Goal: Information Seeking & Learning: Compare options

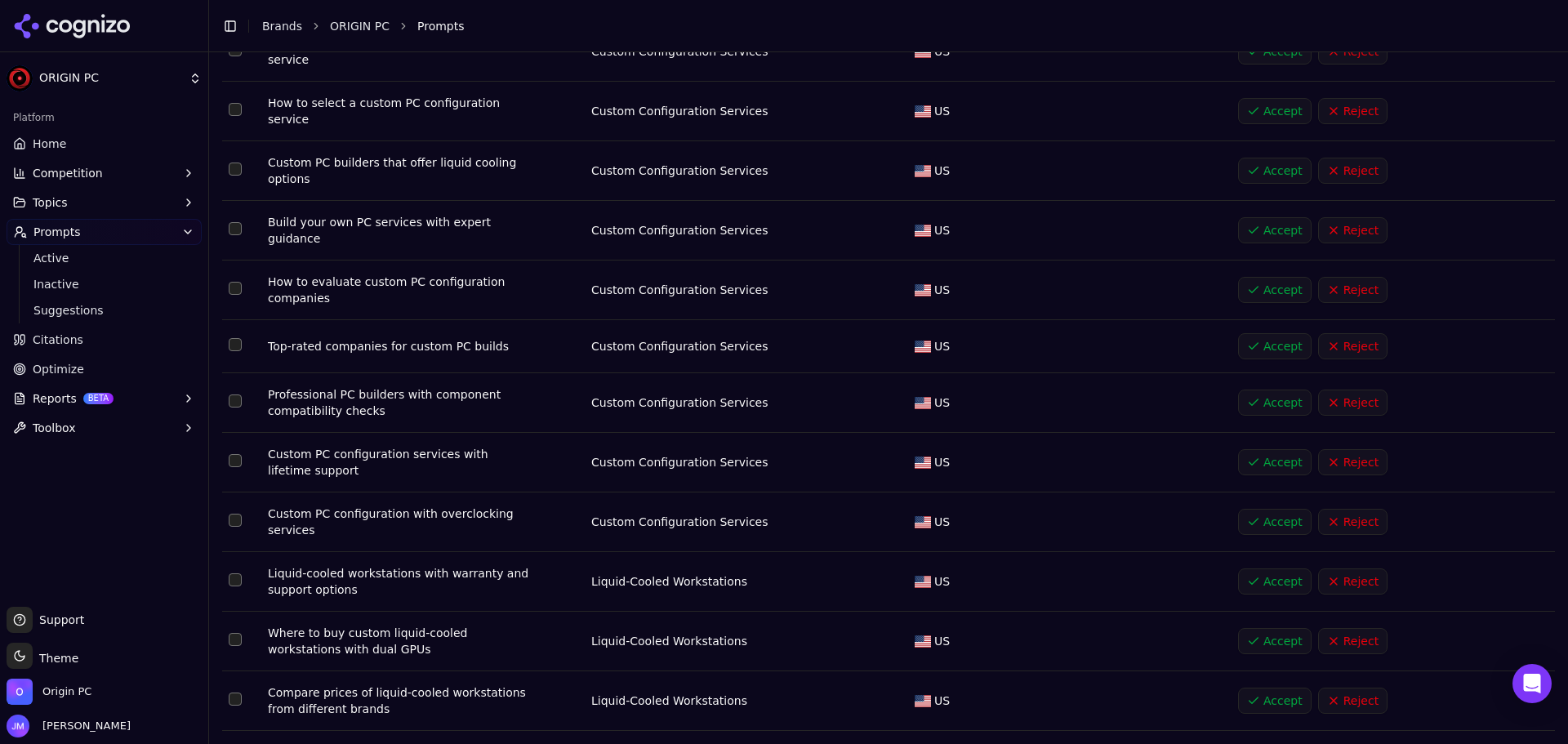
scroll to position [1480, 0]
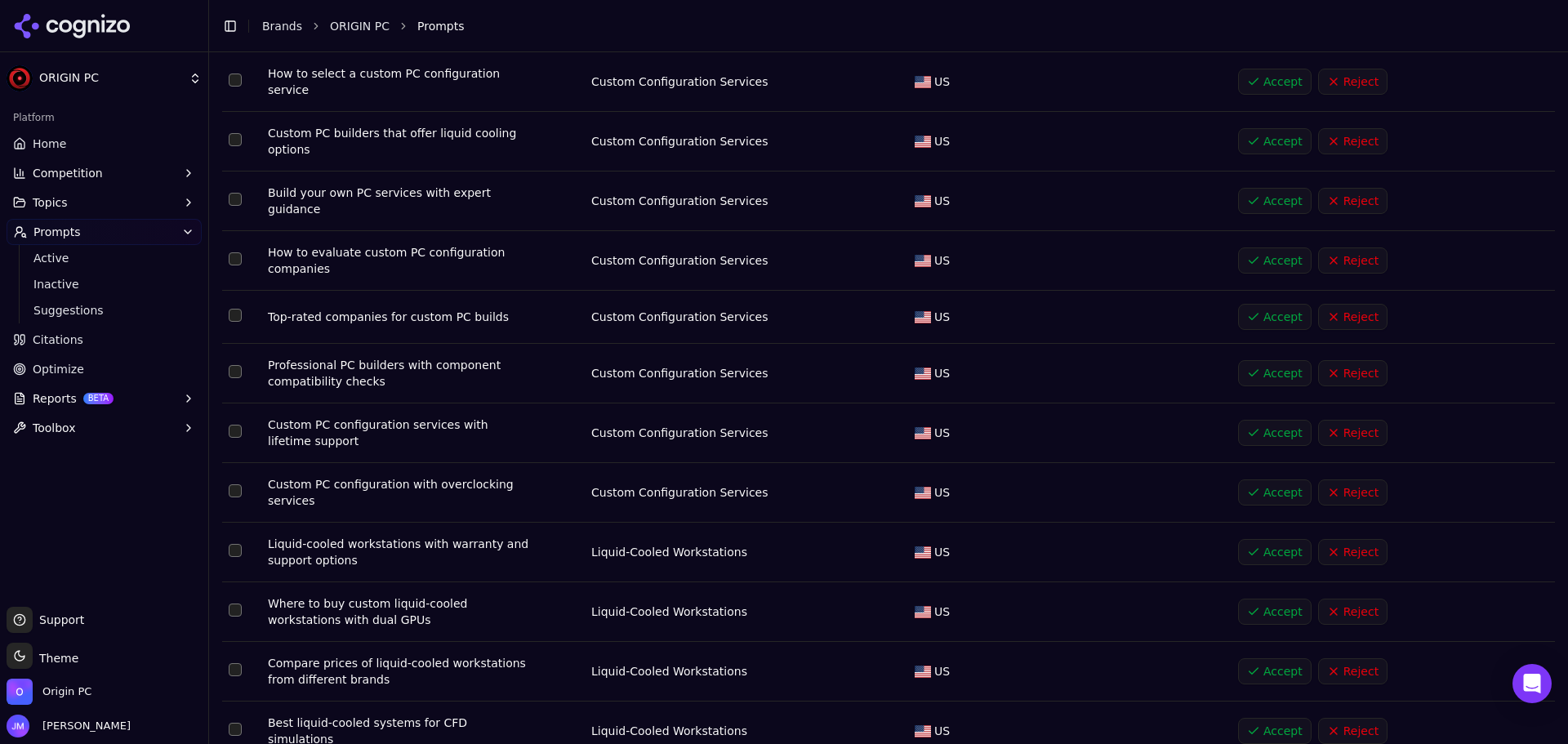
click at [227, 291] on td "Data table" at bounding box center [241, 317] width 39 height 53
click at [234, 308] on button "Select row 27" at bounding box center [235, 315] width 13 height 13
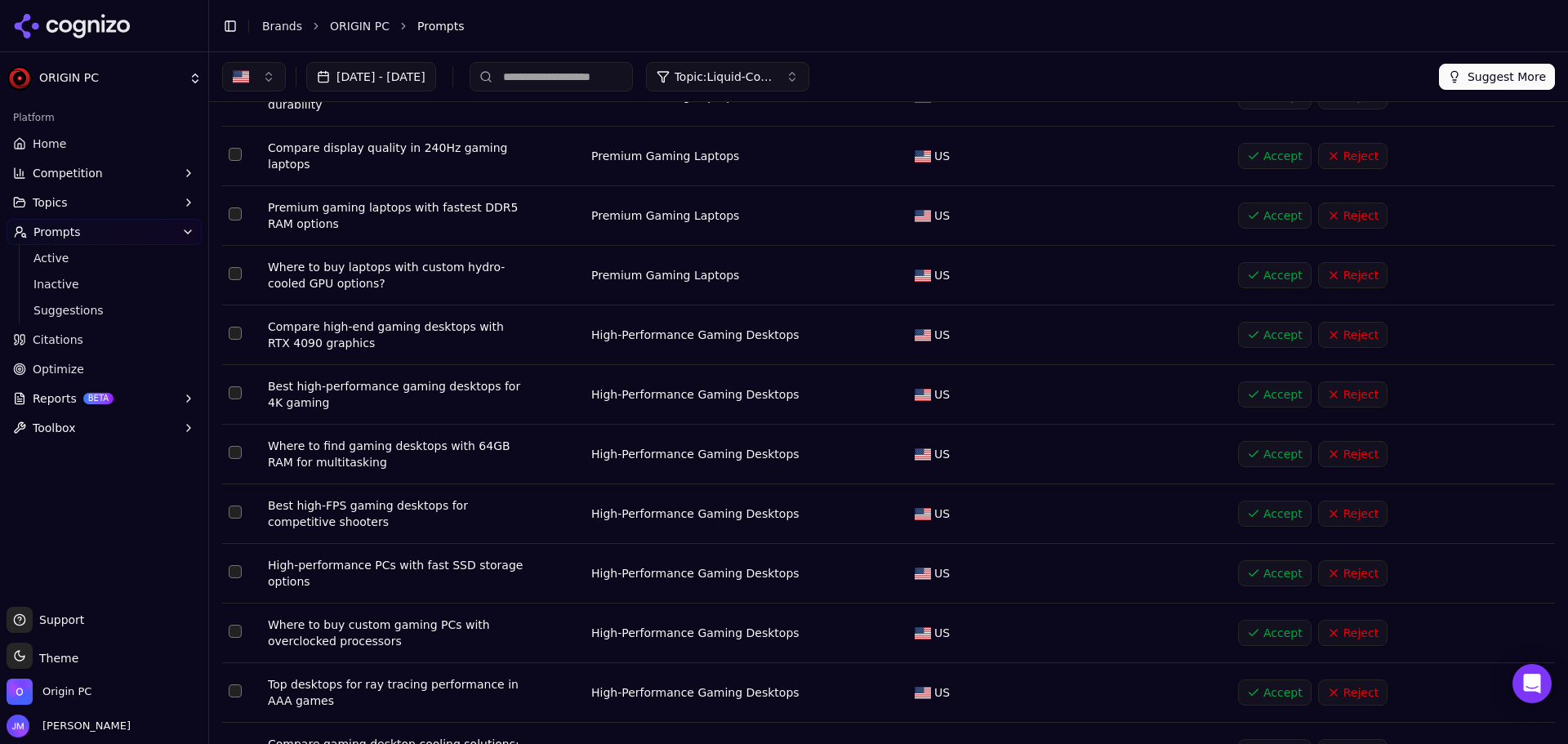
scroll to position [0, 0]
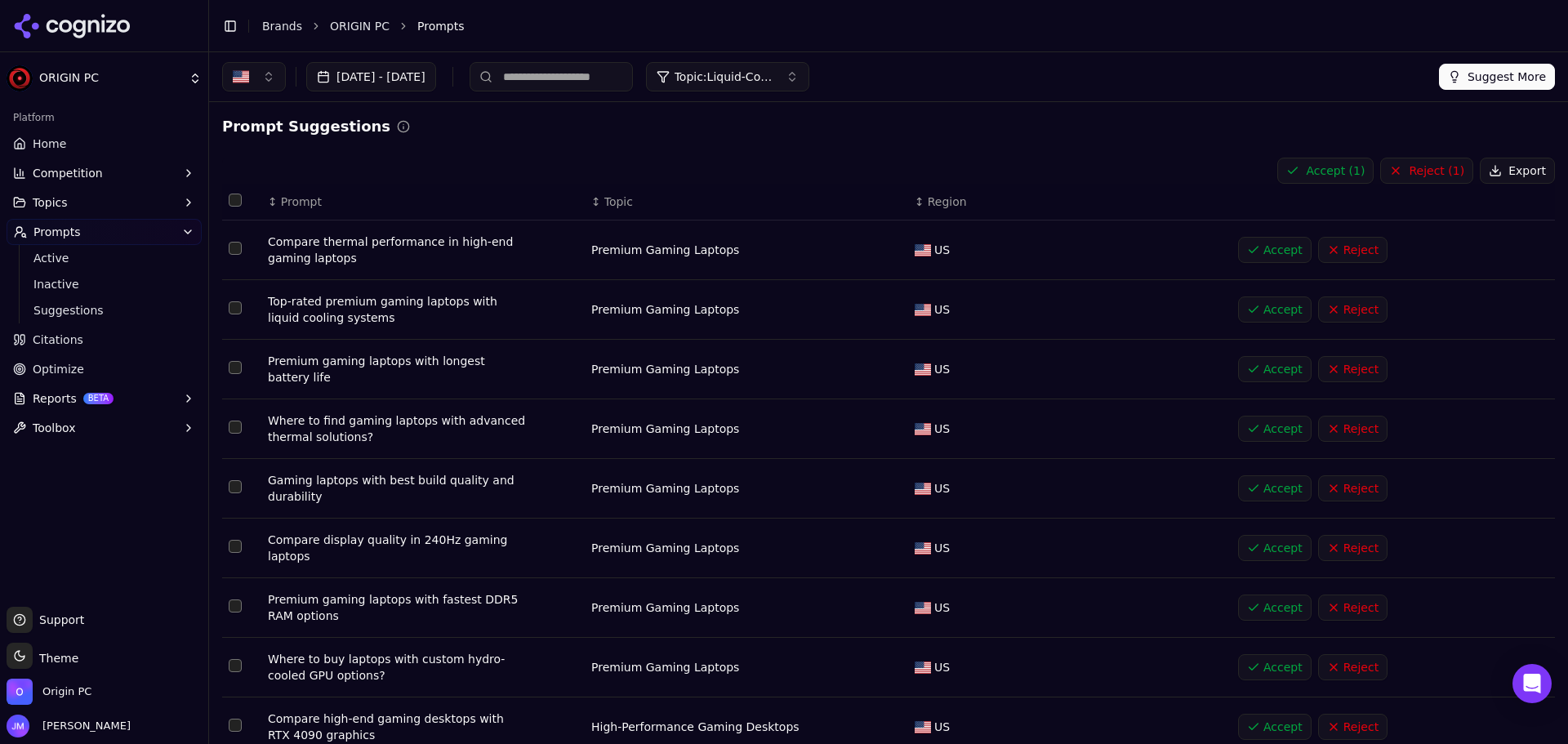
click at [1319, 177] on button "Accept ( 1 )" at bounding box center [1326, 170] width 97 height 26
click at [230, 250] on button "Select row 1" at bounding box center [235, 248] width 13 height 13
click at [240, 307] on button "Select row 2" at bounding box center [235, 308] width 13 height 13
click at [232, 366] on button "Select row 3" at bounding box center [235, 367] width 13 height 13
click at [1407, 172] on button "Reject ( 3 )" at bounding box center [1427, 170] width 93 height 26
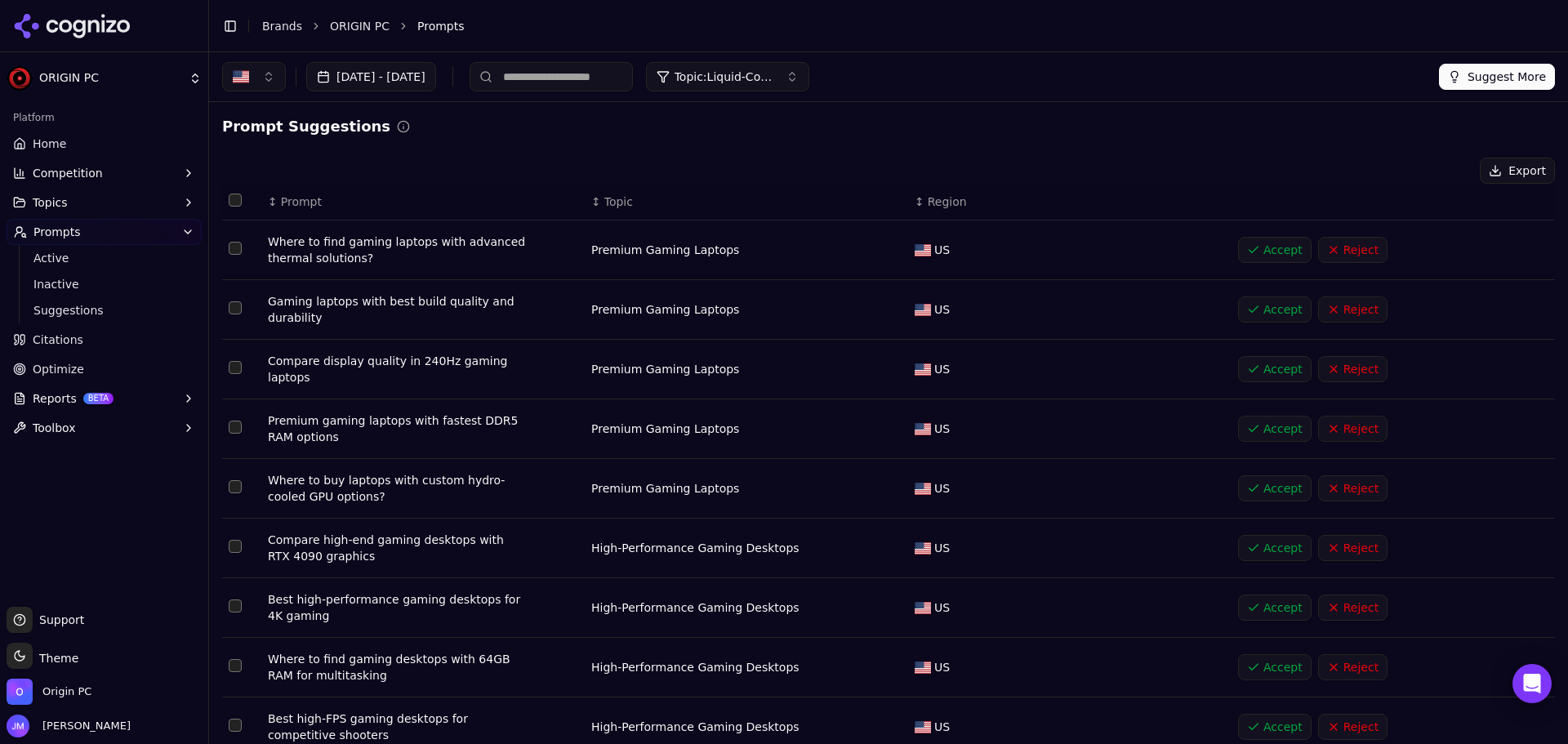
click at [1255, 363] on button "Accept" at bounding box center [1274, 369] width 73 height 26
click at [1241, 368] on button "Accept" at bounding box center [1274, 369] width 73 height 26
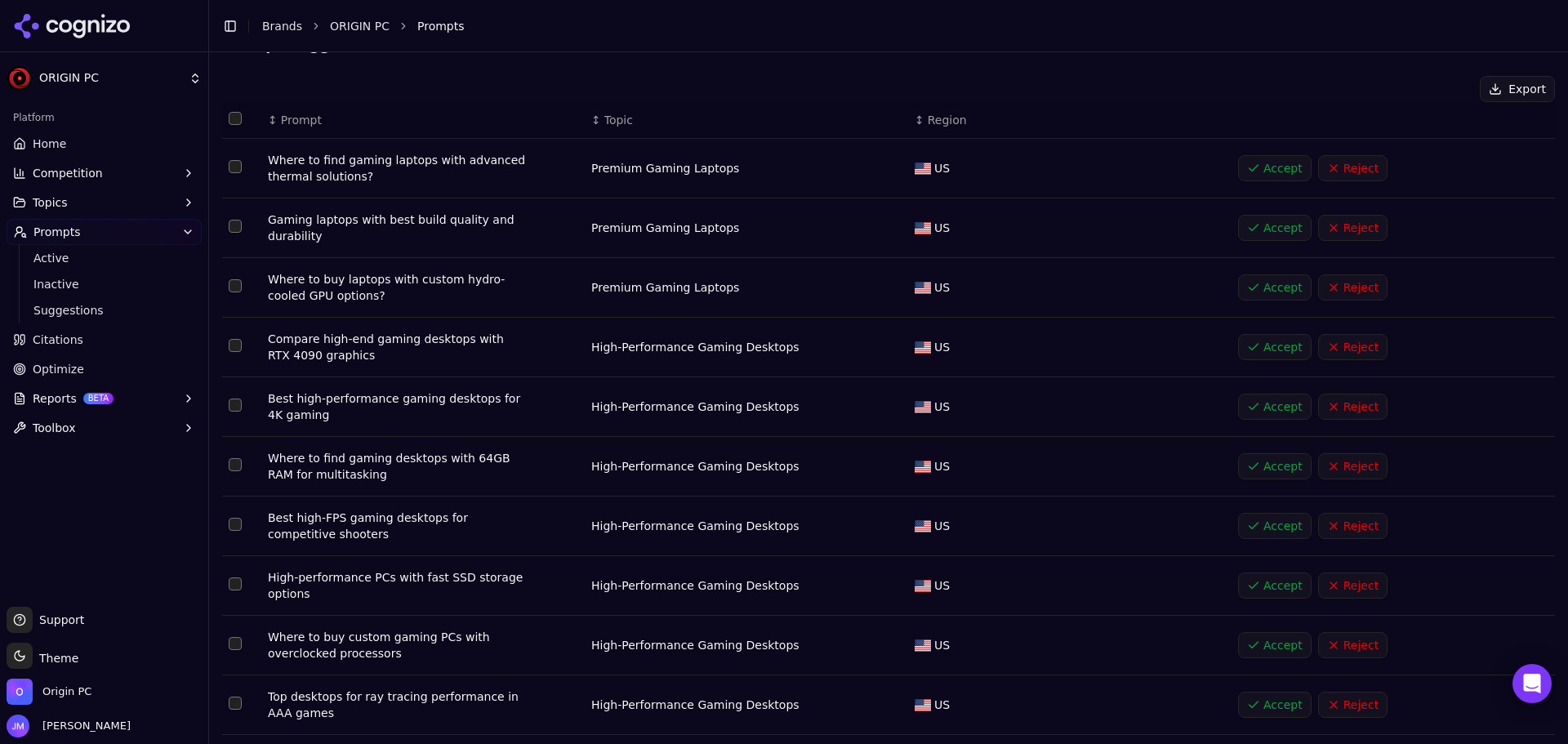
scroll to position [163, 0]
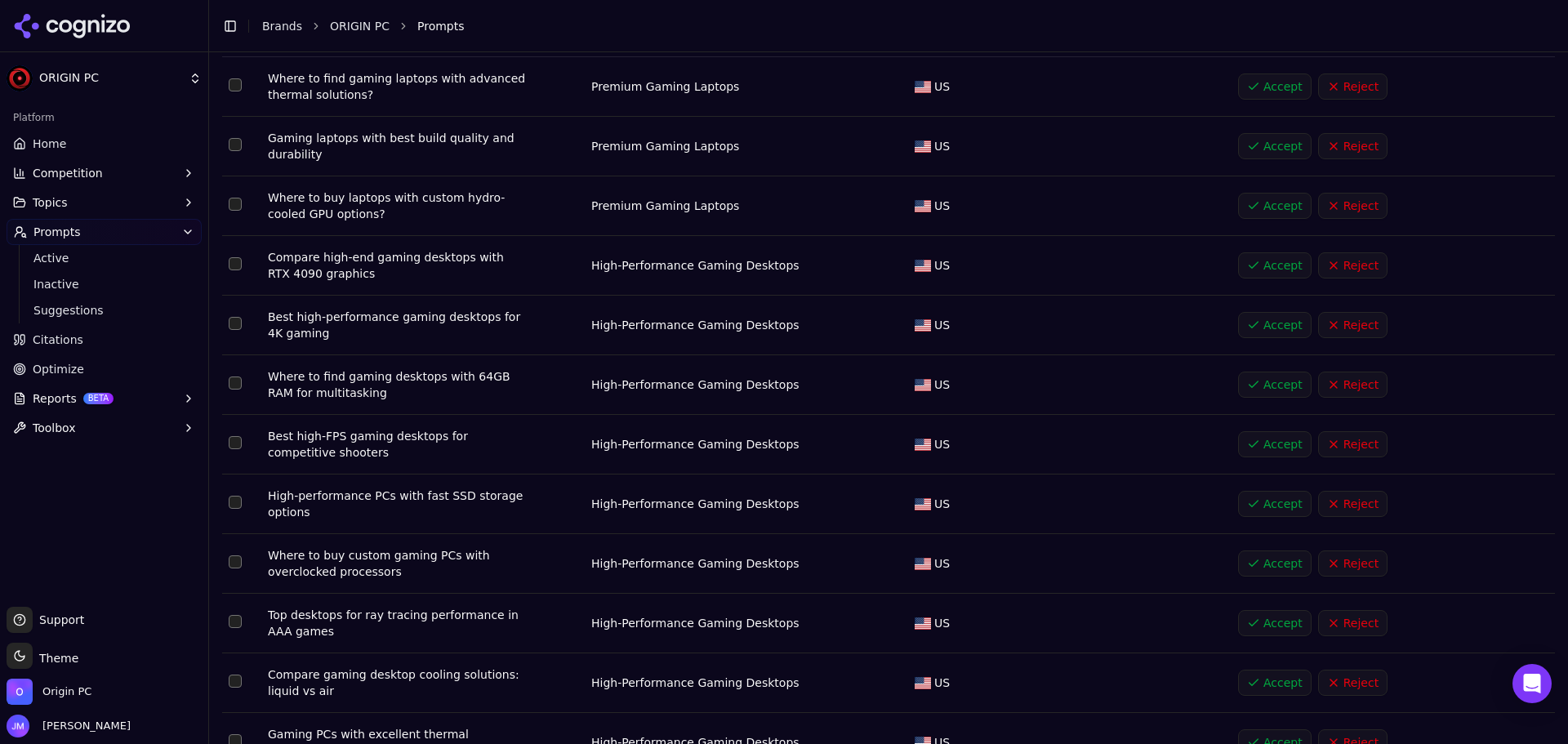
click at [1238, 391] on button "Accept" at bounding box center [1274, 385] width 73 height 26
click at [1260, 385] on button "Accept" at bounding box center [1274, 385] width 73 height 26
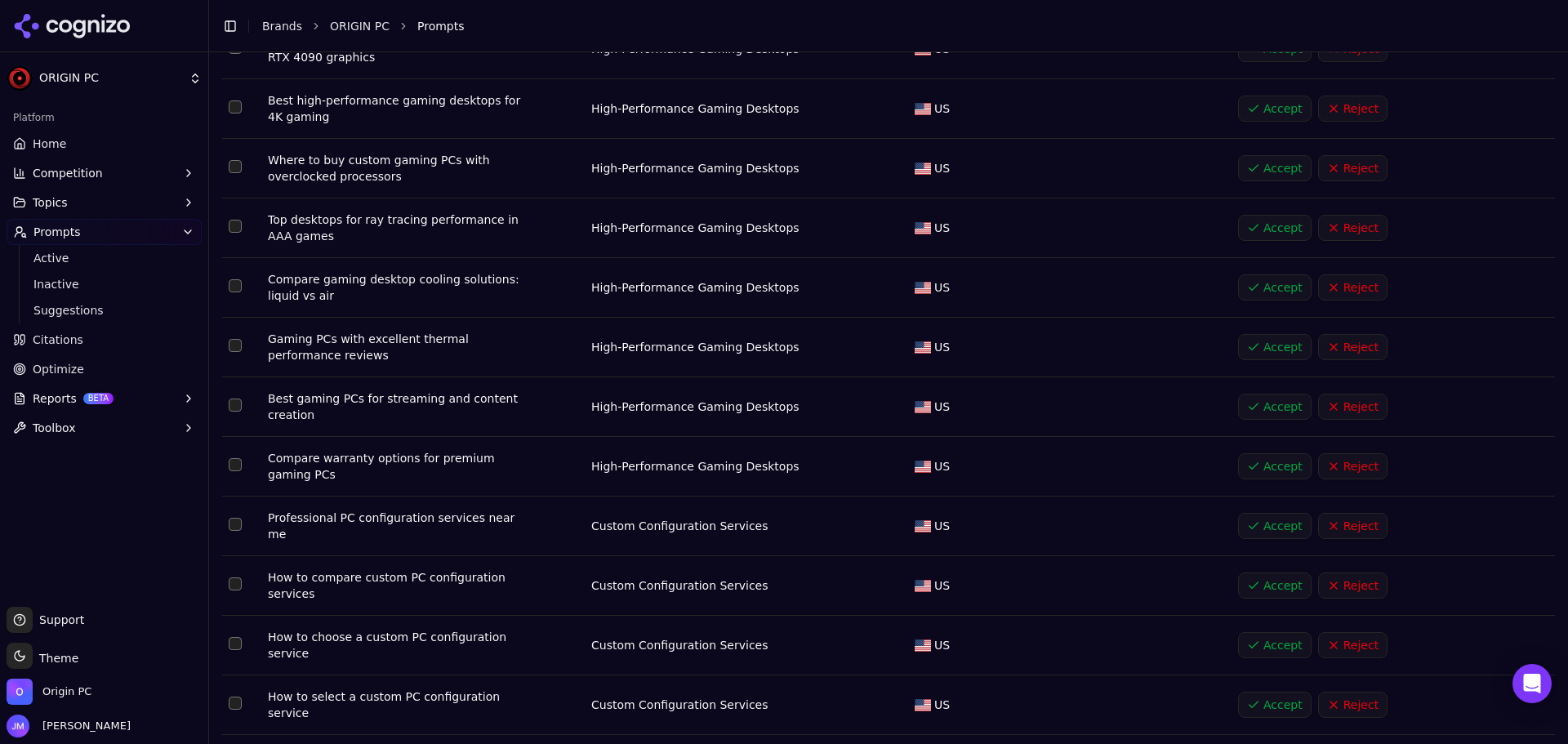
scroll to position [409, 0]
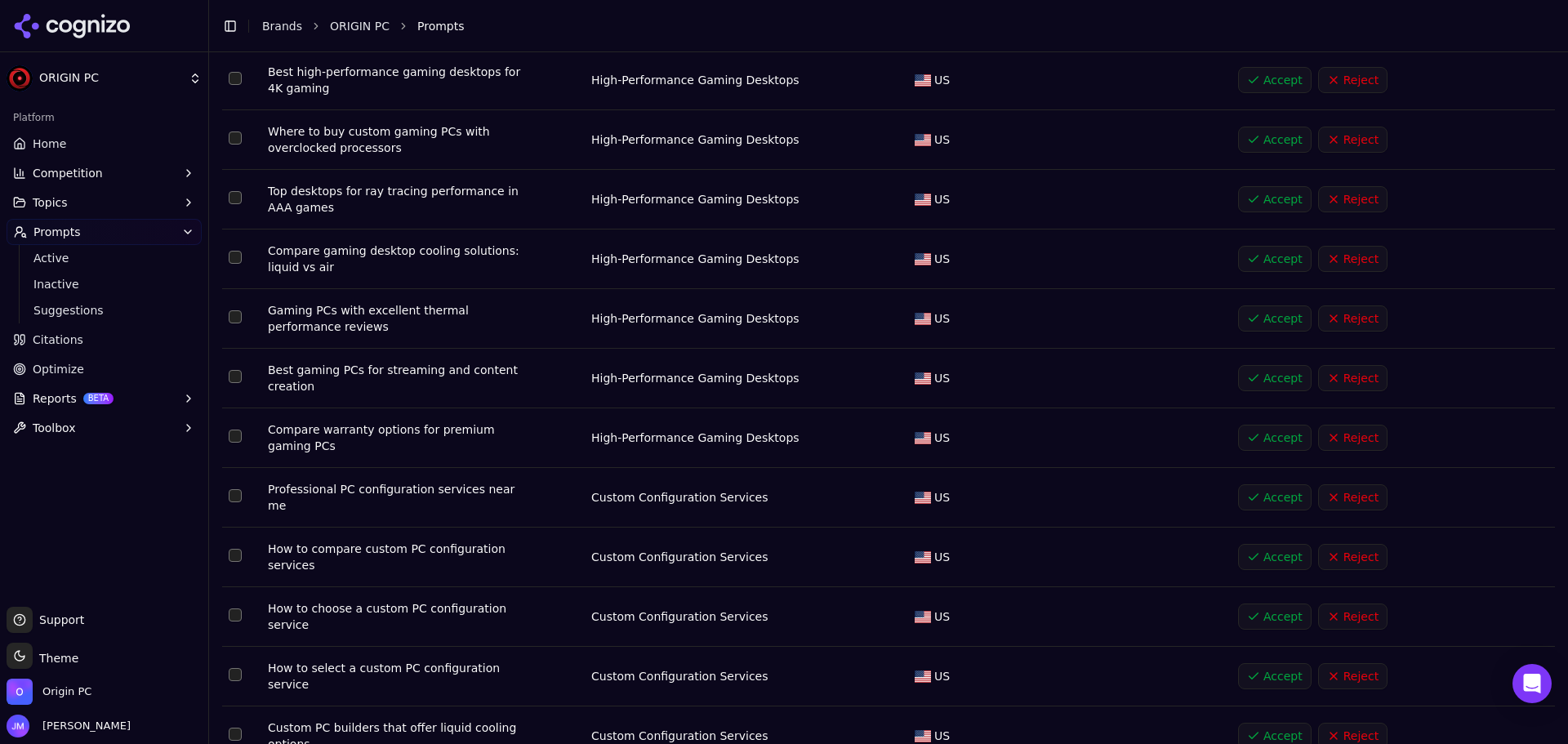
click at [1253, 434] on button "Accept" at bounding box center [1274, 438] width 73 height 26
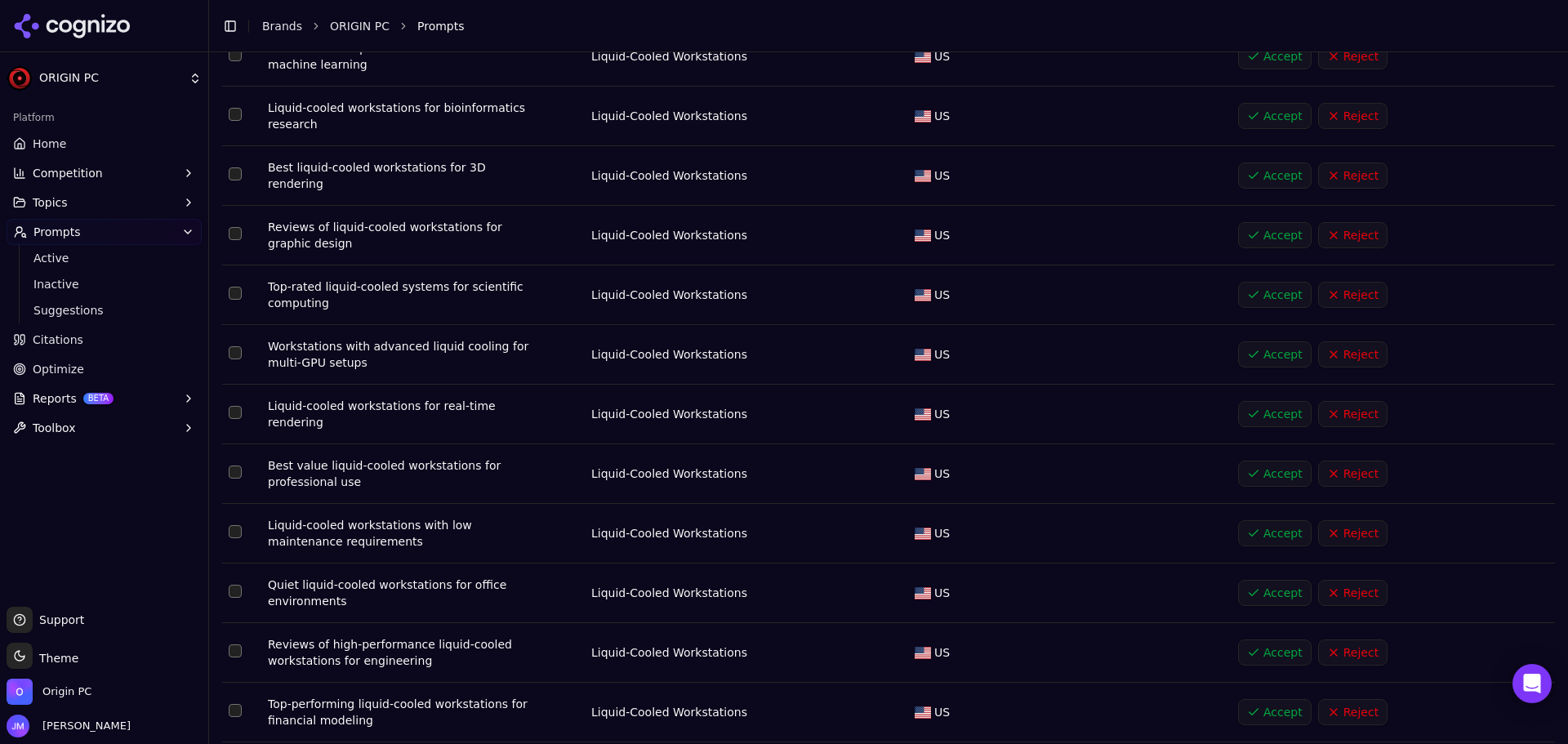
scroll to position [2267, 0]
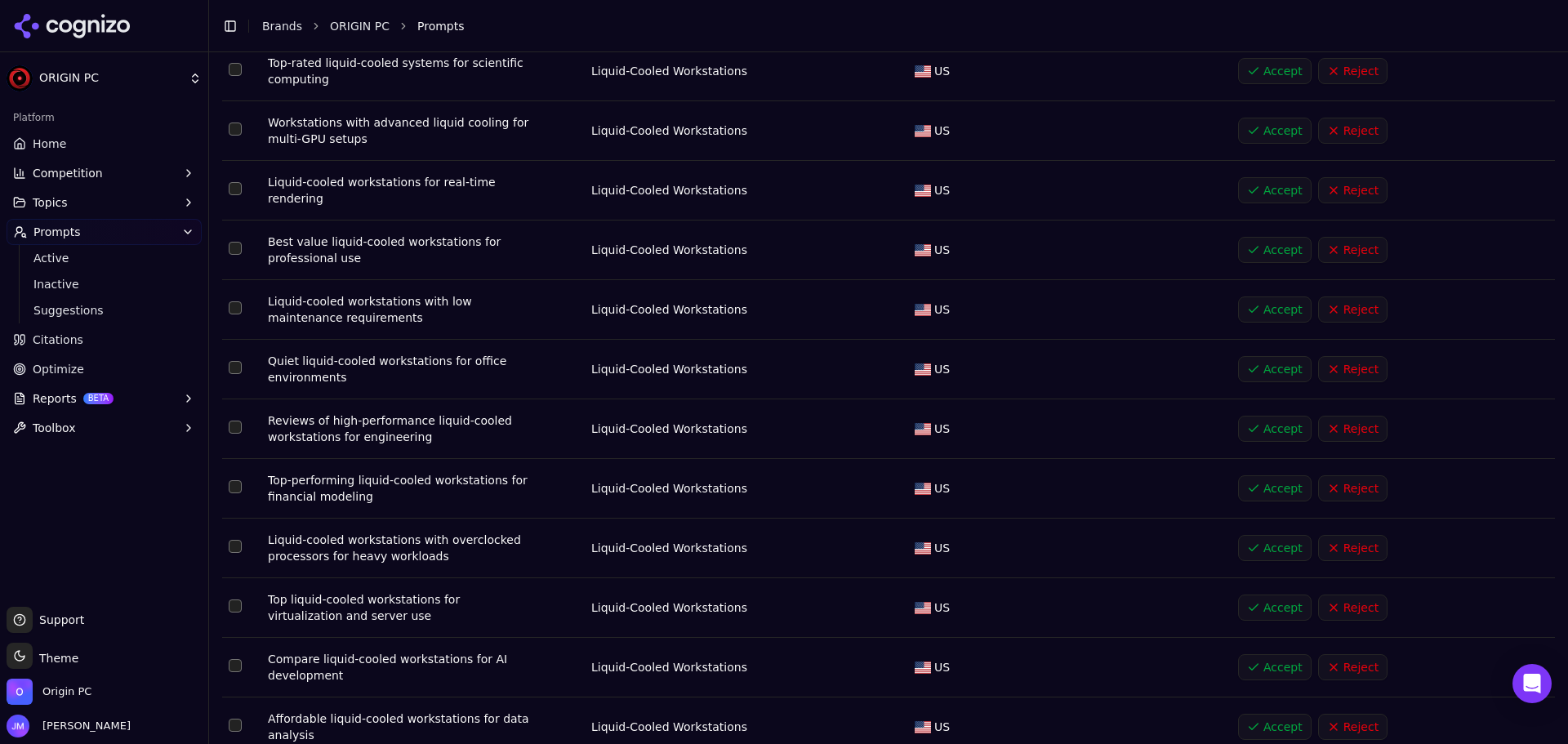
click at [236, 719] on button "Select row 47" at bounding box center [235, 725] width 13 height 13
click at [235, 659] on button "Select row 46" at bounding box center [235, 665] width 13 height 13
drag, startPoint x: 233, startPoint y: 566, endPoint x: 232, endPoint y: 550, distance: 16.0
click at [232, 600] on button "Select row 45" at bounding box center [235, 606] width 13 height 13
click at [232, 518] on td "Data table" at bounding box center [241, 548] width 39 height 60
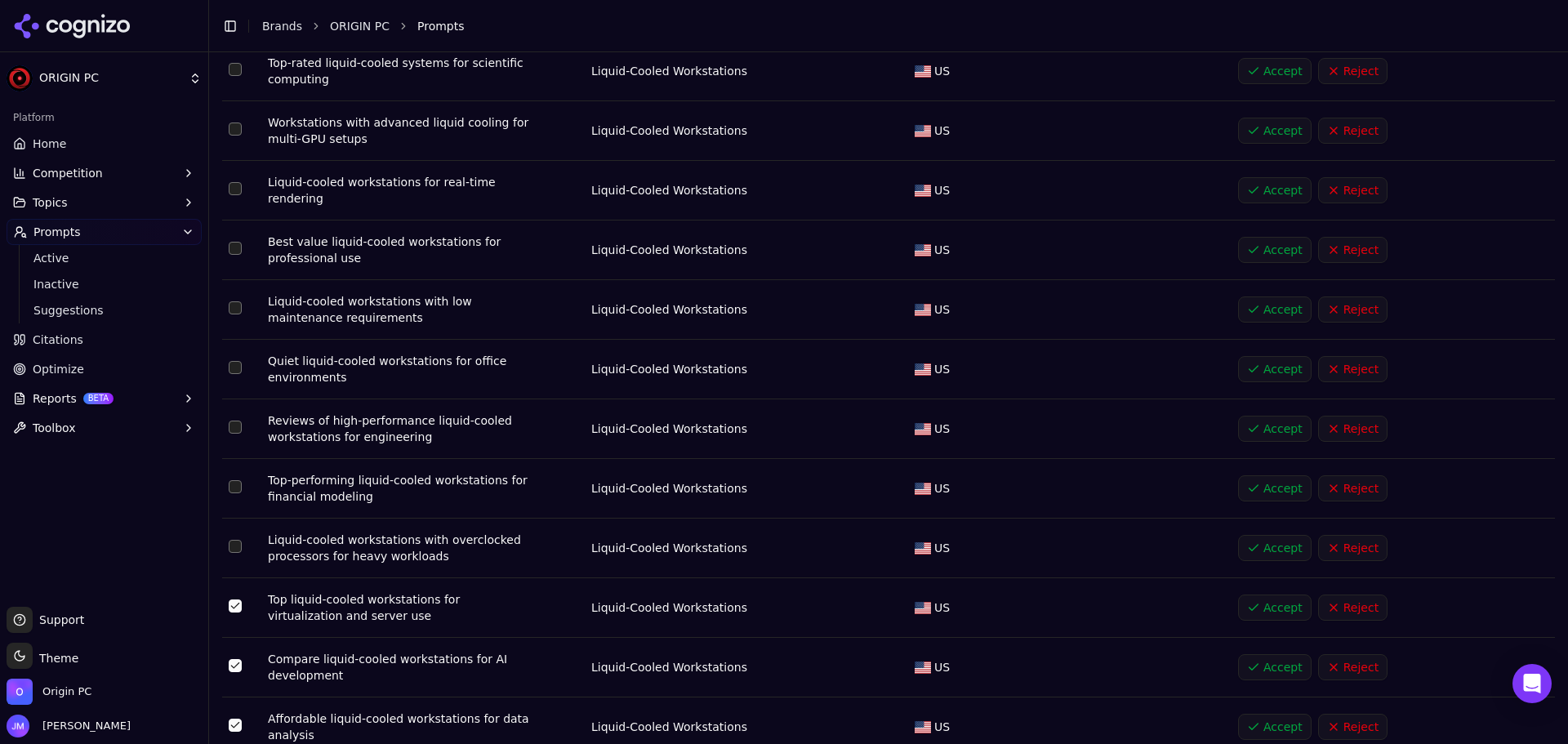
click at [231, 540] on button "Select row 44" at bounding box center [235, 546] width 13 height 13
click at [232, 480] on button "Select row 43" at bounding box center [235, 486] width 13 height 13
click at [232, 421] on button "Select row 42" at bounding box center [235, 427] width 13 height 13
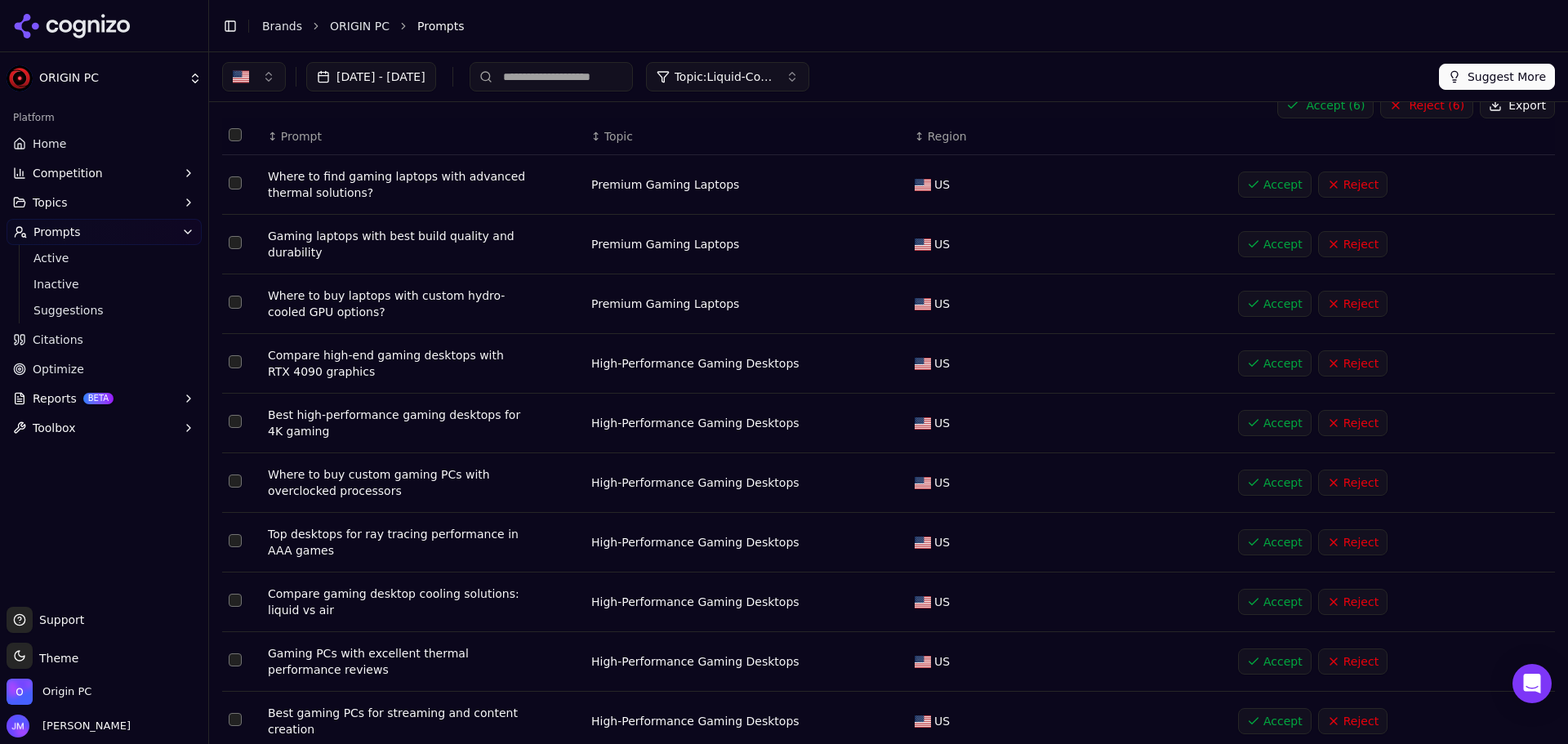
scroll to position [0, 0]
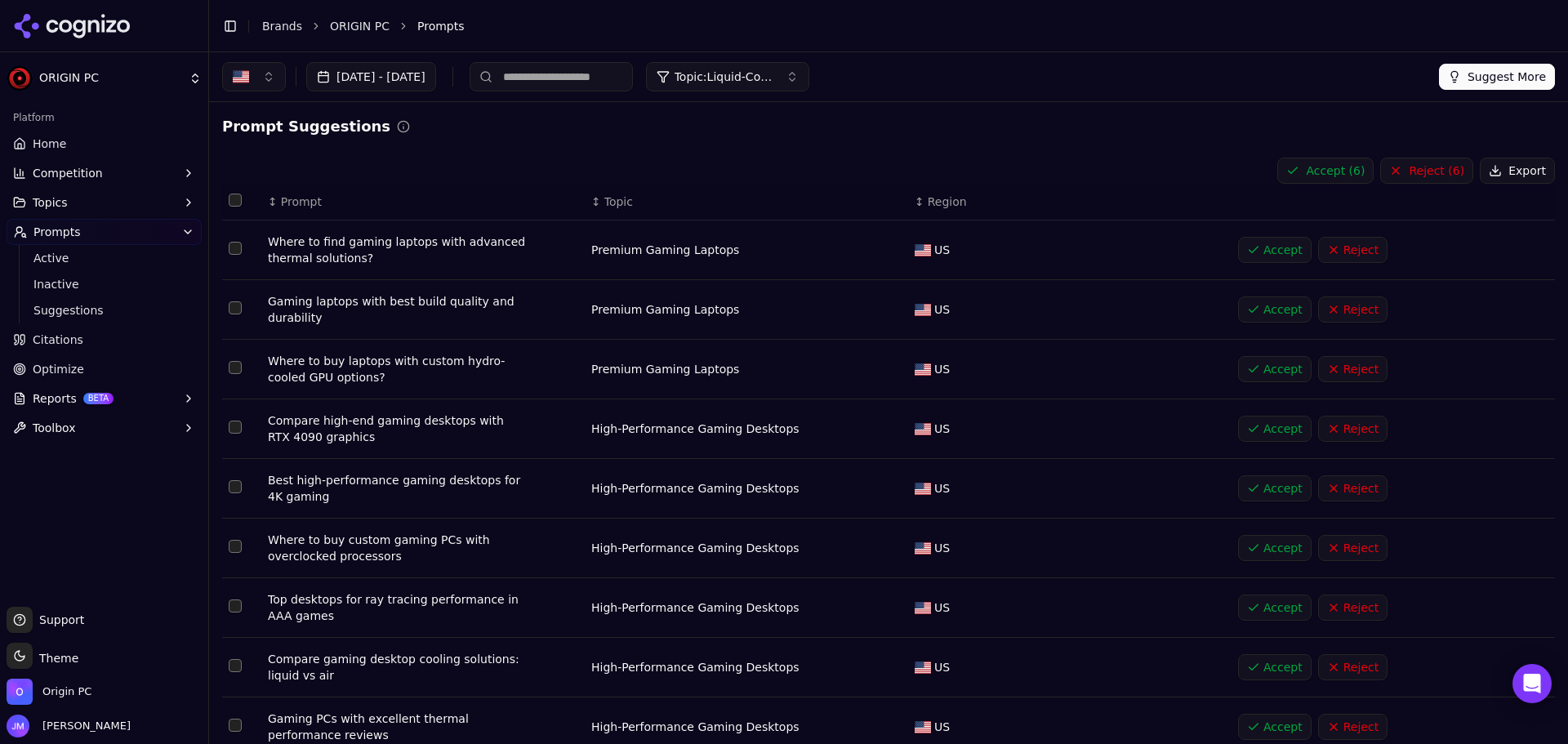
click at [1317, 161] on button "Accept ( 6 )" at bounding box center [1326, 170] width 97 height 26
click at [182, 202] on icon "button" at bounding box center [188, 202] width 13 height 13
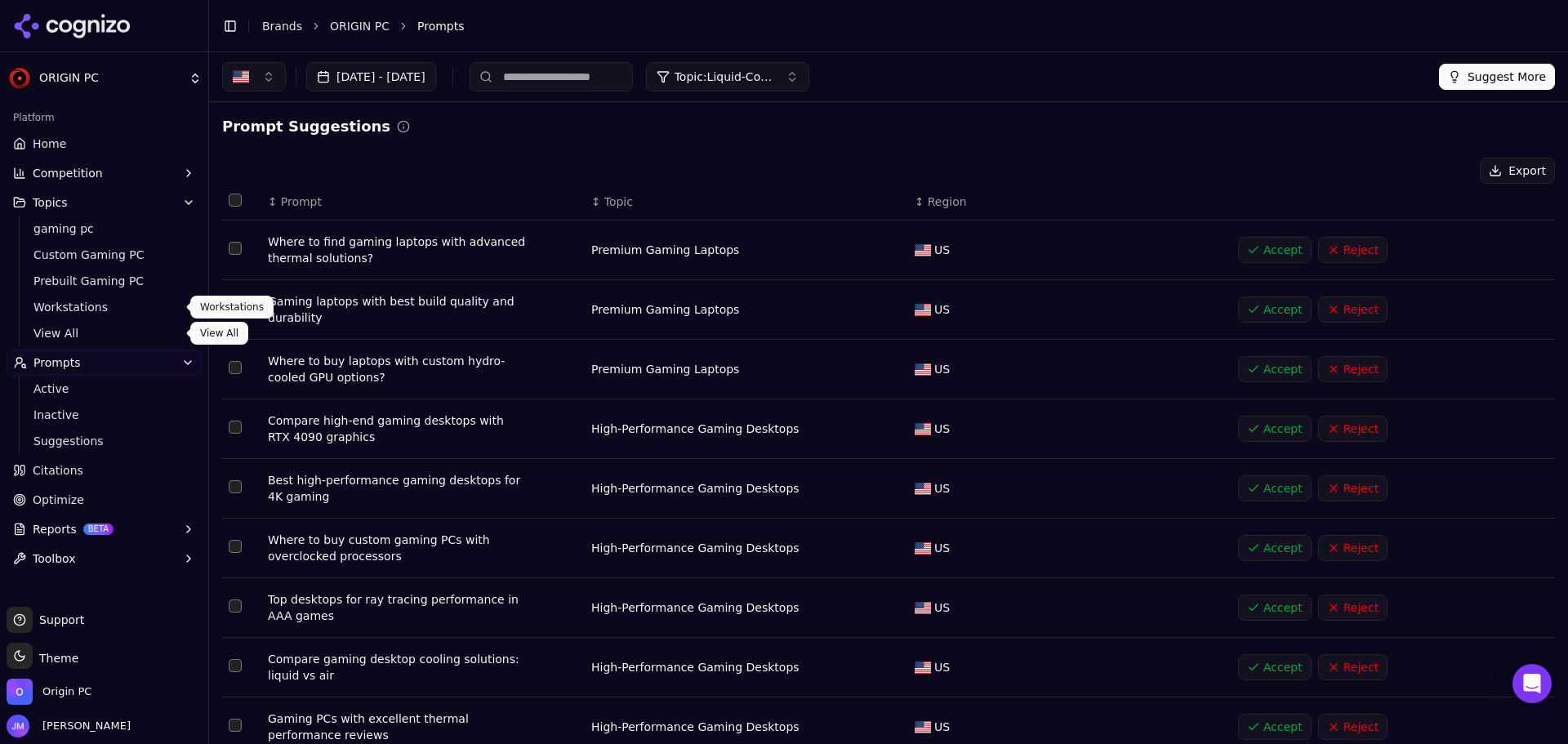
click at [60, 307] on span "Workstations" at bounding box center [105, 307] width 143 height 16
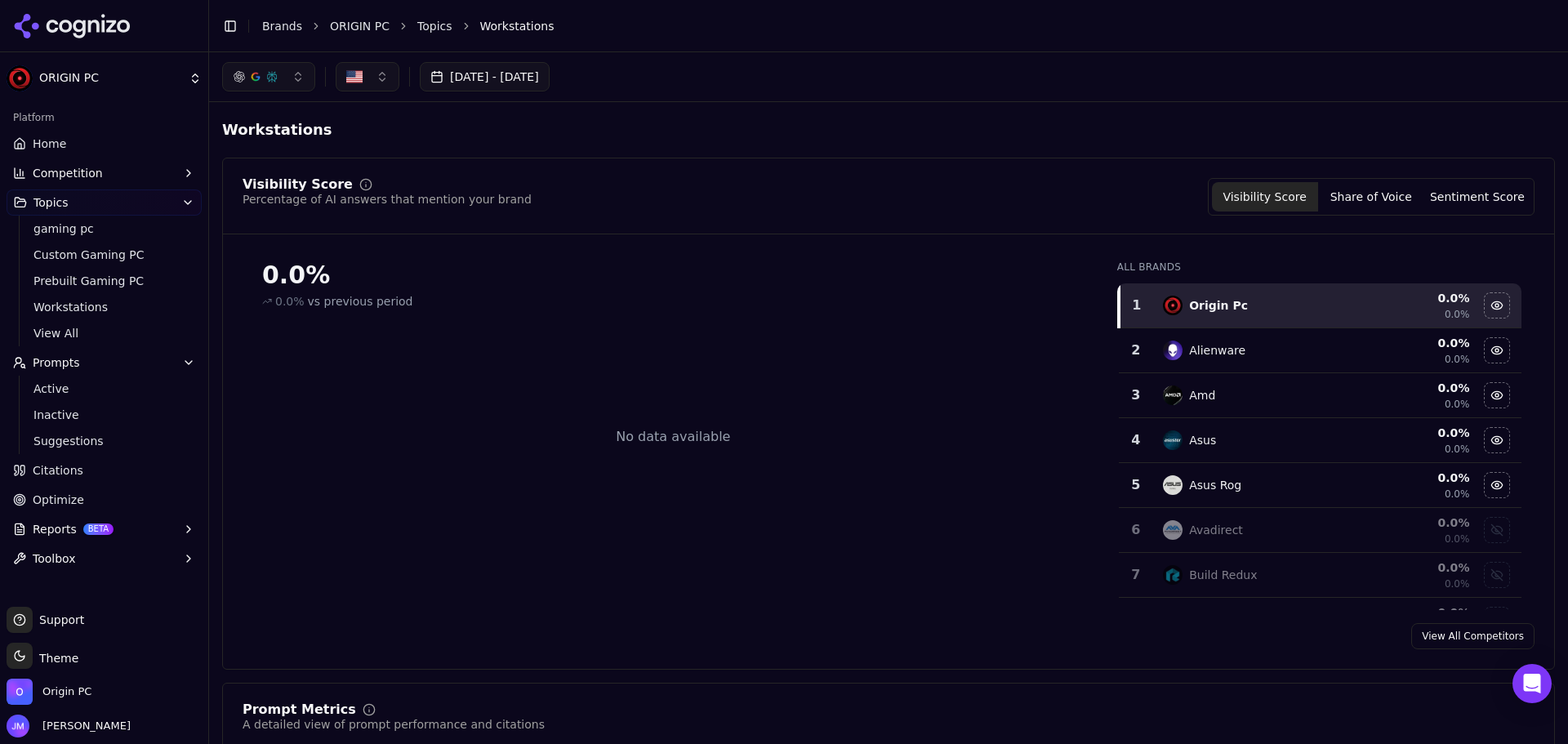
click at [1362, 200] on button "Share of Voice" at bounding box center [1371, 197] width 106 height 29
click at [1465, 194] on button "Sentiment Score" at bounding box center [1477, 197] width 106 height 29
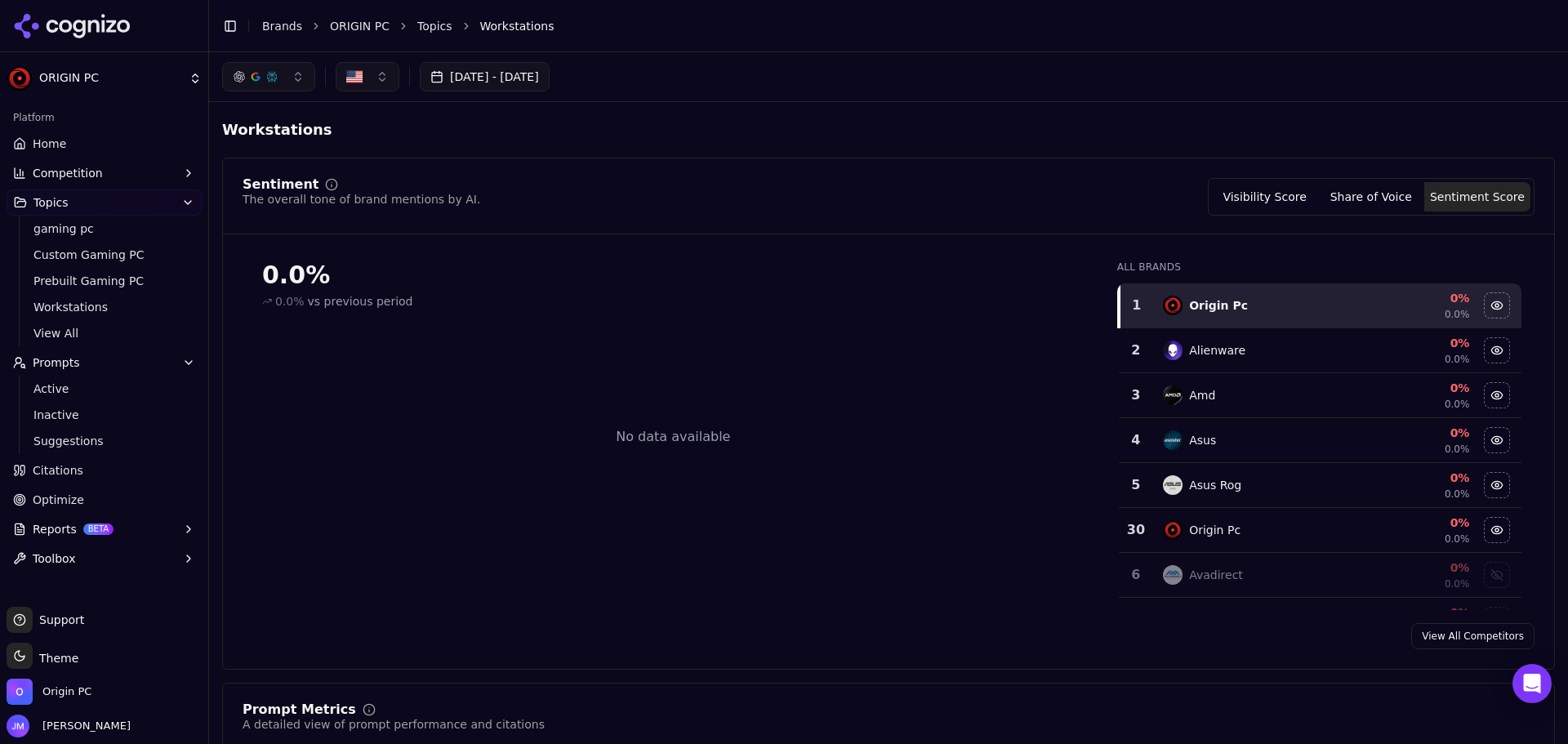
click at [1286, 208] on button "Visibility Score" at bounding box center [1265, 197] width 106 height 29
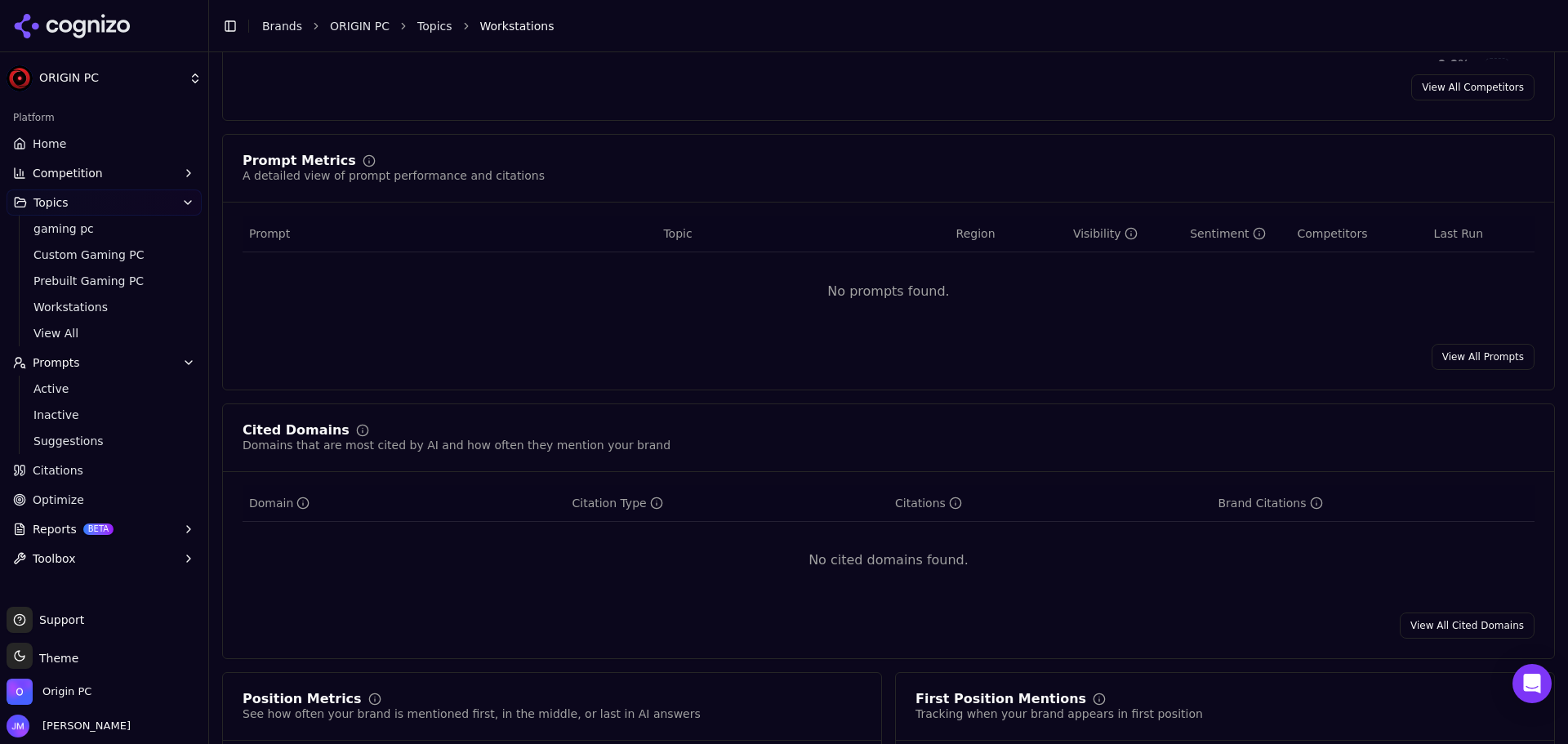
scroll to position [918, 0]
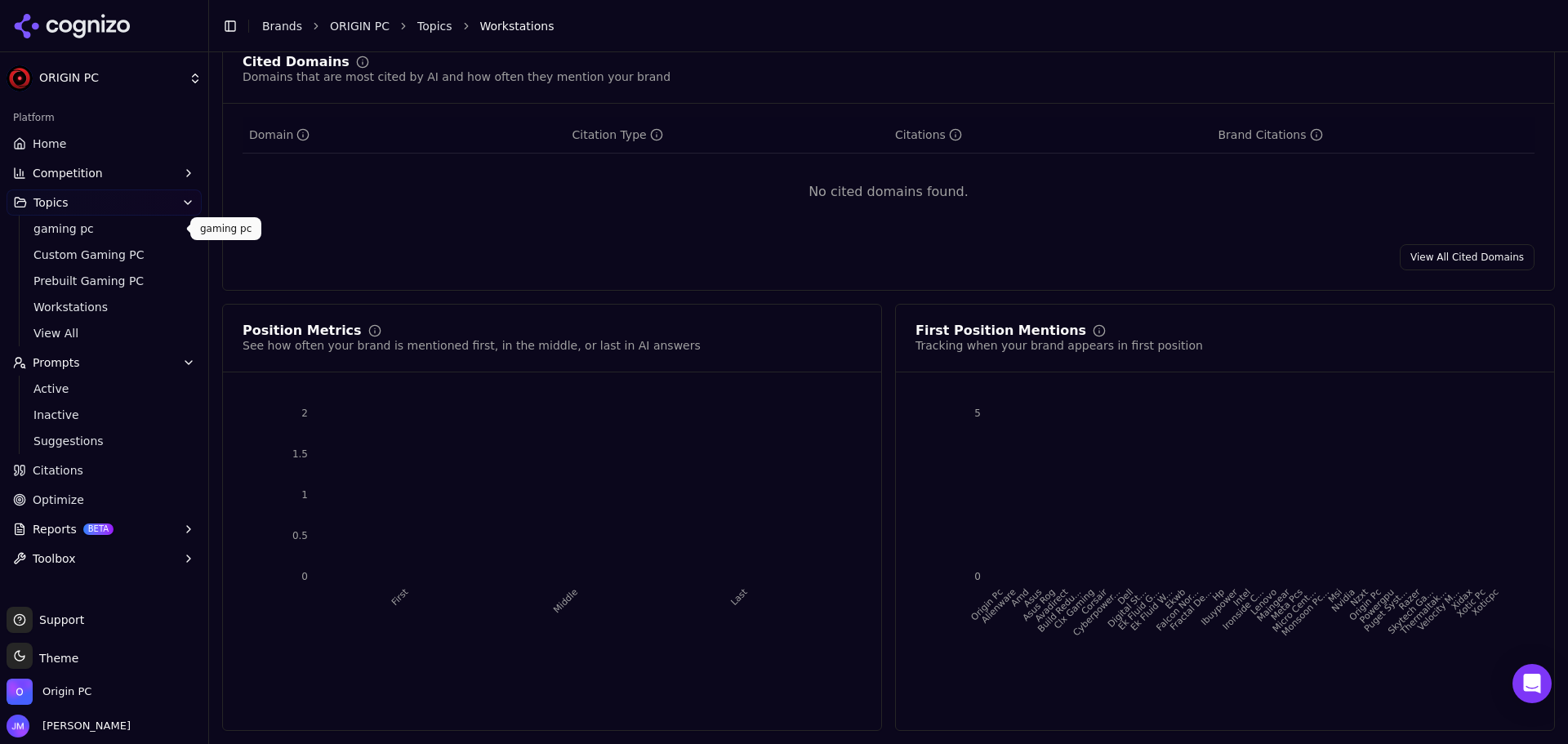
click at [44, 224] on span "gaming pc" at bounding box center [105, 228] width 143 height 16
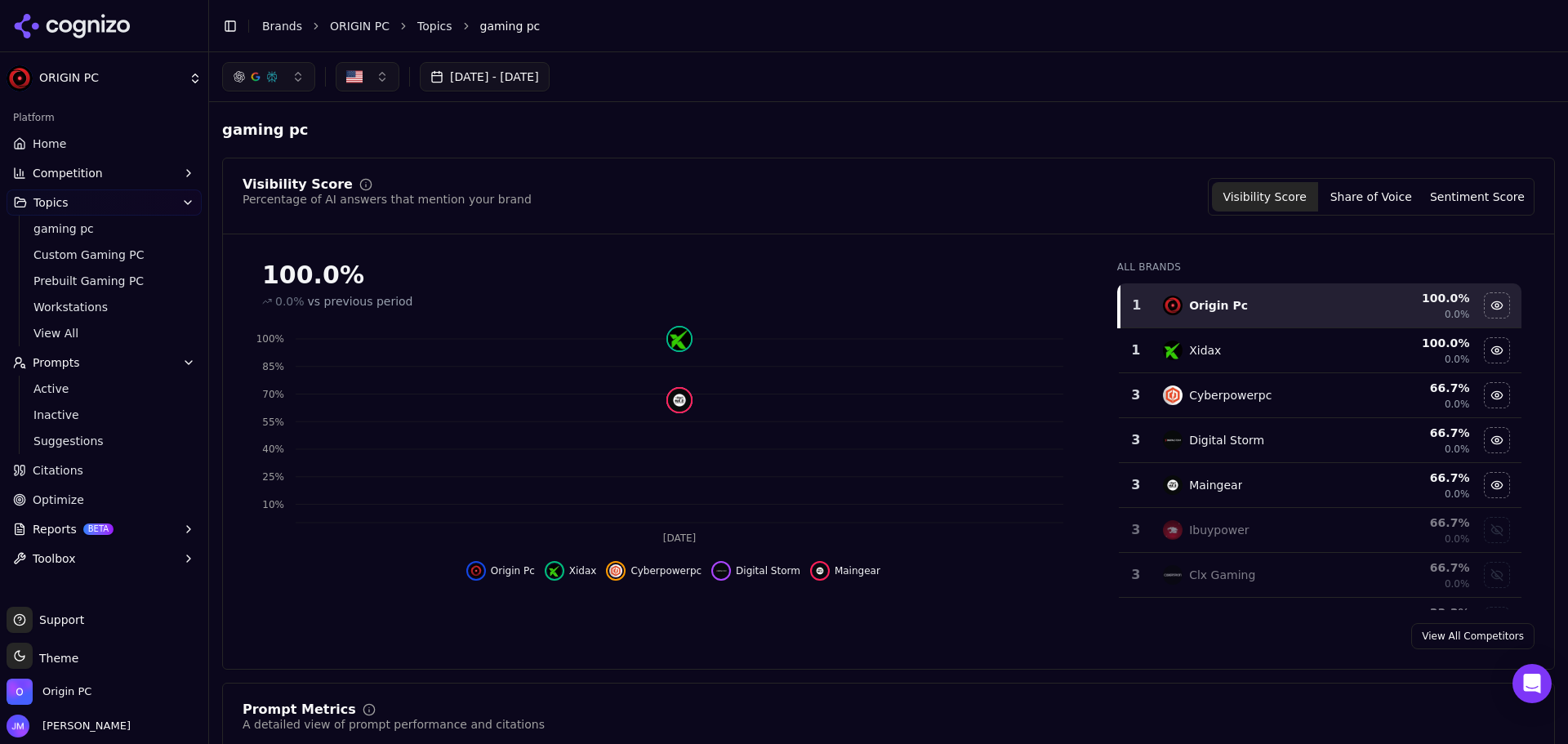
click at [182, 200] on icon "button" at bounding box center [187, 202] width 13 height 13
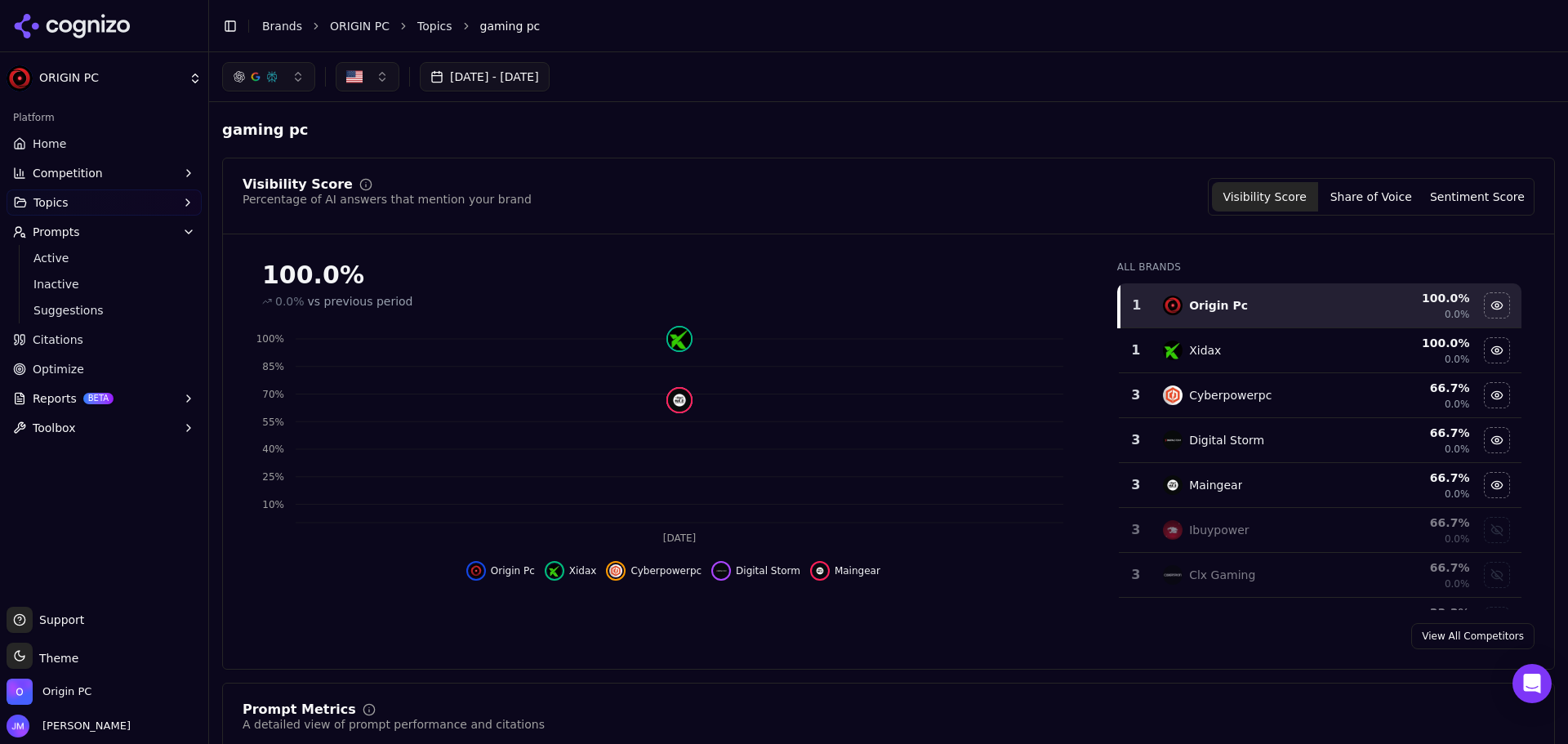
click at [185, 171] on icon "button" at bounding box center [188, 173] width 13 height 13
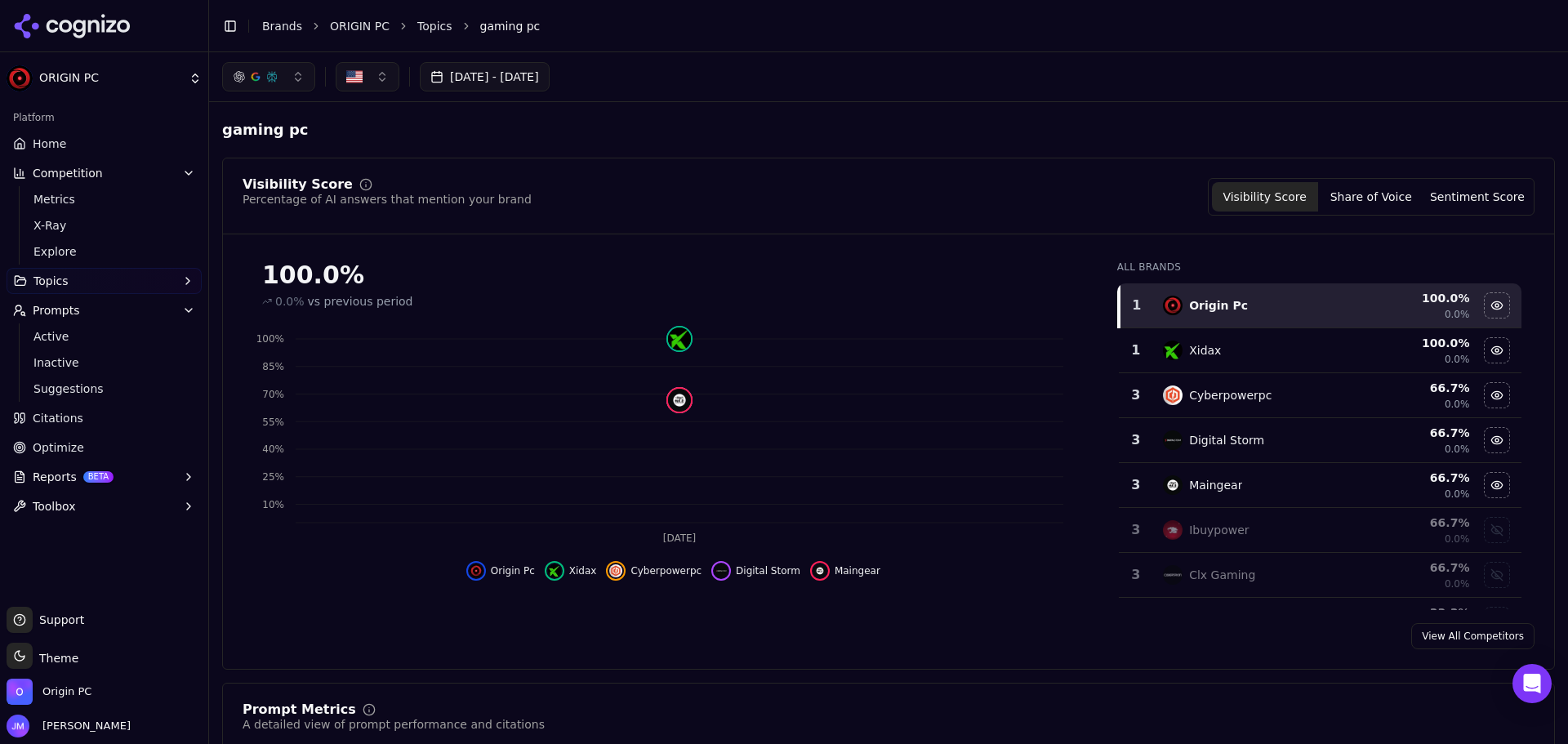
click at [69, 147] on link "Home" at bounding box center [105, 143] width 195 height 26
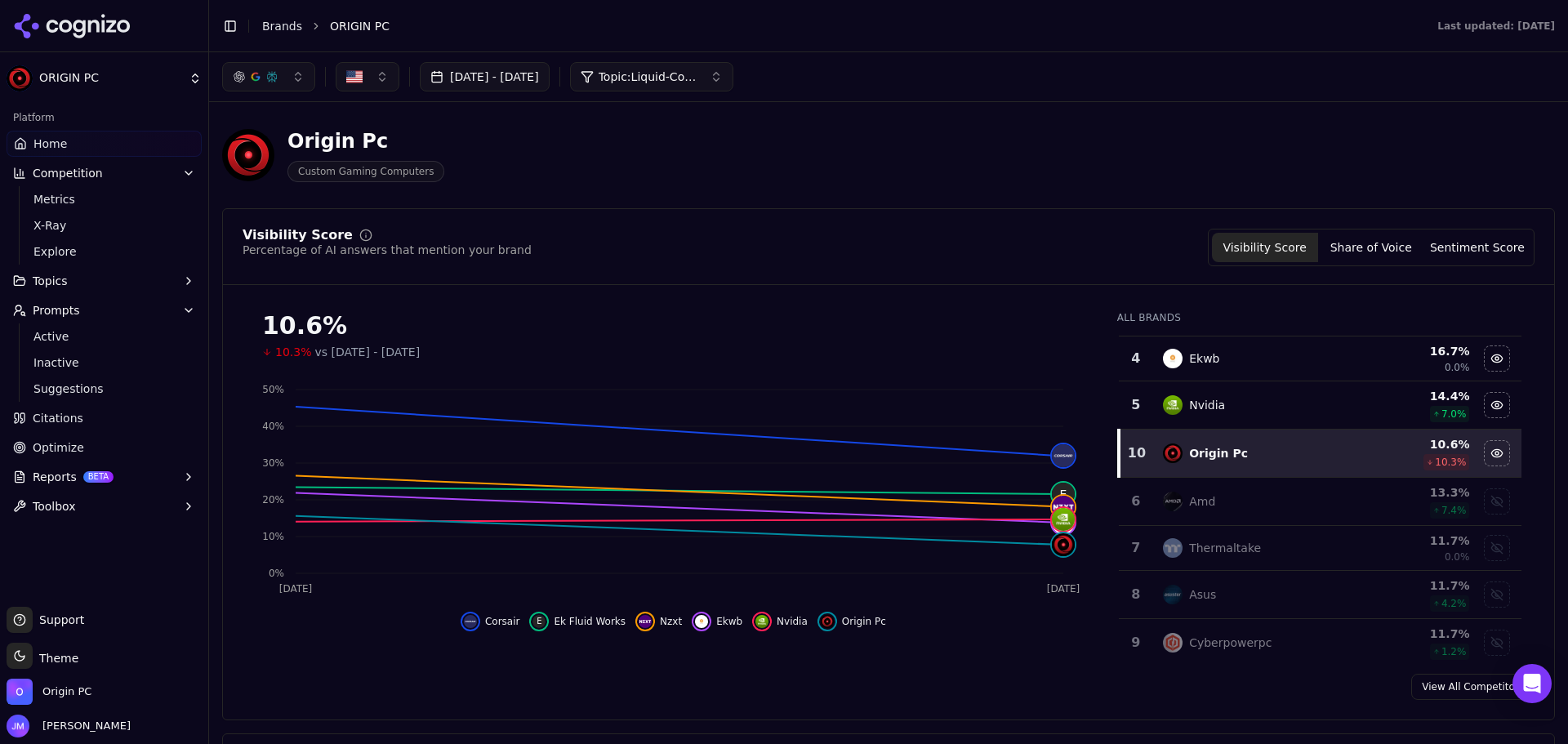
scroll to position [163, 0]
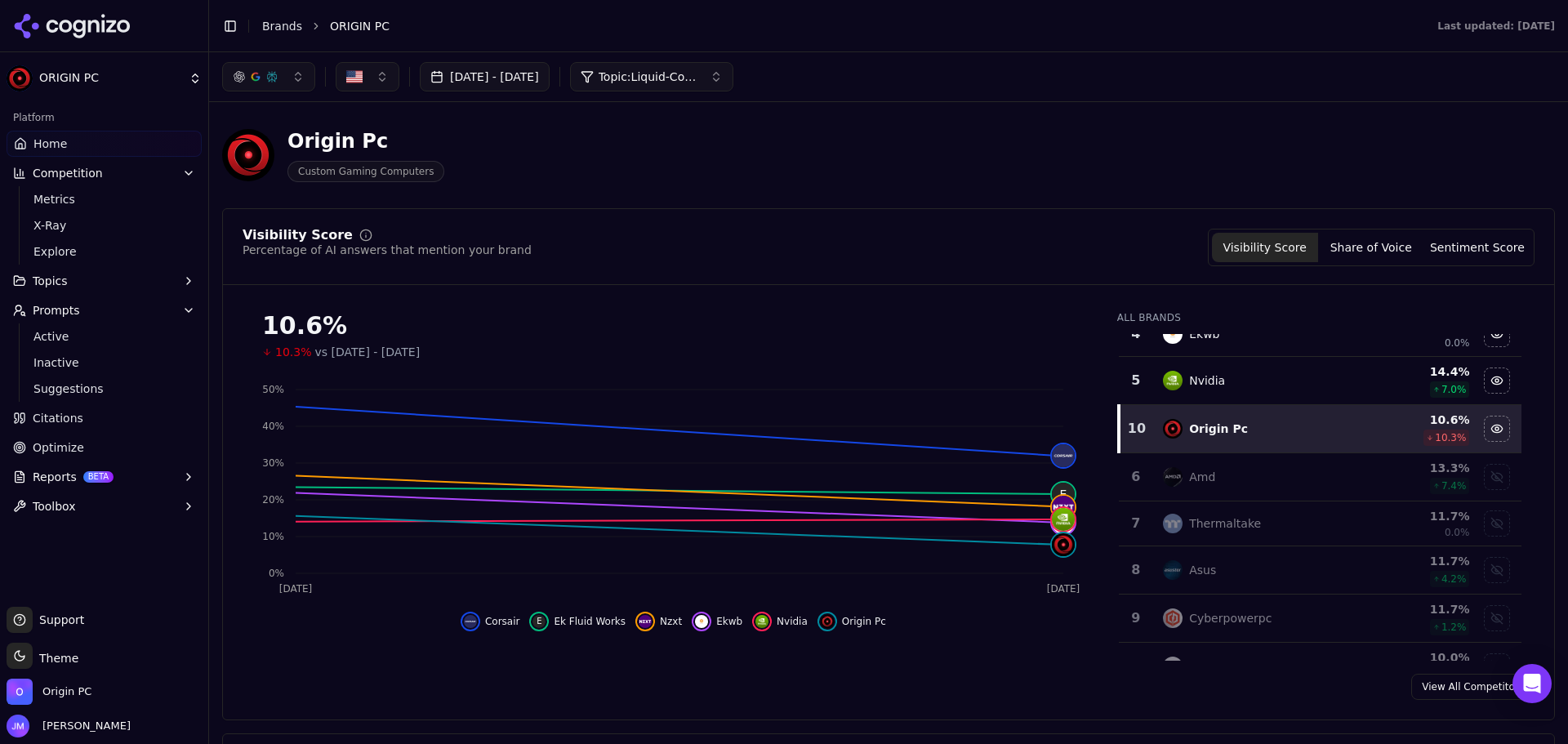
click at [337, 139] on div "Origin Pc" at bounding box center [366, 141] width 157 height 26
click at [360, 144] on div "Origin Pc" at bounding box center [366, 141] width 157 height 26
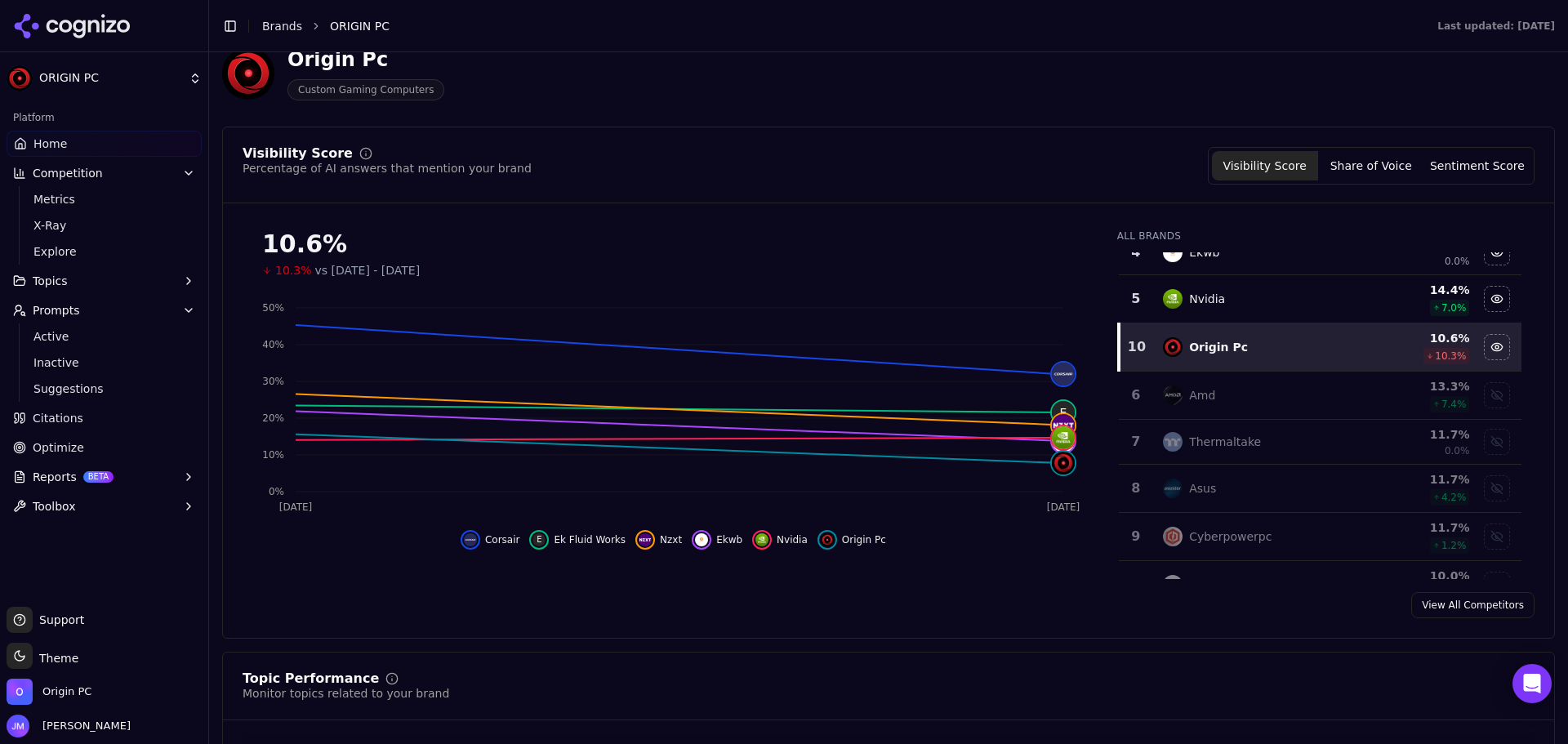
scroll to position [245, 0]
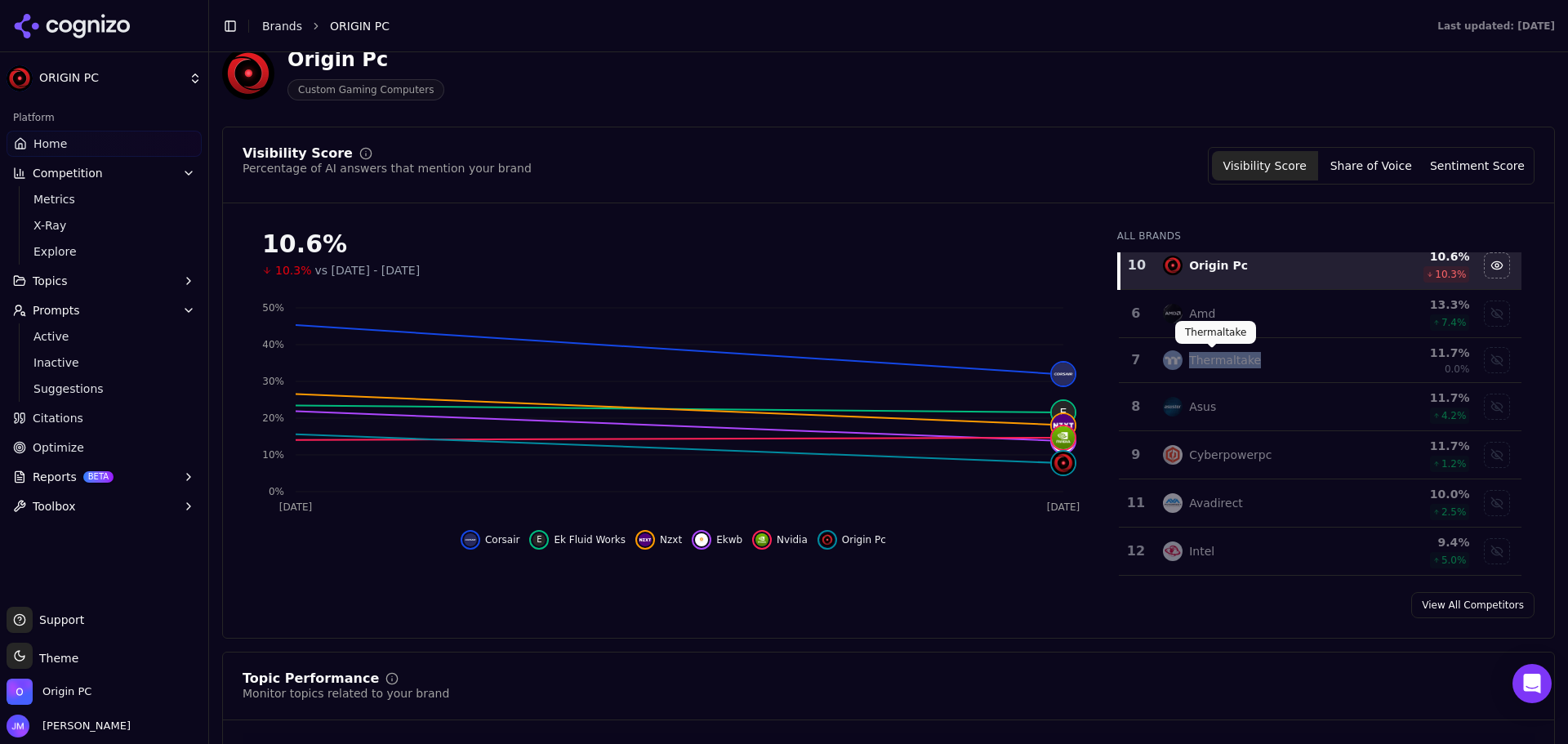
drag, startPoint x: 1256, startPoint y: 361, endPoint x: 1182, endPoint y: 362, distance: 74.0
click at [1182, 362] on div "Thermaltake" at bounding box center [1257, 360] width 188 height 20
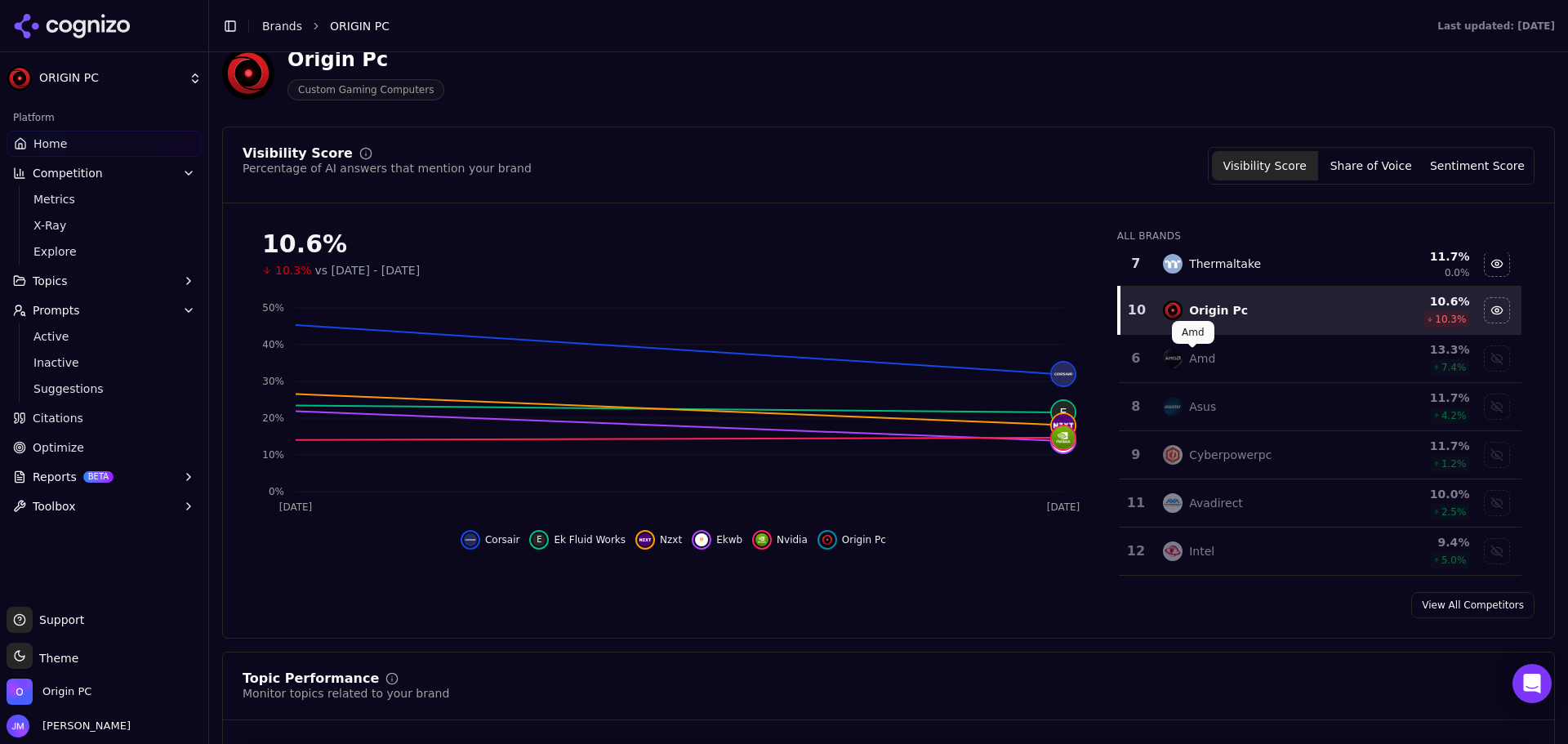
scroll to position [244, 0]
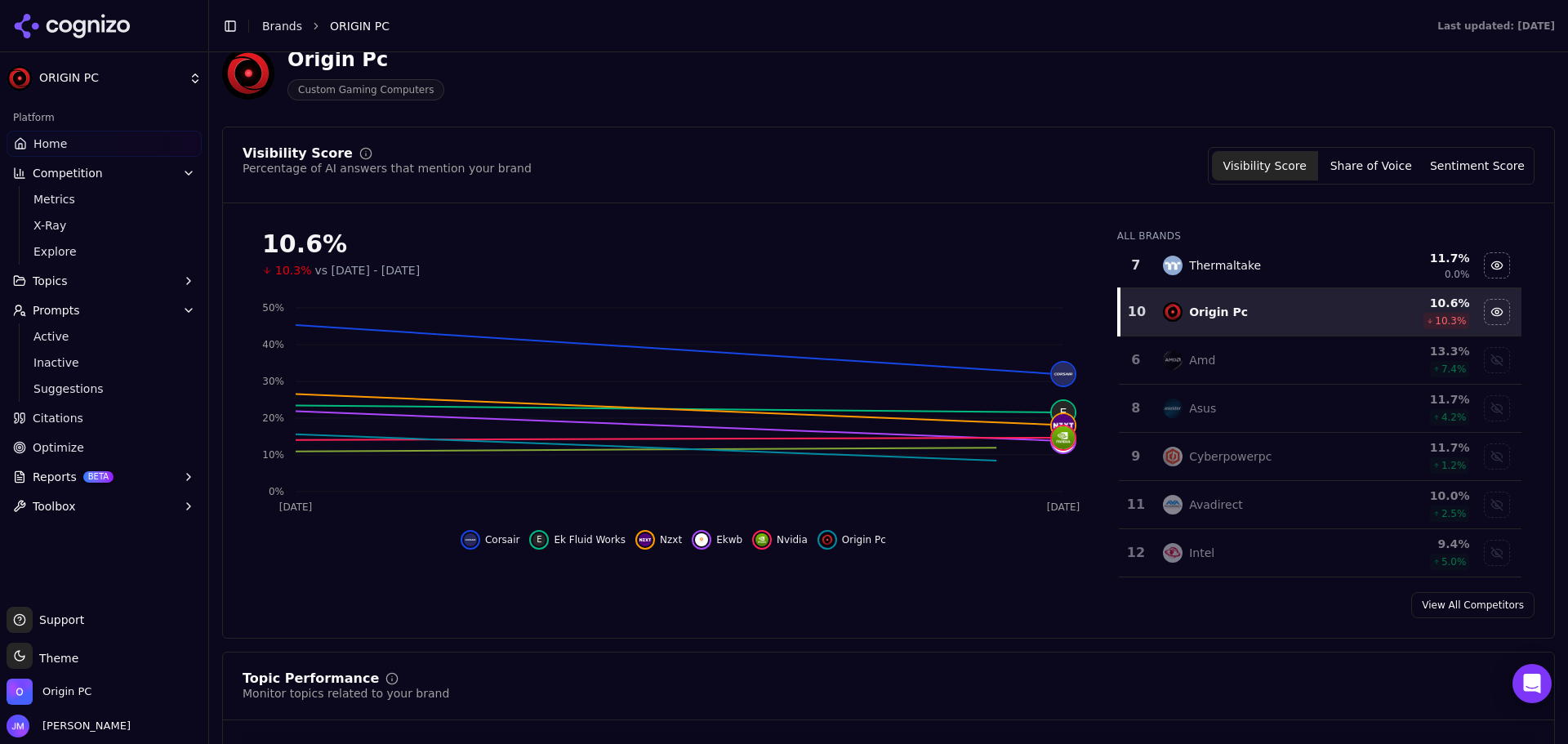
drag, startPoint x: 1182, startPoint y: 362, endPoint x: 1051, endPoint y: 602, distance: 273.4
click at [1051, 602] on div "View All Competitors" at bounding box center [888, 605] width 1331 height 26
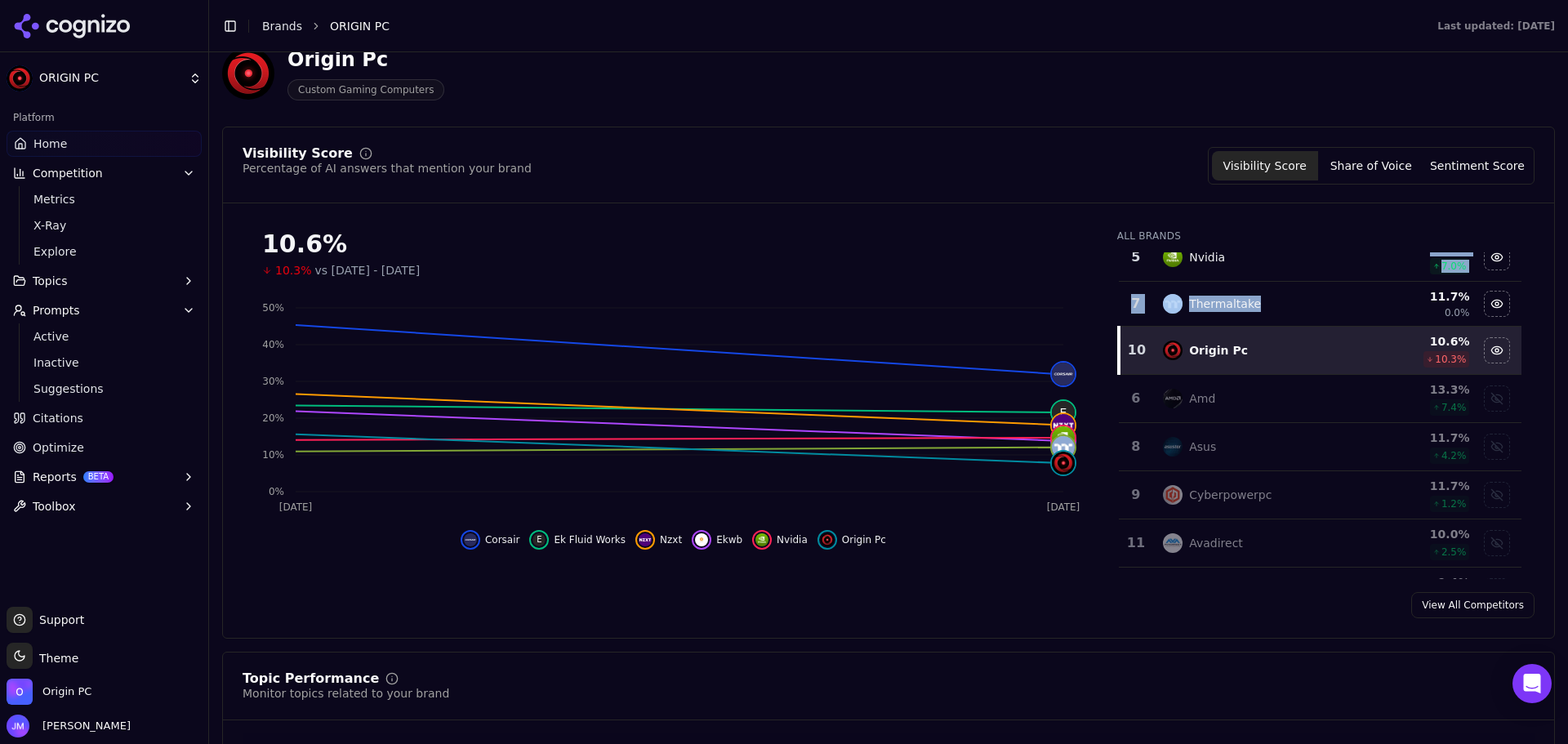
scroll to position [197, 0]
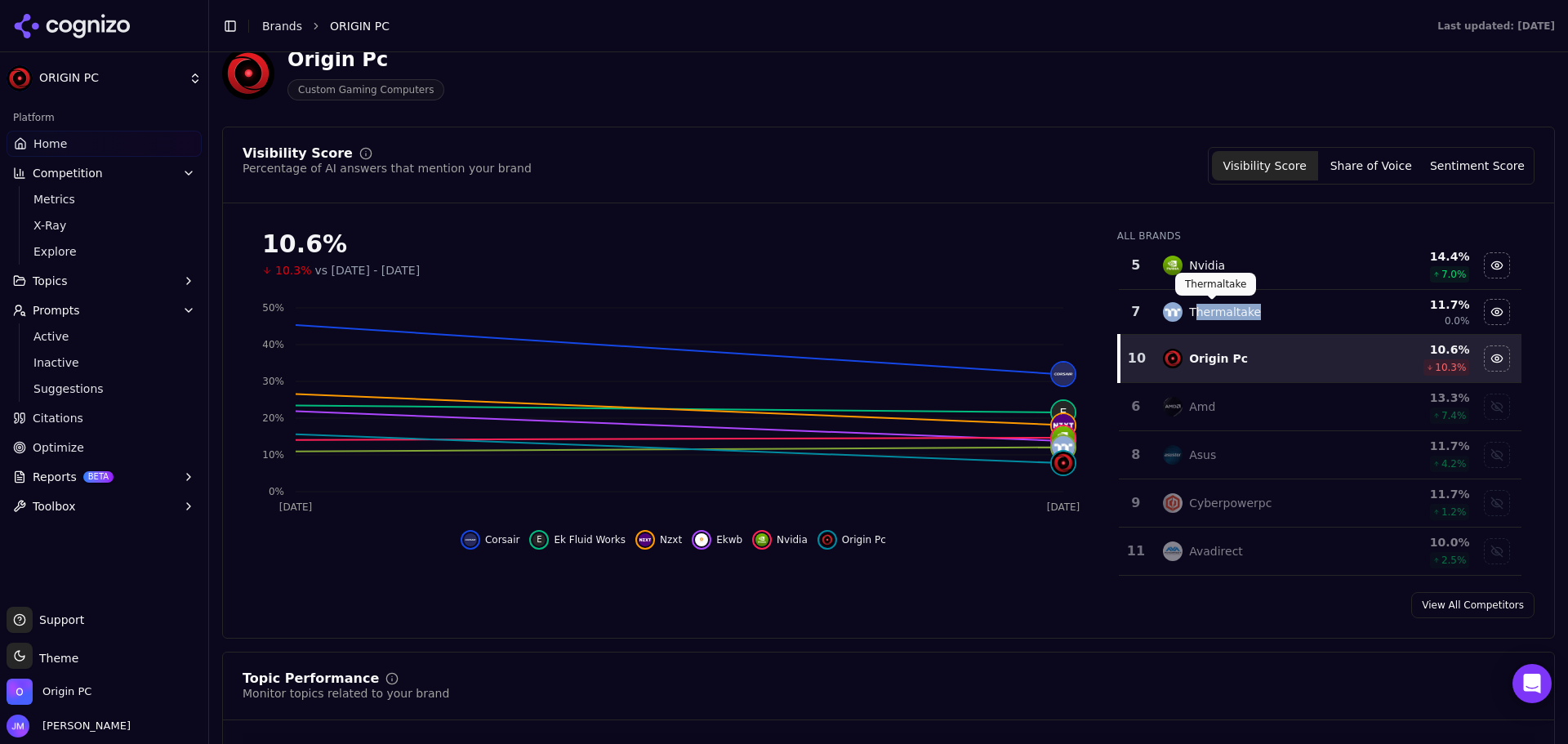
drag, startPoint x: 1265, startPoint y: 262, endPoint x: 1184, endPoint y: 319, distance: 99.0
click at [1184, 319] on div "Thermaltake" at bounding box center [1257, 312] width 188 height 20
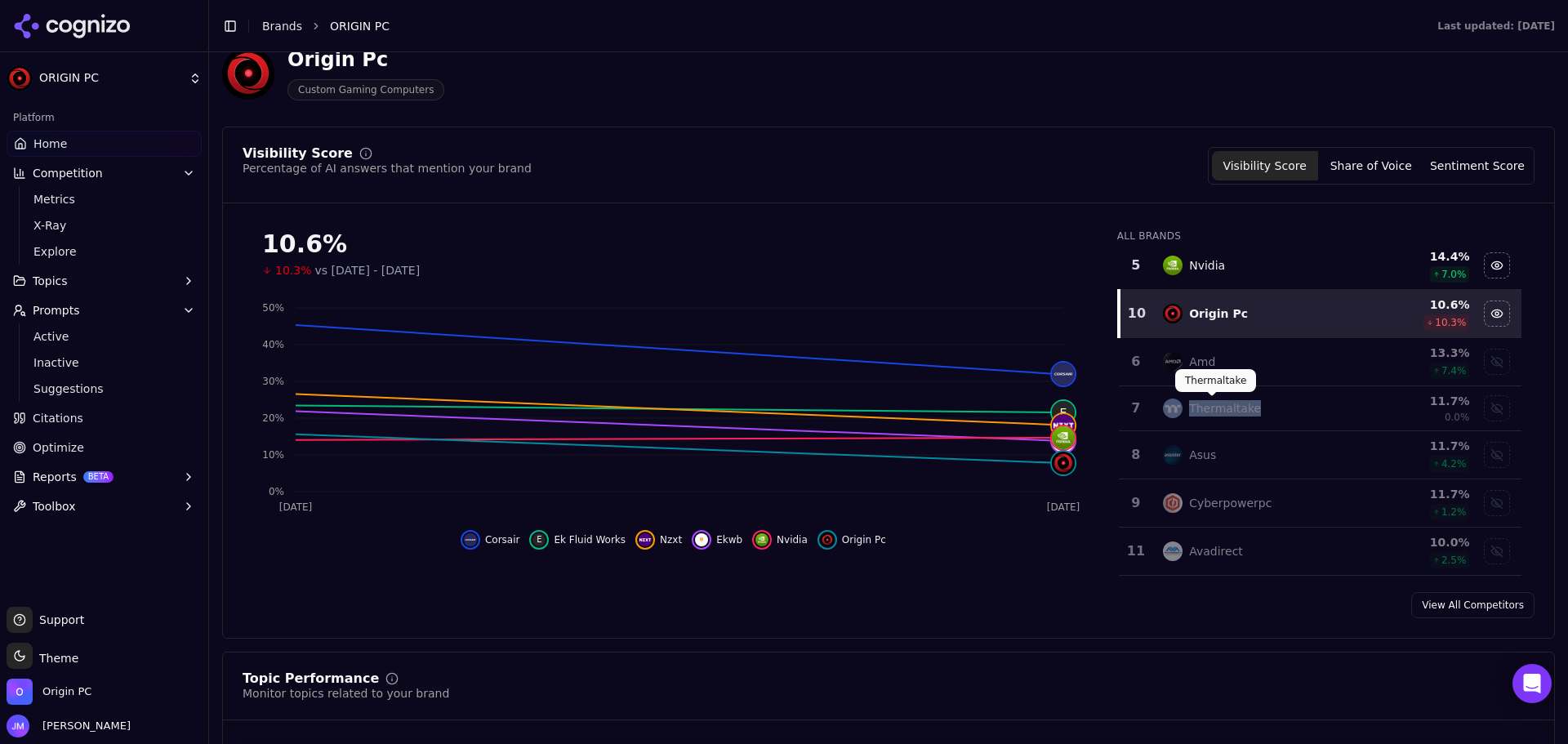
drag, startPoint x: 1253, startPoint y: 411, endPoint x: 1181, endPoint y: 414, distance: 72.1
click at [1181, 414] on div "Thermaltake" at bounding box center [1257, 408] width 188 height 20
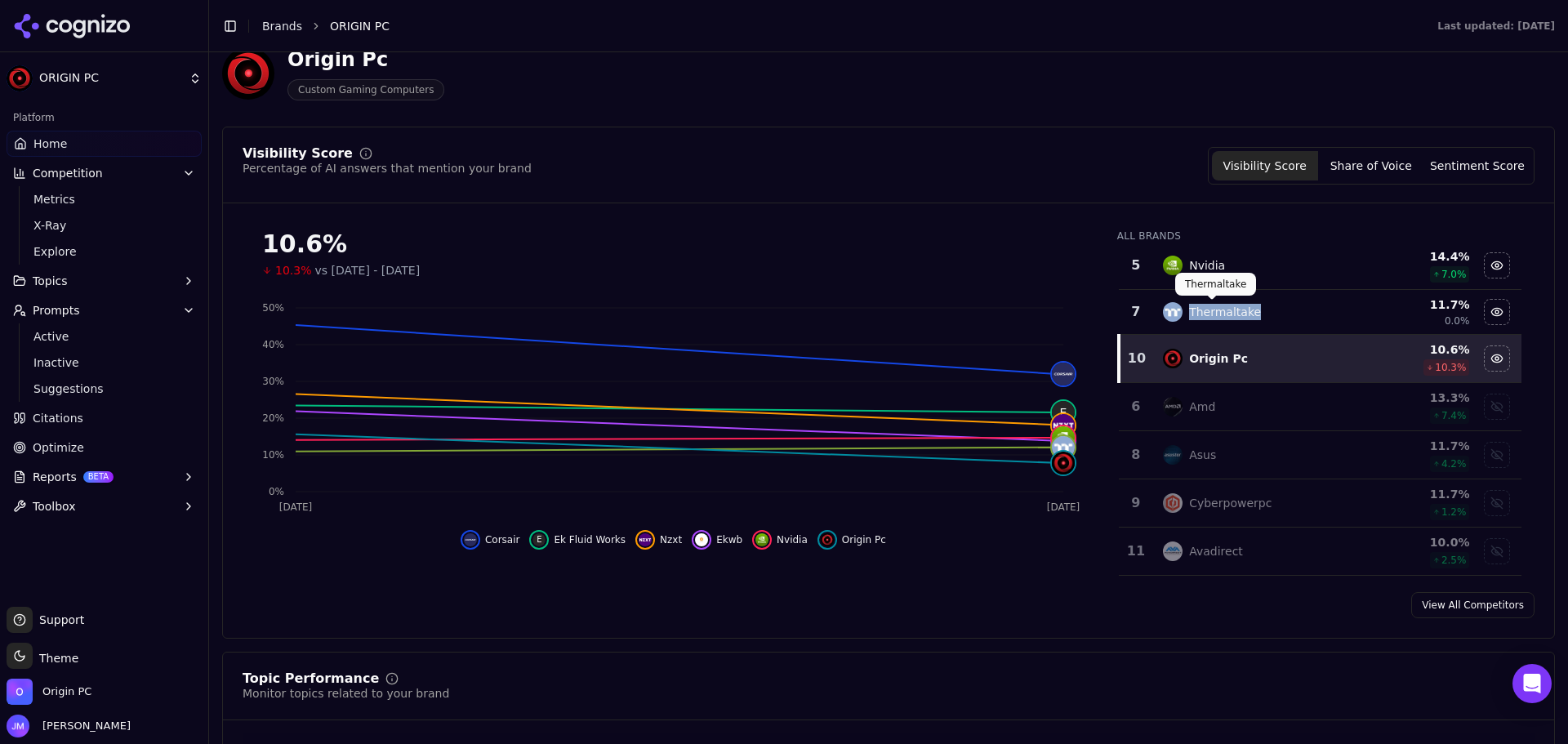
drag, startPoint x: 1261, startPoint y: 315, endPoint x: 1178, endPoint y: 317, distance: 83.0
click at [1178, 317] on div "Thermaltake" at bounding box center [1257, 312] width 188 height 20
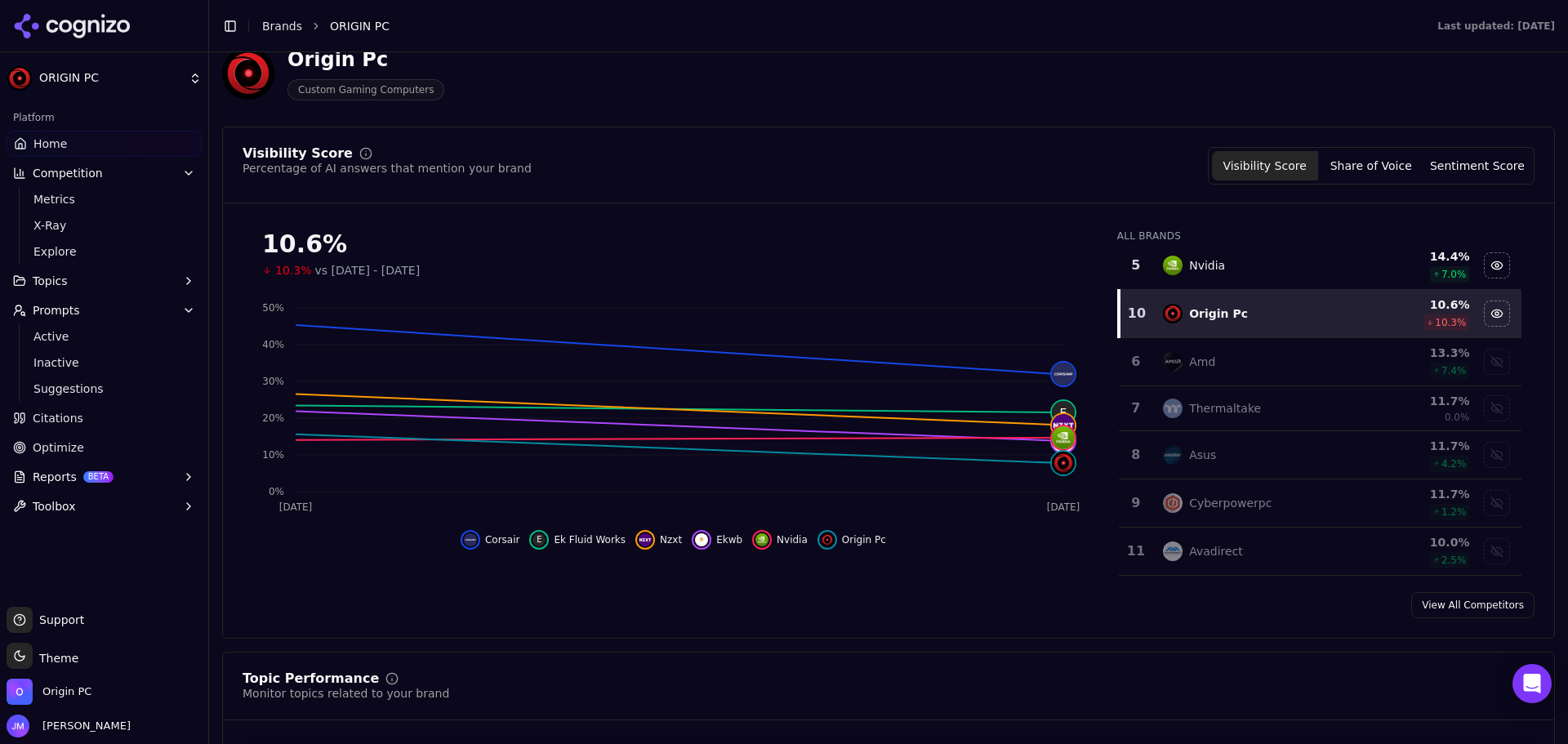
click at [1041, 604] on div "View All Competitors" at bounding box center [888, 605] width 1331 height 26
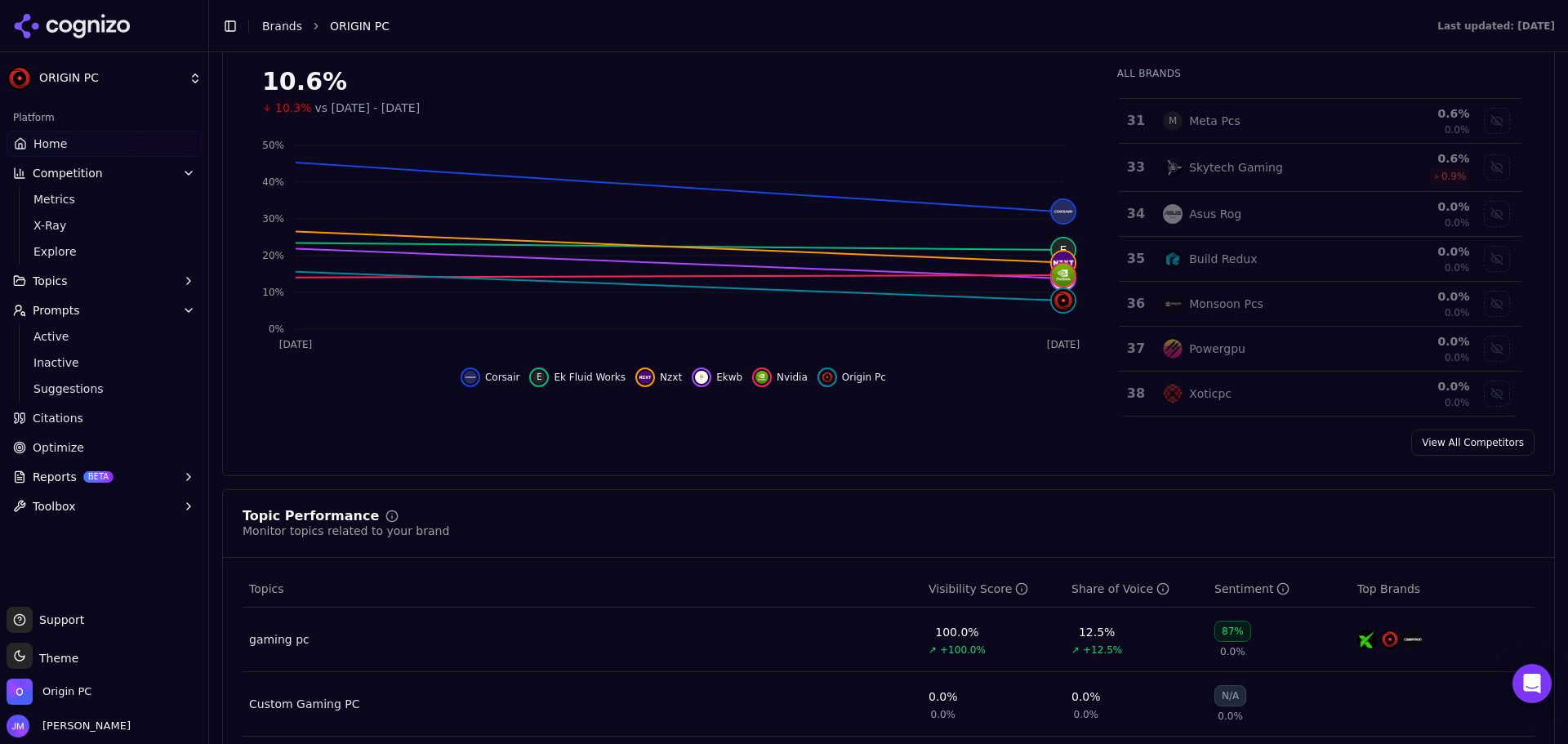
scroll to position [245, 0]
click at [72, 249] on span "Explore" at bounding box center [105, 251] width 143 height 16
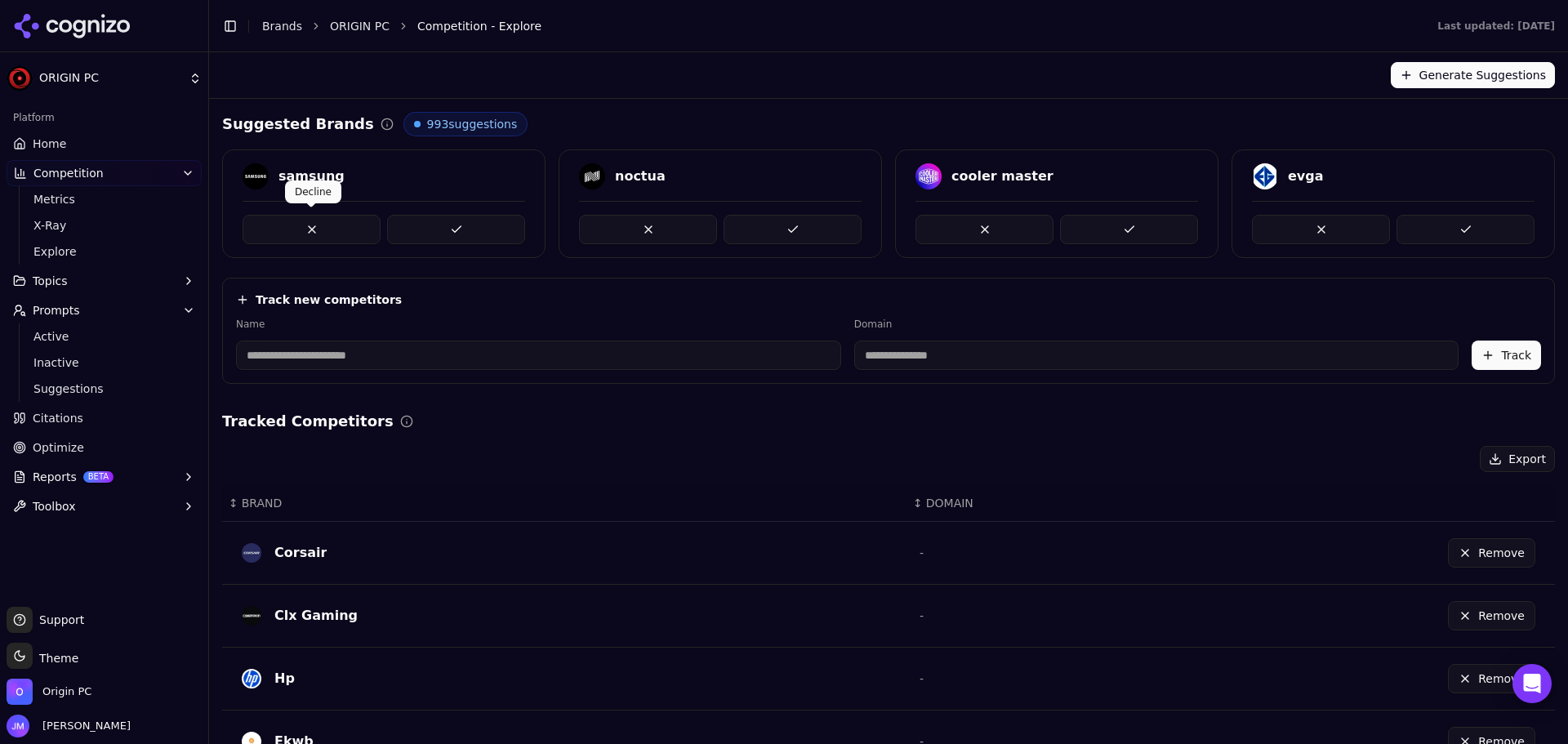
click at [334, 228] on button at bounding box center [312, 230] width 138 height 29
click at [309, 177] on div "noctua" at bounding box center [303, 176] width 51 height 20
click at [313, 223] on button at bounding box center [312, 230] width 138 height 29
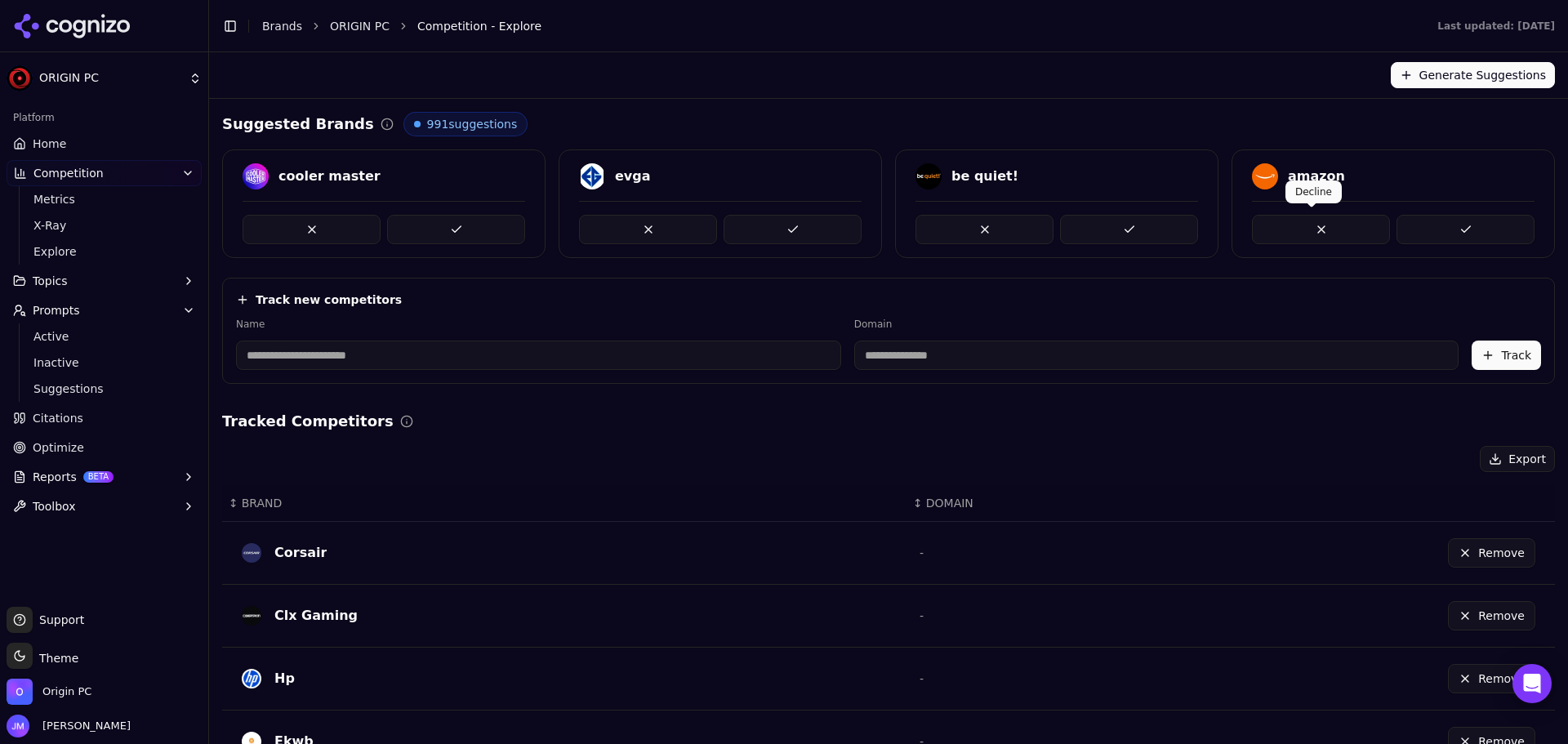
click at [1277, 222] on button at bounding box center [1321, 230] width 138 height 29
click at [1277, 232] on button at bounding box center [1321, 230] width 138 height 29
click at [606, 232] on button at bounding box center [648, 230] width 138 height 29
click at [1305, 178] on div "seasonic" at bounding box center [1320, 176] width 64 height 20
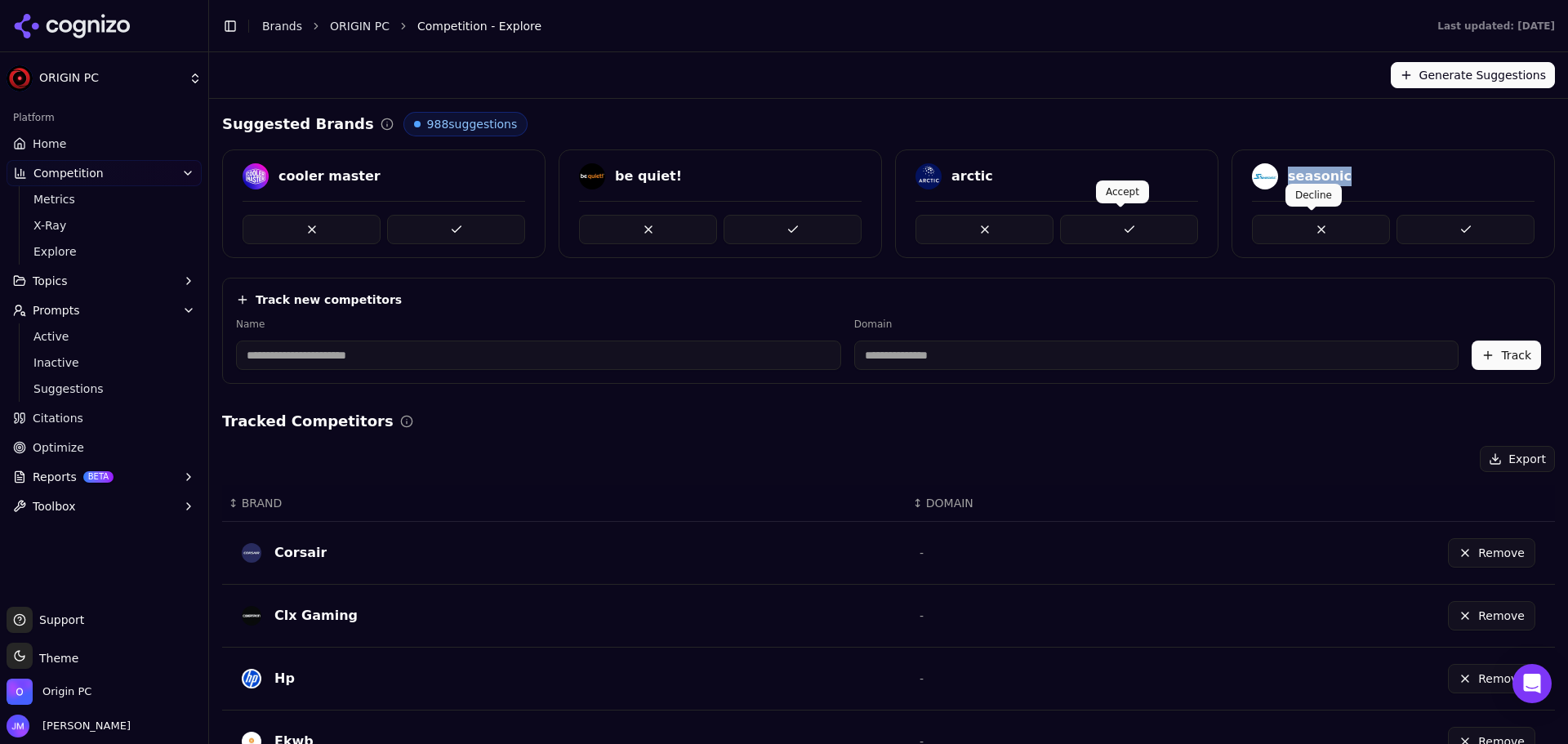
click at [1288, 226] on button at bounding box center [1321, 230] width 138 height 29
click at [1290, 219] on button at bounding box center [1321, 230] width 138 height 29
click at [1285, 232] on button at bounding box center [1321, 230] width 138 height 29
click at [1280, 204] on div at bounding box center [1393, 223] width 282 height 43
click at [1281, 216] on button at bounding box center [1321, 230] width 138 height 29
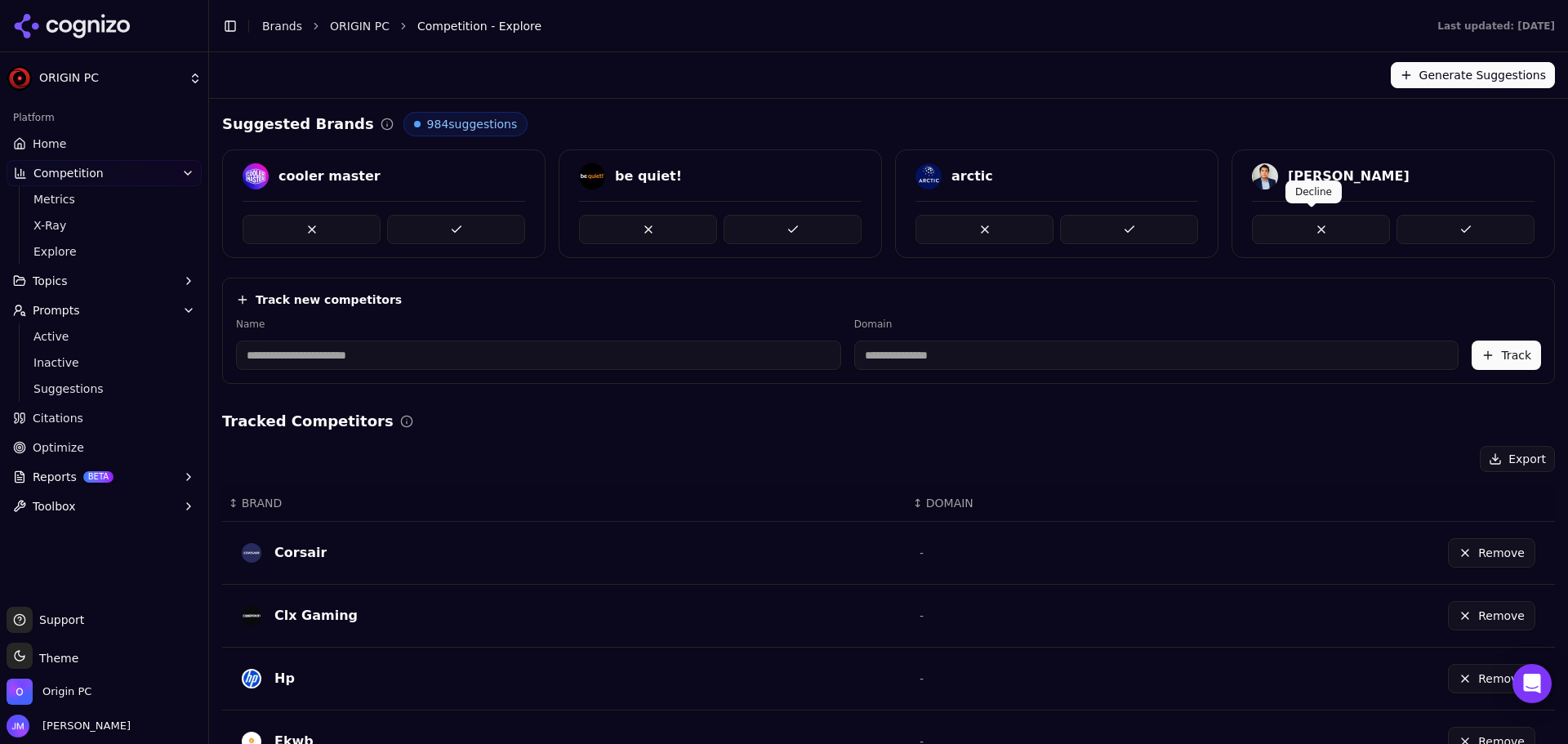
click at [1288, 239] on button at bounding box center [1321, 230] width 138 height 29
drag, startPoint x: 672, startPoint y: 182, endPoint x: 609, endPoint y: 178, distance: 63.1
click at [609, 178] on div "be quiet!" at bounding box center [720, 176] width 282 height 26
click at [632, 227] on button at bounding box center [648, 230] width 138 height 29
drag, startPoint x: 373, startPoint y: 176, endPoint x: 282, endPoint y: 176, distance: 91.0
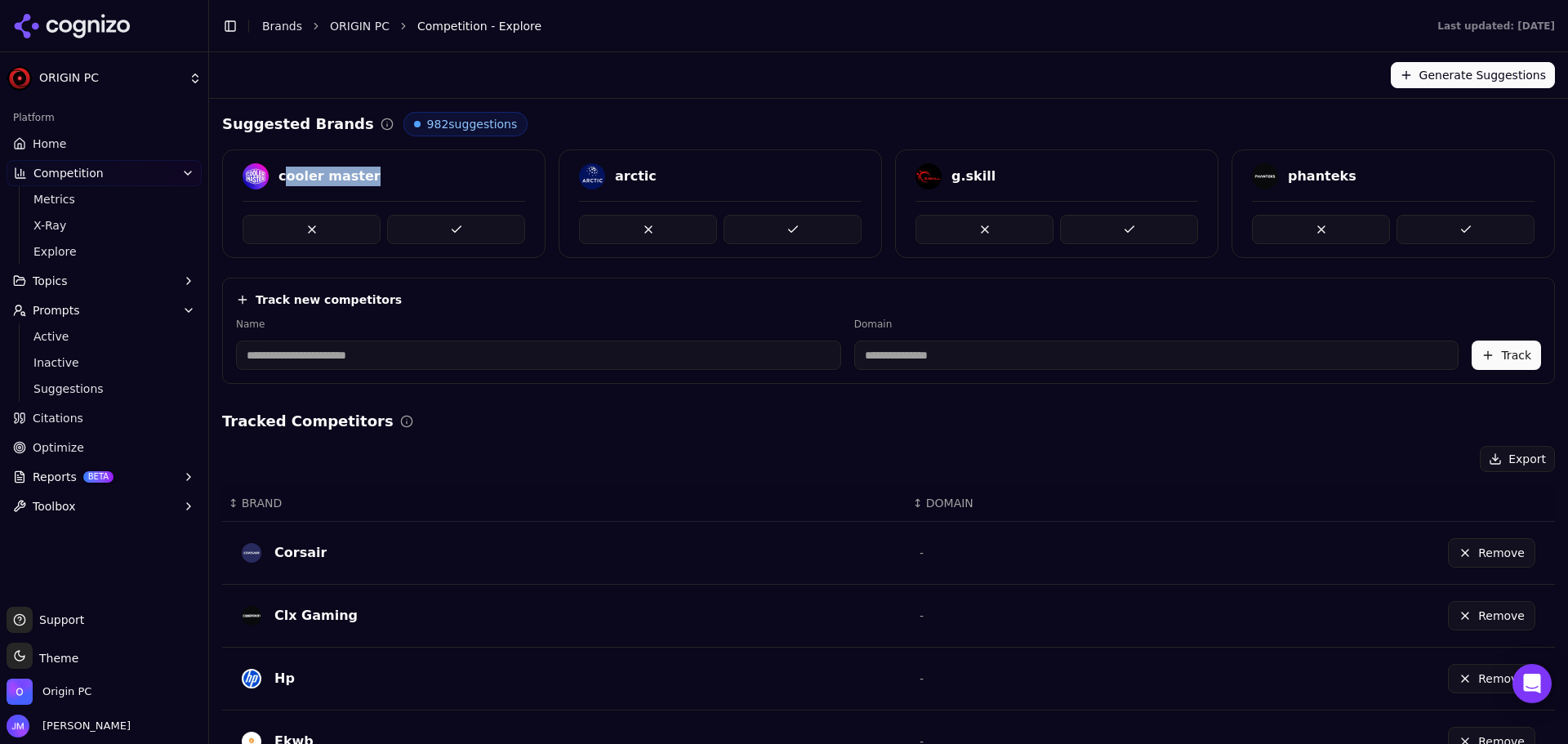
click at [282, 176] on div "cooler master" at bounding box center [384, 176] width 282 height 26
drag, startPoint x: 282, startPoint y: 176, endPoint x: 401, endPoint y: 175, distance: 119.0
click at [401, 175] on div "cooler master" at bounding box center [384, 176] width 282 height 26
drag, startPoint x: 382, startPoint y: 175, endPoint x: 280, endPoint y: 173, distance: 102.0
click at [280, 173] on div "cooler master" at bounding box center [384, 176] width 282 height 26
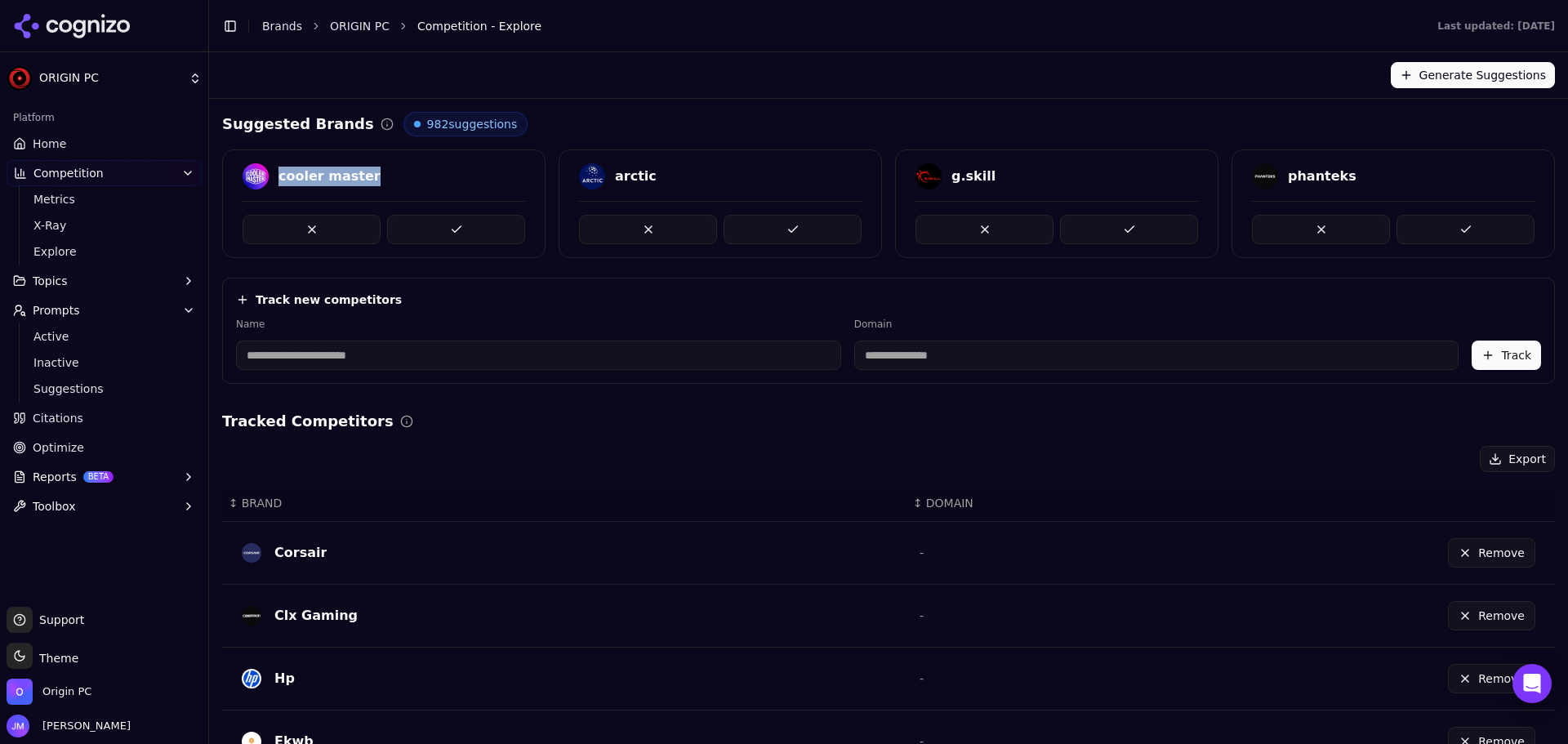
click at [439, 231] on button at bounding box center [456, 230] width 138 height 29
click at [984, 172] on div "phanteks" at bounding box center [985, 176] width 68 height 20
click at [983, 172] on div "phanteks" at bounding box center [985, 176] width 68 height 20
drag, startPoint x: 983, startPoint y: 172, endPoint x: 956, endPoint y: 175, distance: 27.2
click at [956, 175] on div "phanteks" at bounding box center [985, 176] width 68 height 20
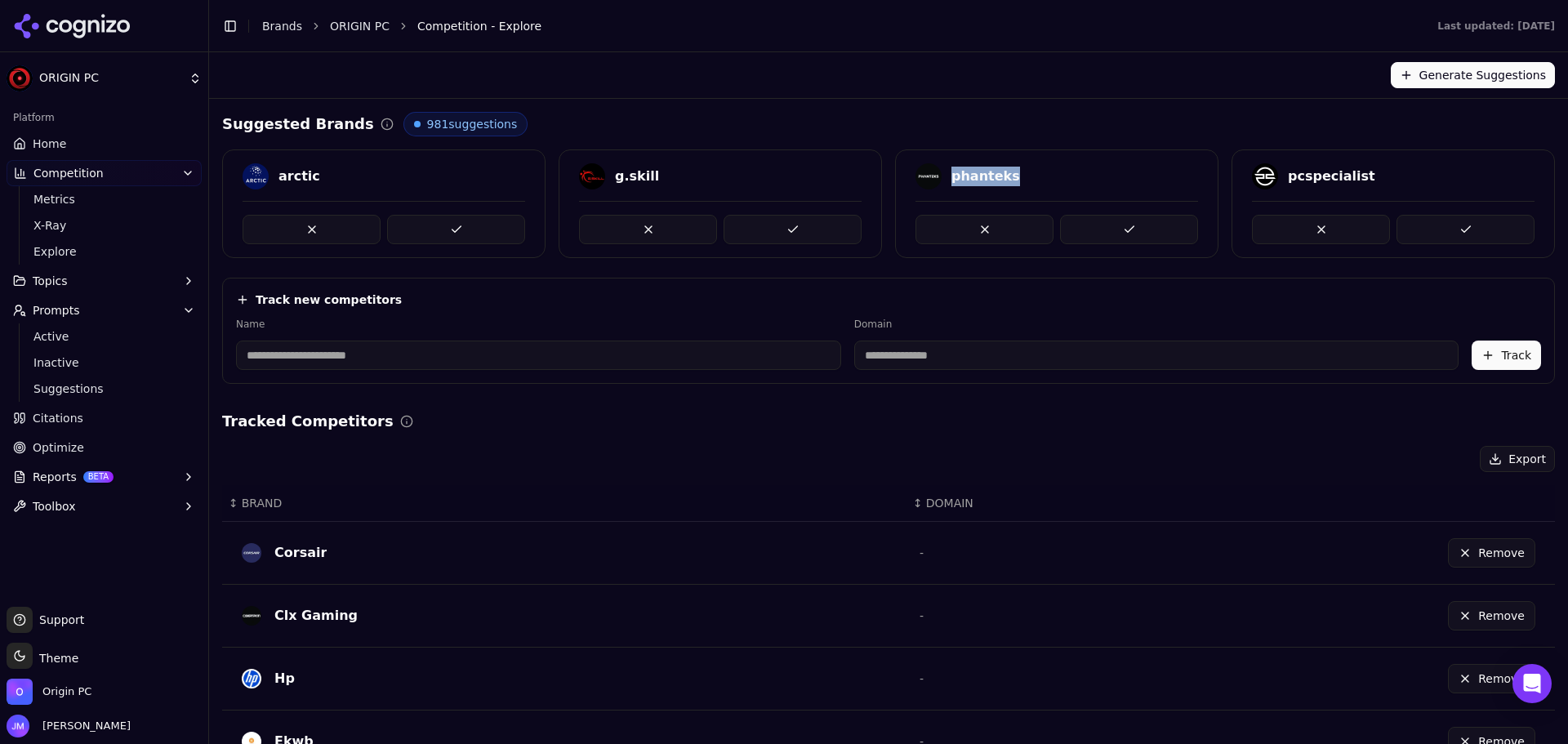
click at [956, 175] on div "phanteks" at bounding box center [985, 176] width 68 height 20
click at [981, 238] on button at bounding box center [985, 230] width 138 height 29
click at [1292, 223] on button at bounding box center [1321, 230] width 138 height 29
click at [1279, 220] on button at bounding box center [1321, 230] width 138 height 29
drag, startPoint x: 661, startPoint y: 175, endPoint x: 613, endPoint y: 177, distance: 48.0
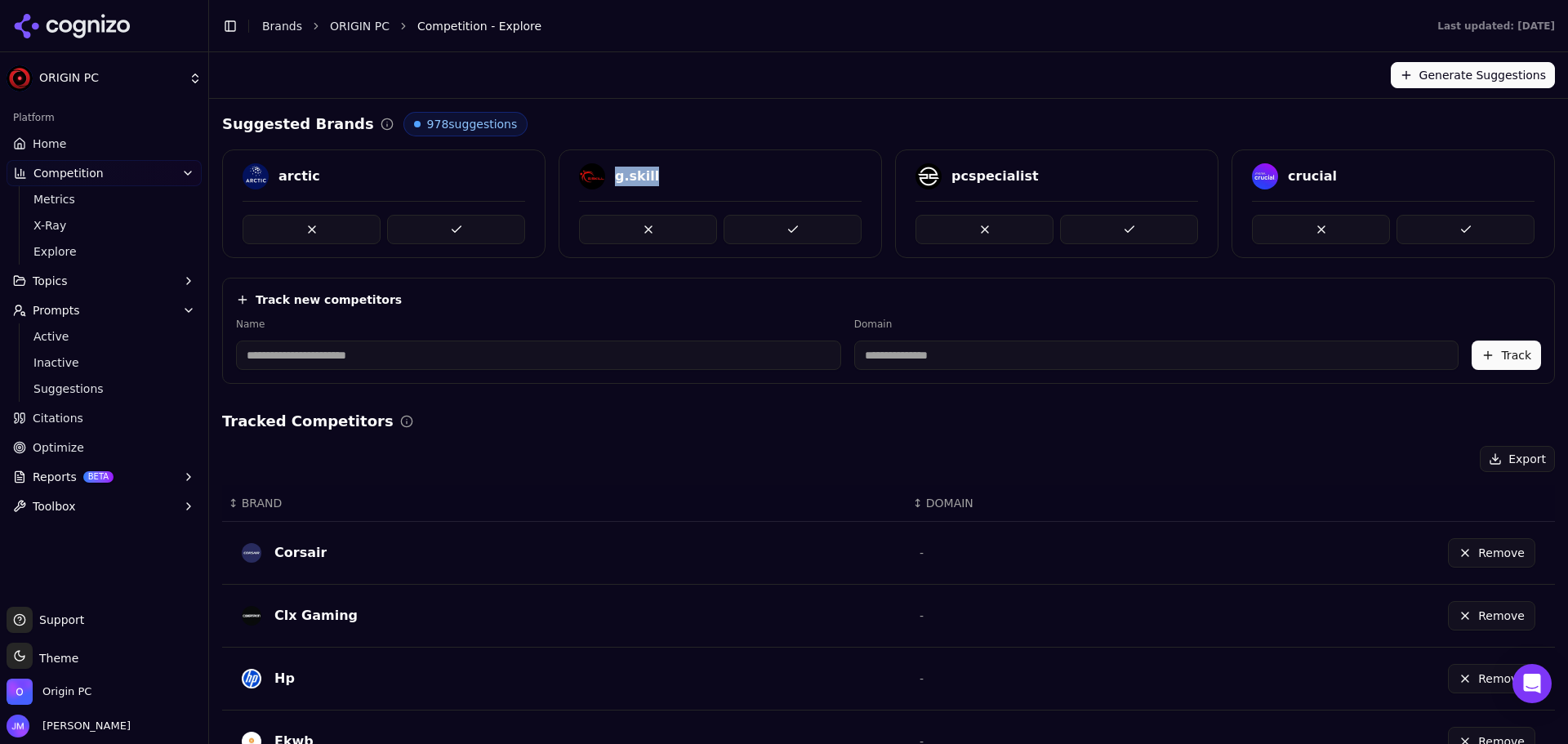
click at [613, 177] on div "g.skill" at bounding box center [720, 176] width 282 height 26
click at [629, 232] on button at bounding box center [648, 230] width 138 height 29
click at [638, 180] on div "pcspecialist" at bounding box center [658, 176] width 87 height 20
click at [760, 230] on button at bounding box center [793, 230] width 138 height 29
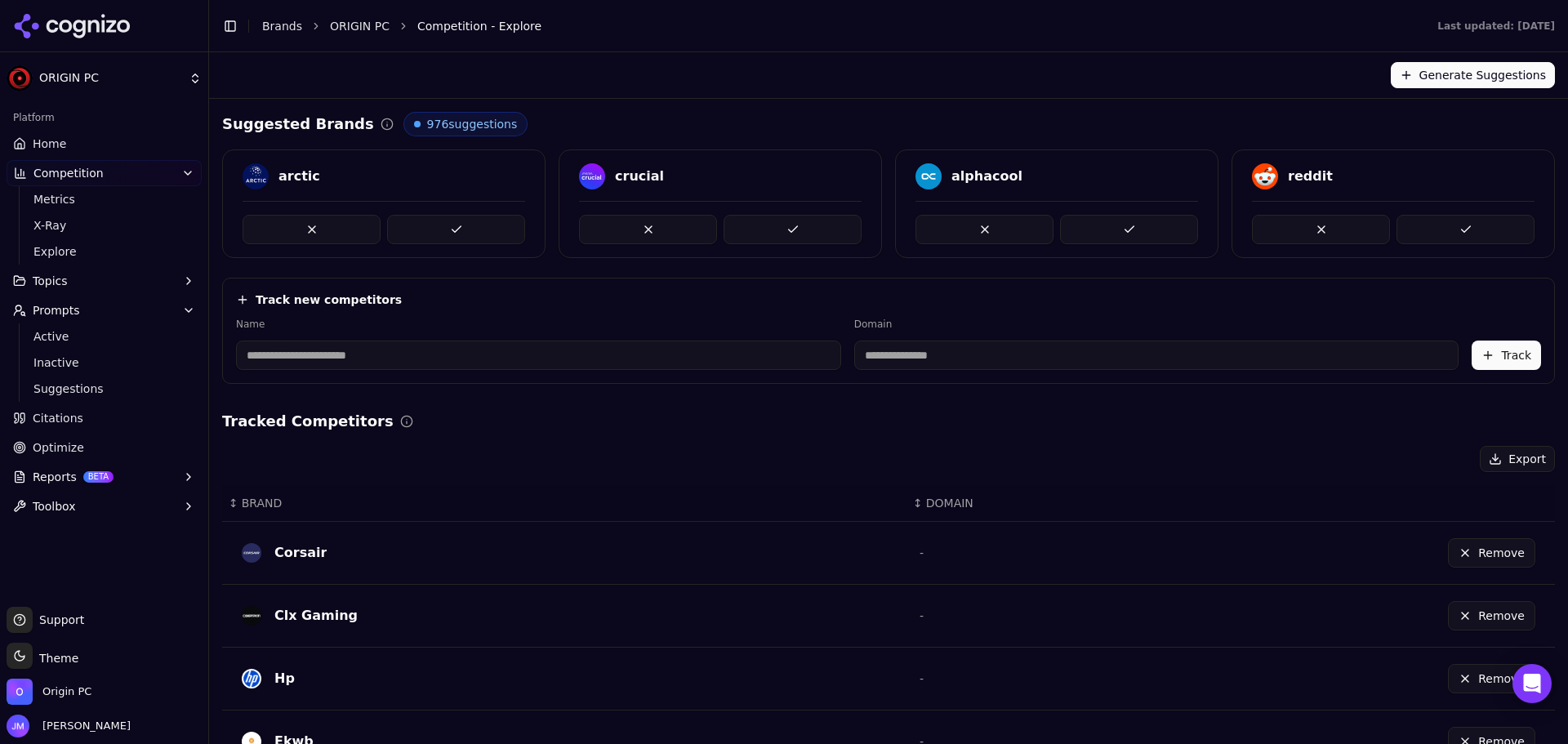
click at [283, 179] on div "arctic" at bounding box center [299, 176] width 41 height 20
click at [289, 229] on button at bounding box center [312, 230] width 138 height 29
click at [981, 227] on button at bounding box center [985, 230] width 138 height 29
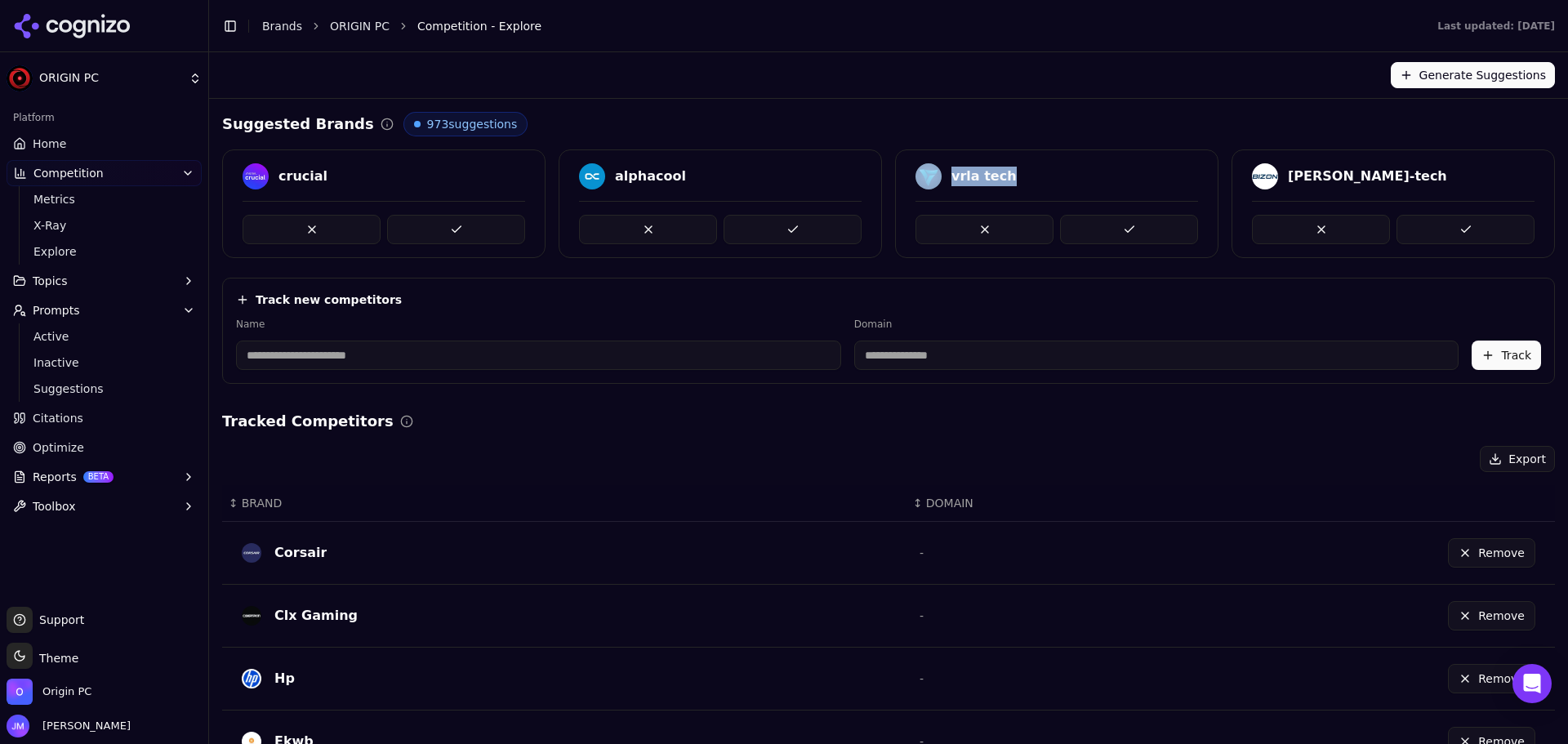
drag, startPoint x: 1020, startPoint y: 175, endPoint x: 936, endPoint y: 176, distance: 84.0
click at [936, 176] on div "vrla tech" at bounding box center [1057, 176] width 282 height 26
click at [1081, 221] on button at bounding box center [1129, 230] width 138 height 29
click at [658, 183] on body "ORIGIN PC Platform Home Competition Metrics X-Ray Explore Topics Prompts Active…" at bounding box center [784, 372] width 1568 height 744
click at [658, 183] on div "alphacool" at bounding box center [651, 176] width 71 height 20
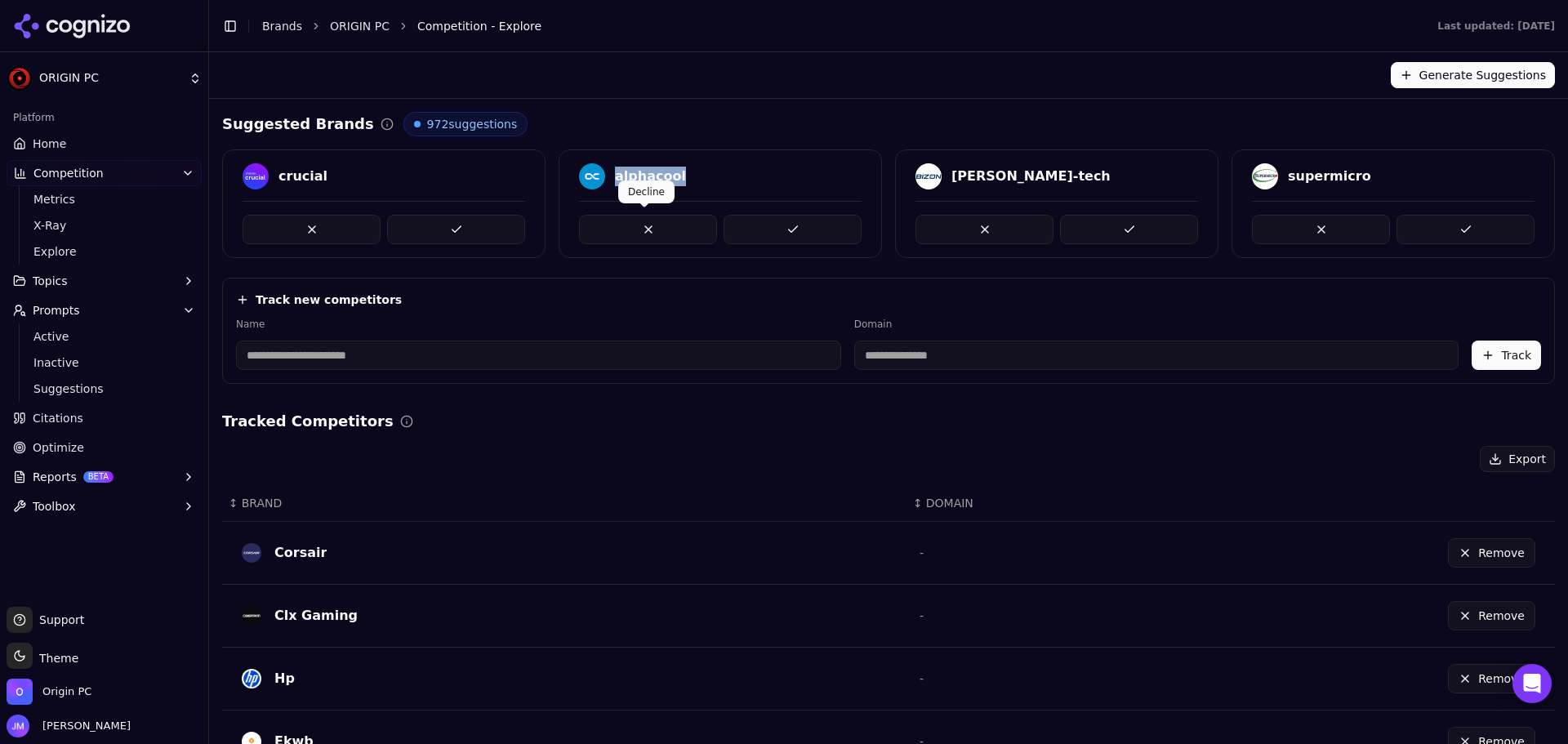
click at [661, 232] on button at bounding box center [648, 230] width 138 height 29
click at [300, 179] on div "crucial" at bounding box center [302, 176] width 49 height 20
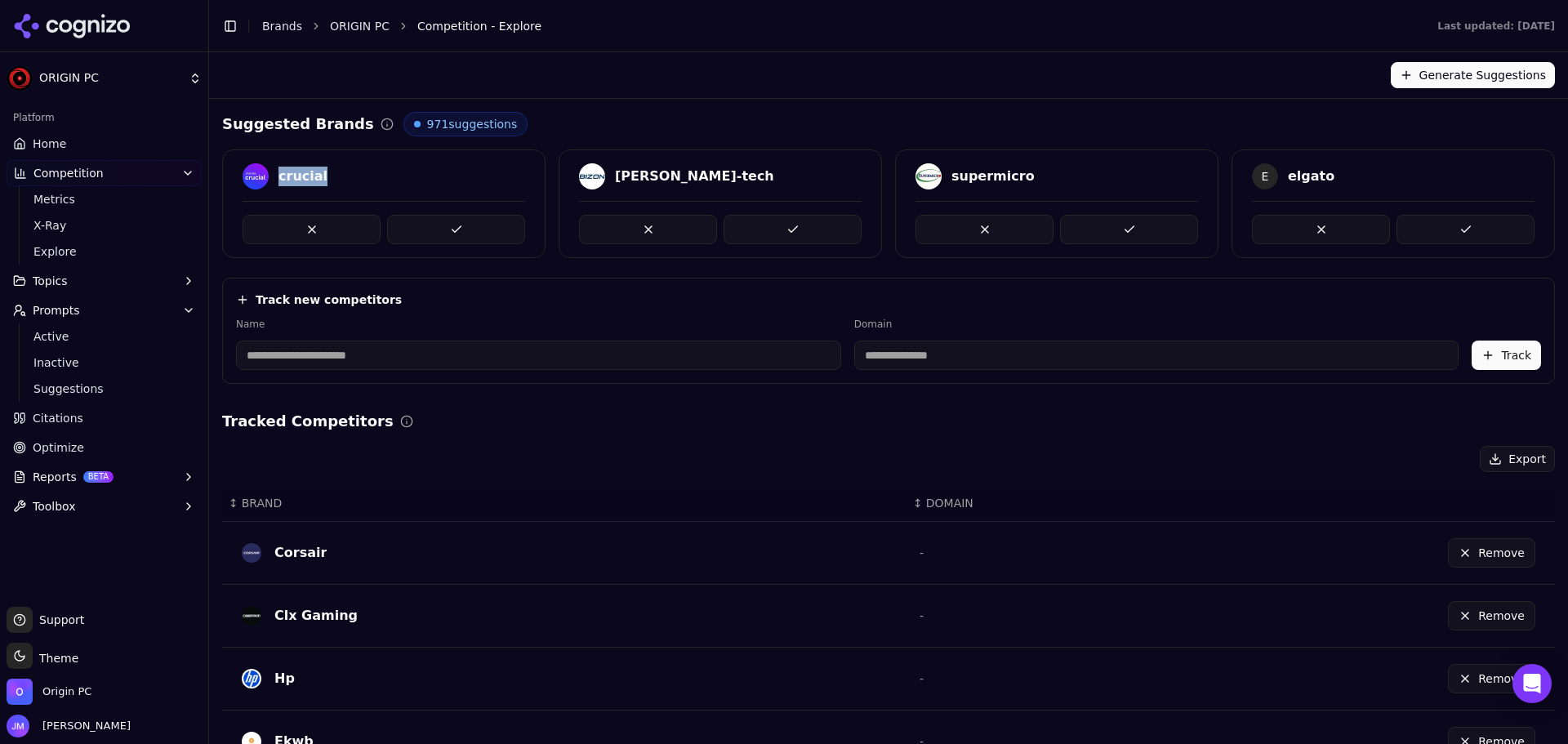
click at [300, 179] on div "crucial" at bounding box center [302, 176] width 49 height 20
click at [326, 238] on button at bounding box center [312, 230] width 138 height 29
click at [650, 167] on div "supermicro" at bounding box center [657, 176] width 83 height 20
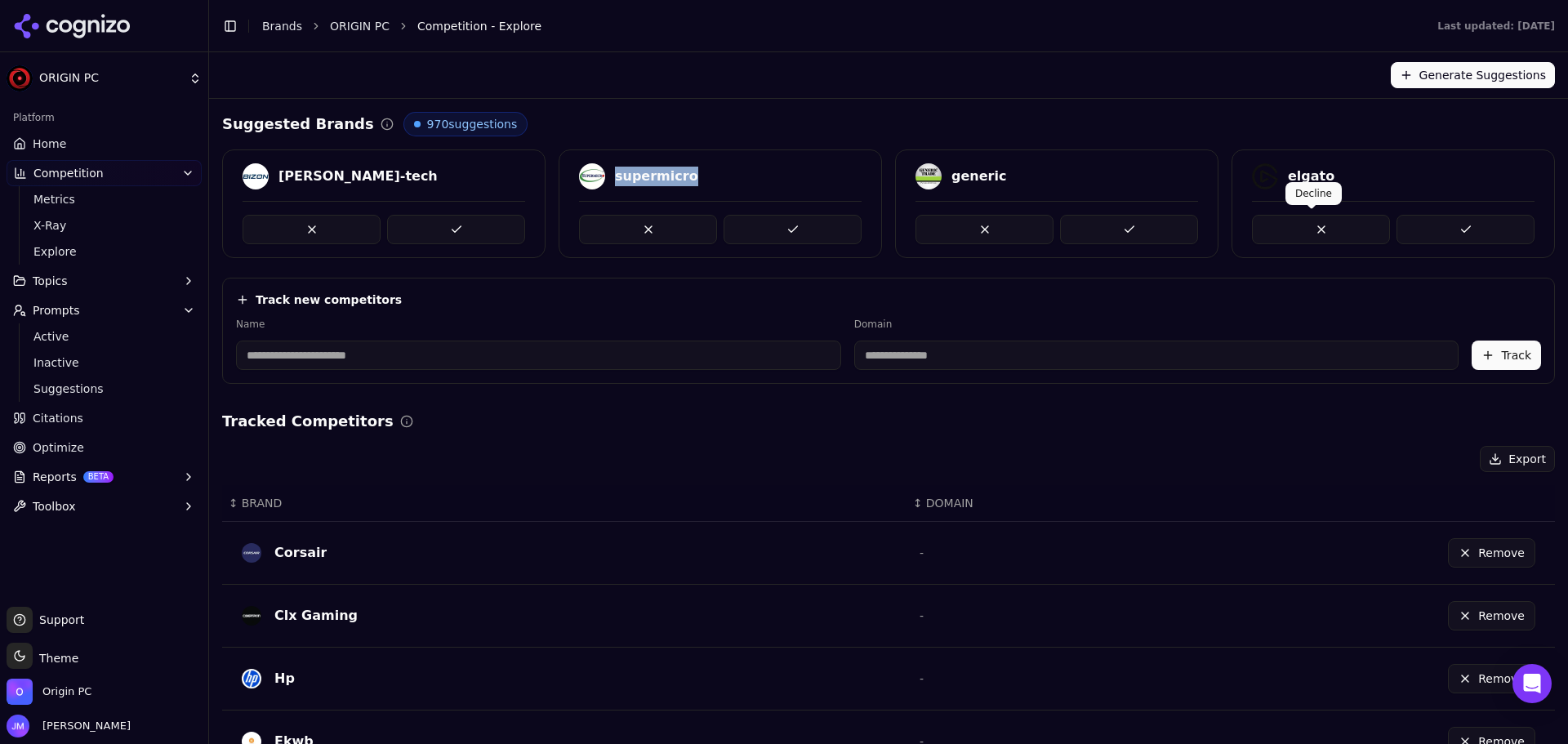
click at [1298, 217] on button at bounding box center [1321, 230] width 138 height 29
click at [640, 226] on button at bounding box center [648, 230] width 138 height 29
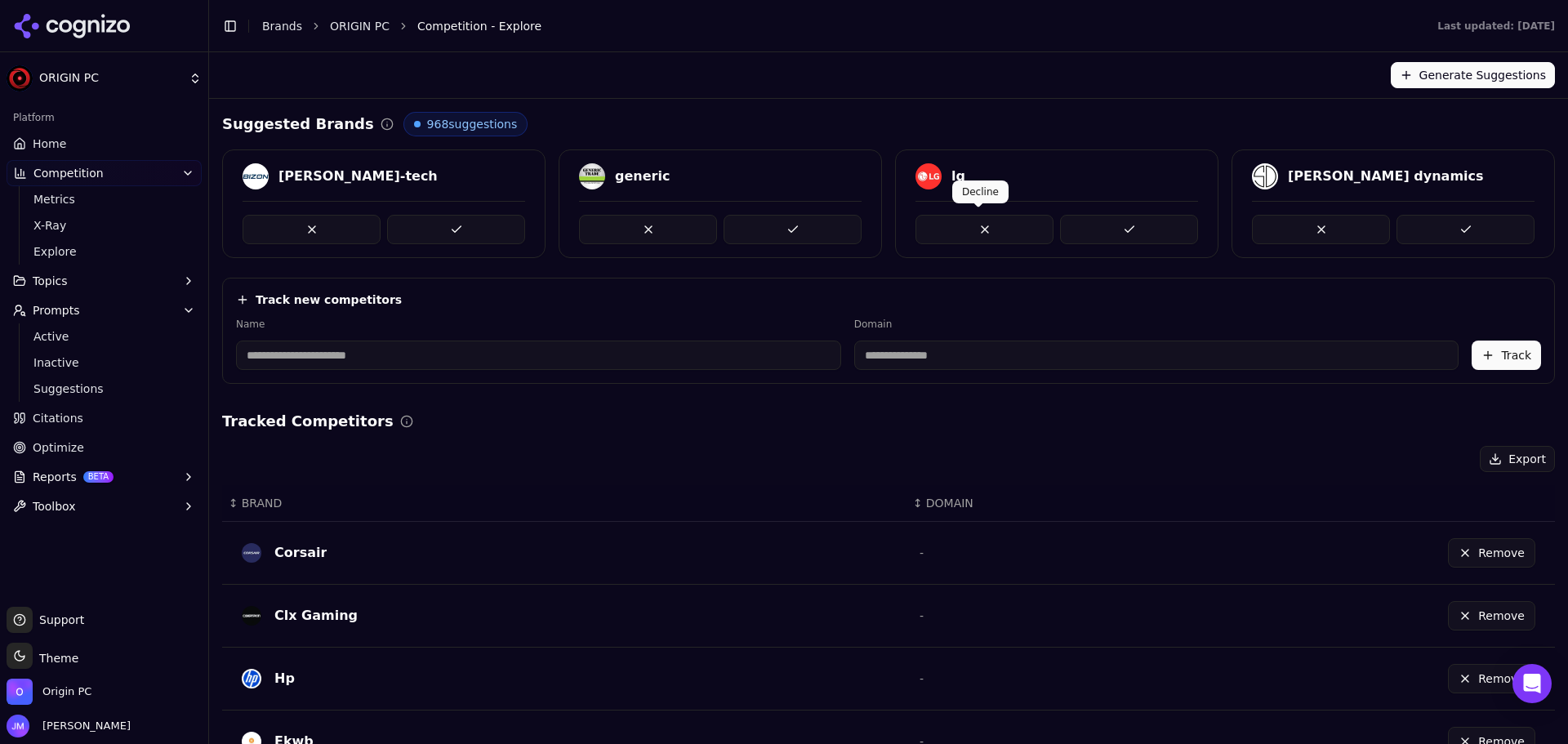
click at [951, 235] on button at bounding box center [985, 230] width 138 height 29
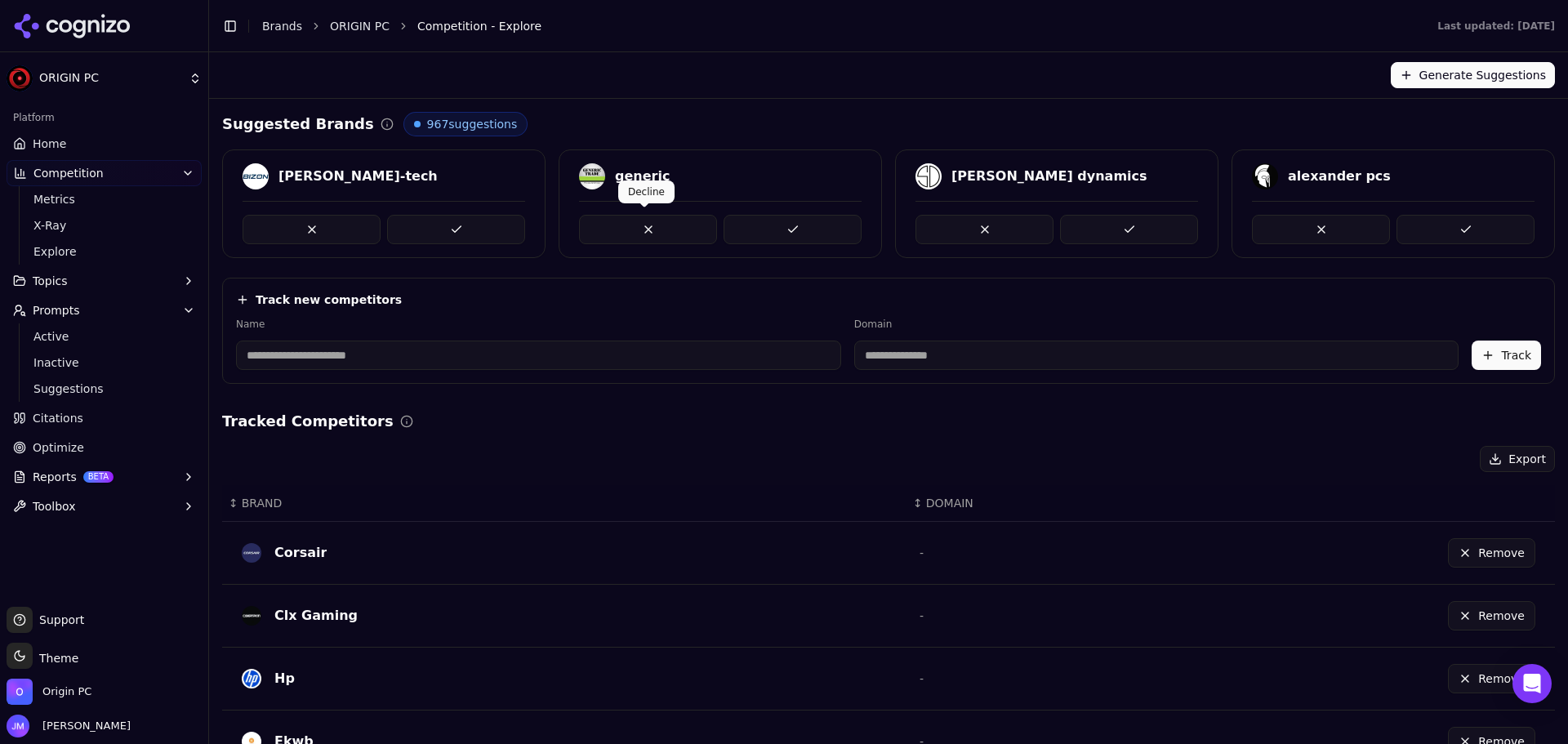
click at [620, 225] on button at bounding box center [648, 230] width 138 height 29
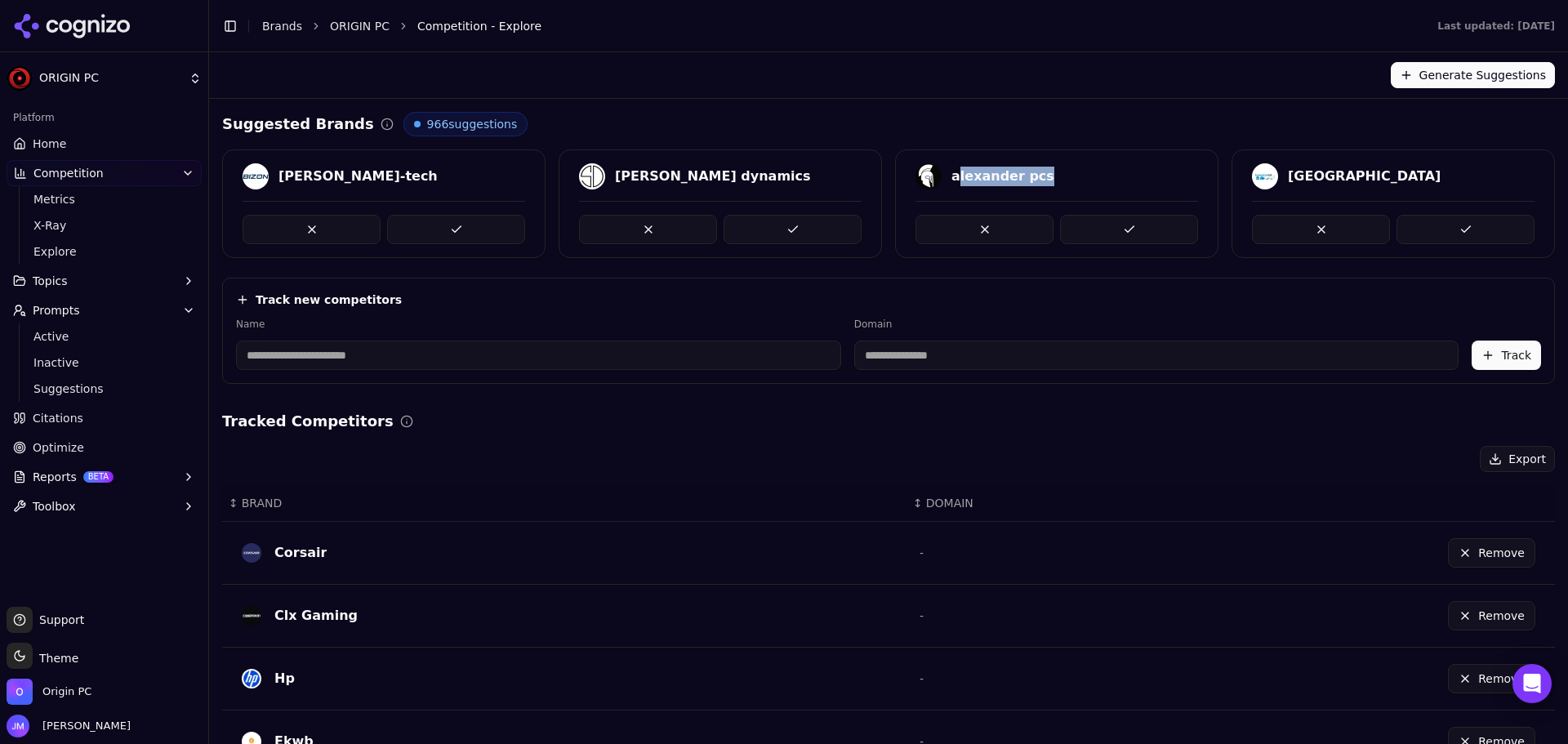
drag, startPoint x: 1040, startPoint y: 177, endPoint x: 949, endPoint y: 178, distance: 91.0
click at [949, 178] on div "alexander pcs" at bounding box center [1057, 176] width 282 height 26
click at [979, 175] on div "alexander pcs" at bounding box center [1002, 176] width 103 height 20
click at [1002, 178] on div "alexander pcs" at bounding box center [1002, 176] width 103 height 20
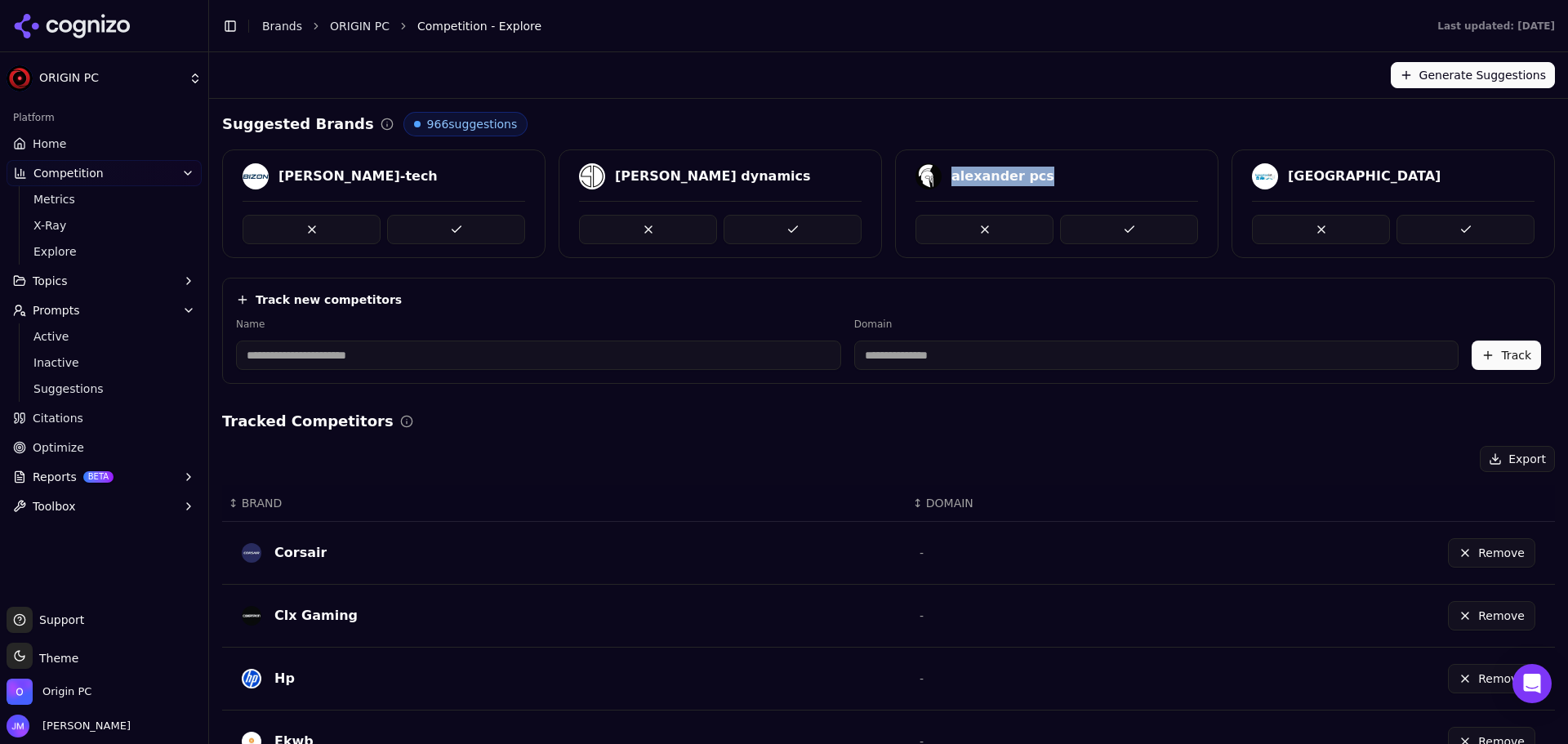
click at [996, 178] on div "alexander pcs" at bounding box center [1002, 176] width 103 height 20
click at [1133, 200] on p "Accept" at bounding box center [1122, 193] width 34 height 13
click at [1107, 226] on button at bounding box center [1129, 230] width 138 height 29
click at [975, 227] on button at bounding box center [985, 230] width 138 height 29
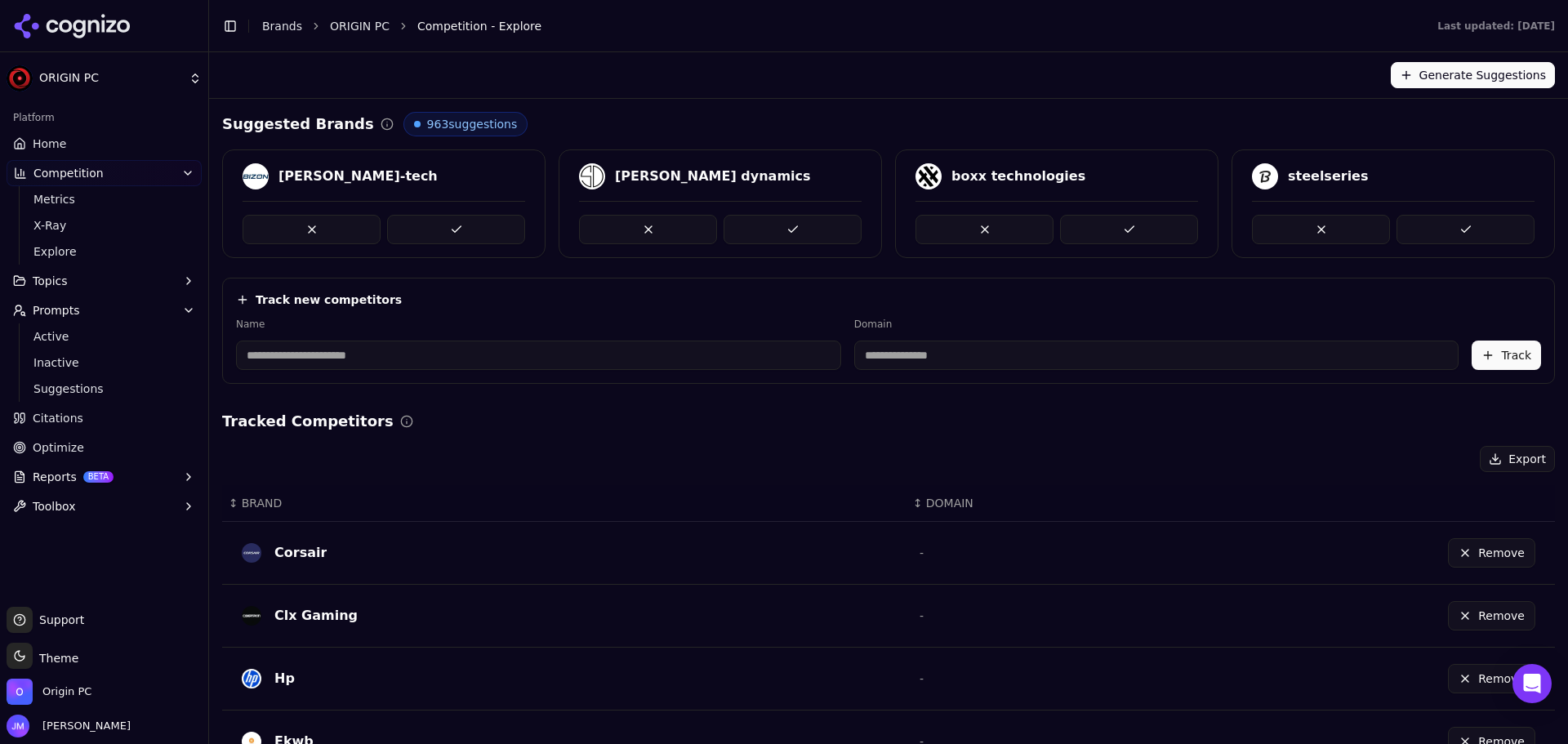
click at [1067, 181] on div "boxx technologies" at bounding box center [1057, 176] width 282 height 26
drag, startPoint x: 1074, startPoint y: 175, endPoint x: 936, endPoint y: 176, distance: 138.0
click at [936, 176] on div "boxx technologies" at bounding box center [1057, 176] width 282 height 26
click at [1111, 218] on button at bounding box center [1129, 230] width 138 height 29
click at [720, 172] on div "[PERSON_NAME] dynamics" at bounding box center [720, 176] width 282 height 26
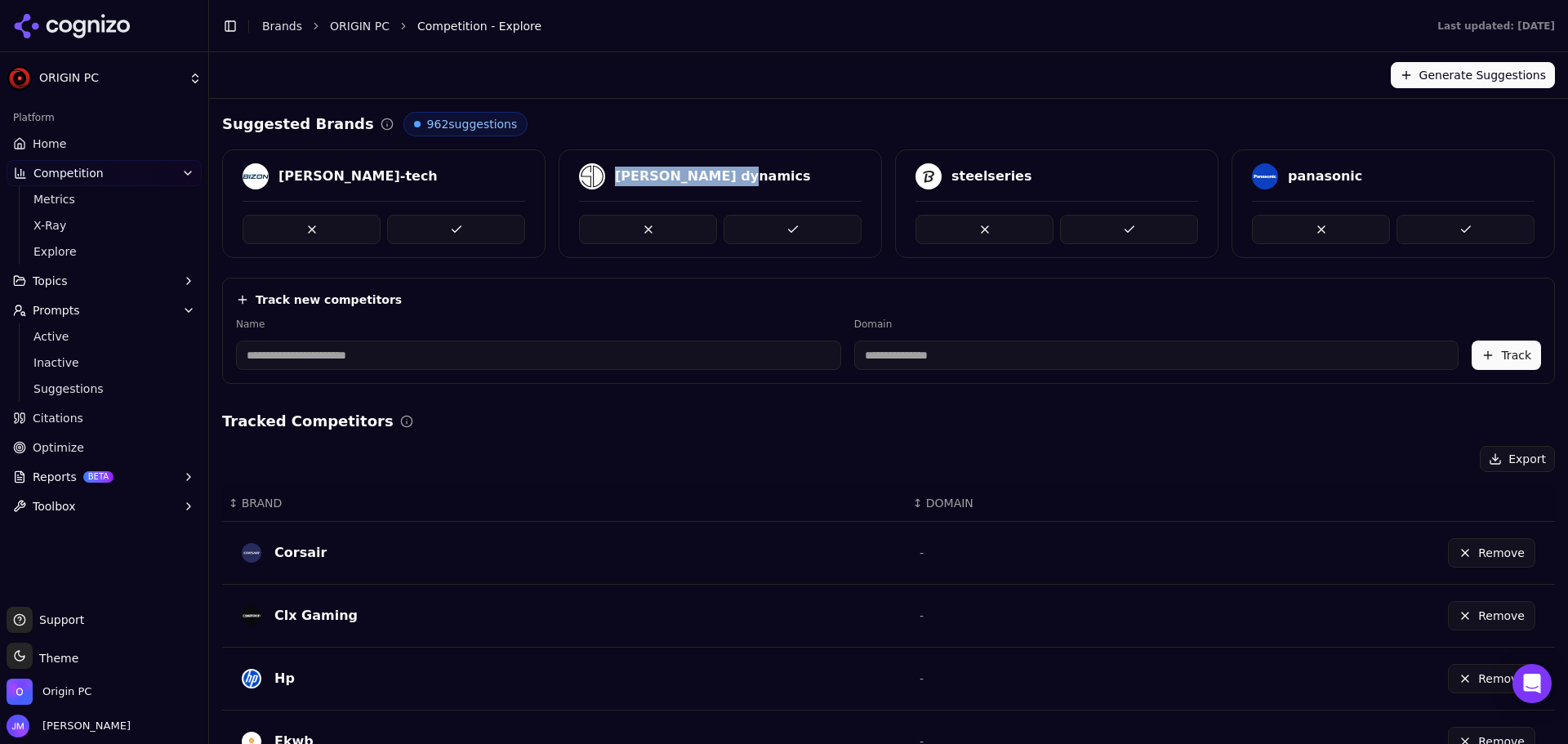
drag, startPoint x: 726, startPoint y: 175, endPoint x: 613, endPoint y: 176, distance: 113.0
click at [613, 176] on div "[PERSON_NAME] dynamics" at bounding box center [720, 176] width 282 height 26
click at [790, 217] on button at bounding box center [793, 230] width 138 height 29
click at [366, 179] on div "[PERSON_NAME]-tech" at bounding box center [384, 176] width 282 height 26
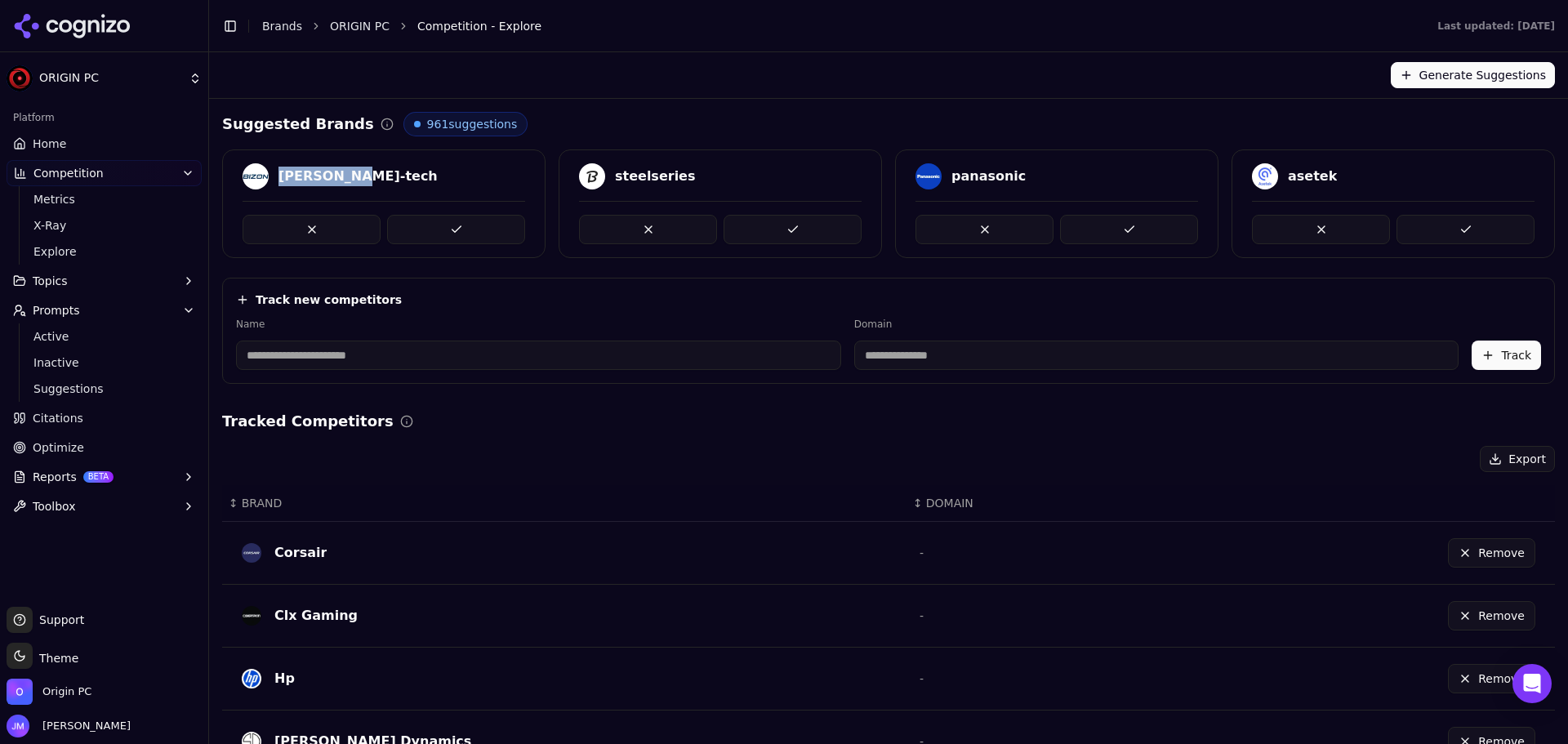
drag, startPoint x: 353, startPoint y: 175, endPoint x: 277, endPoint y: 174, distance: 76.0
click at [277, 174] on div "[PERSON_NAME]-tech" at bounding box center [384, 176] width 282 height 26
click at [464, 236] on button at bounding box center [456, 230] width 138 height 29
click at [321, 170] on div "steelseries" at bounding box center [318, 176] width 80 height 20
click at [324, 169] on div "steelseries" at bounding box center [318, 176] width 80 height 20
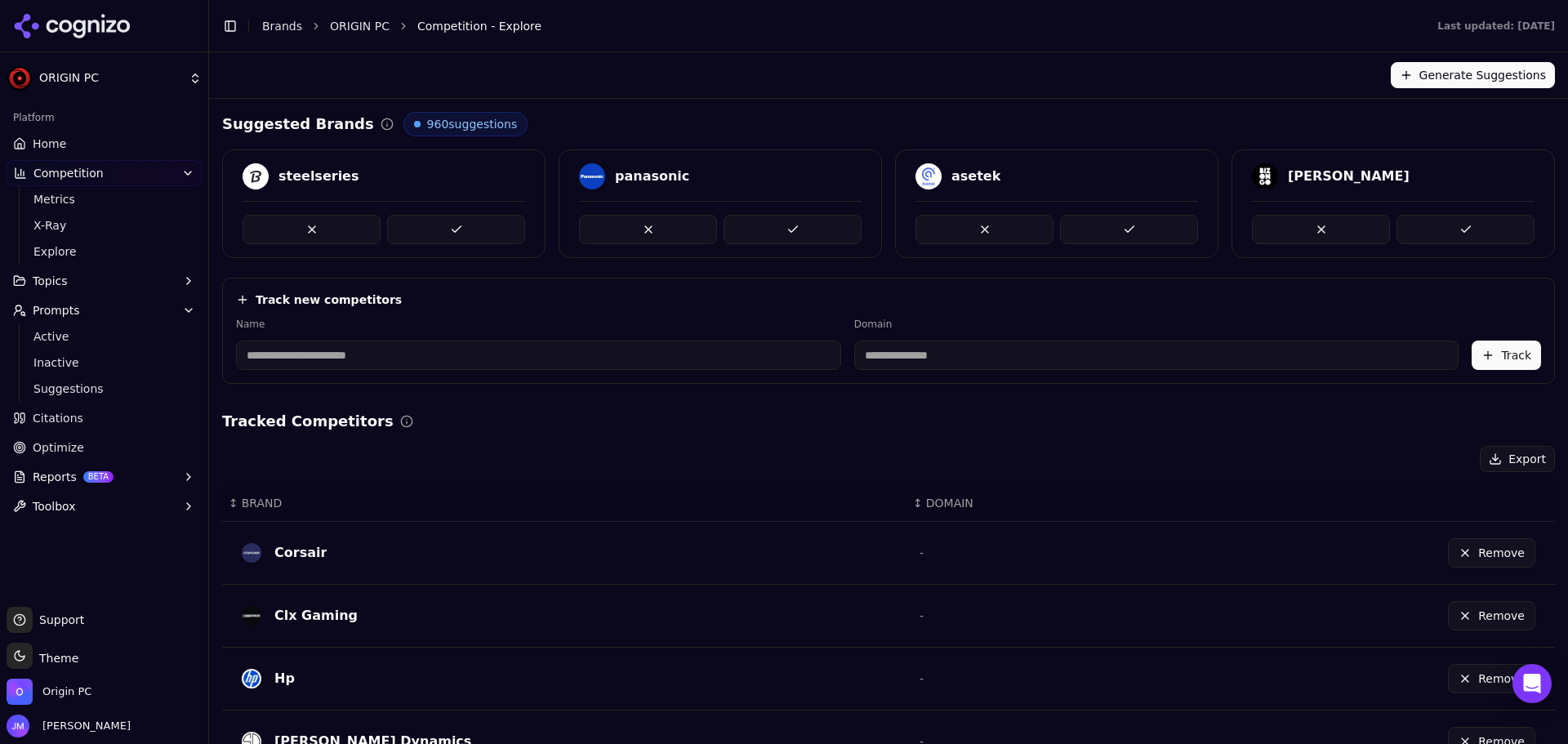
click at [324, 169] on div "steelseries" at bounding box center [318, 176] width 80 height 20
click at [298, 229] on button at bounding box center [312, 230] width 138 height 29
click at [299, 229] on button at bounding box center [312, 230] width 138 height 29
click at [296, 180] on div "asetek" at bounding box center [302, 176] width 49 height 20
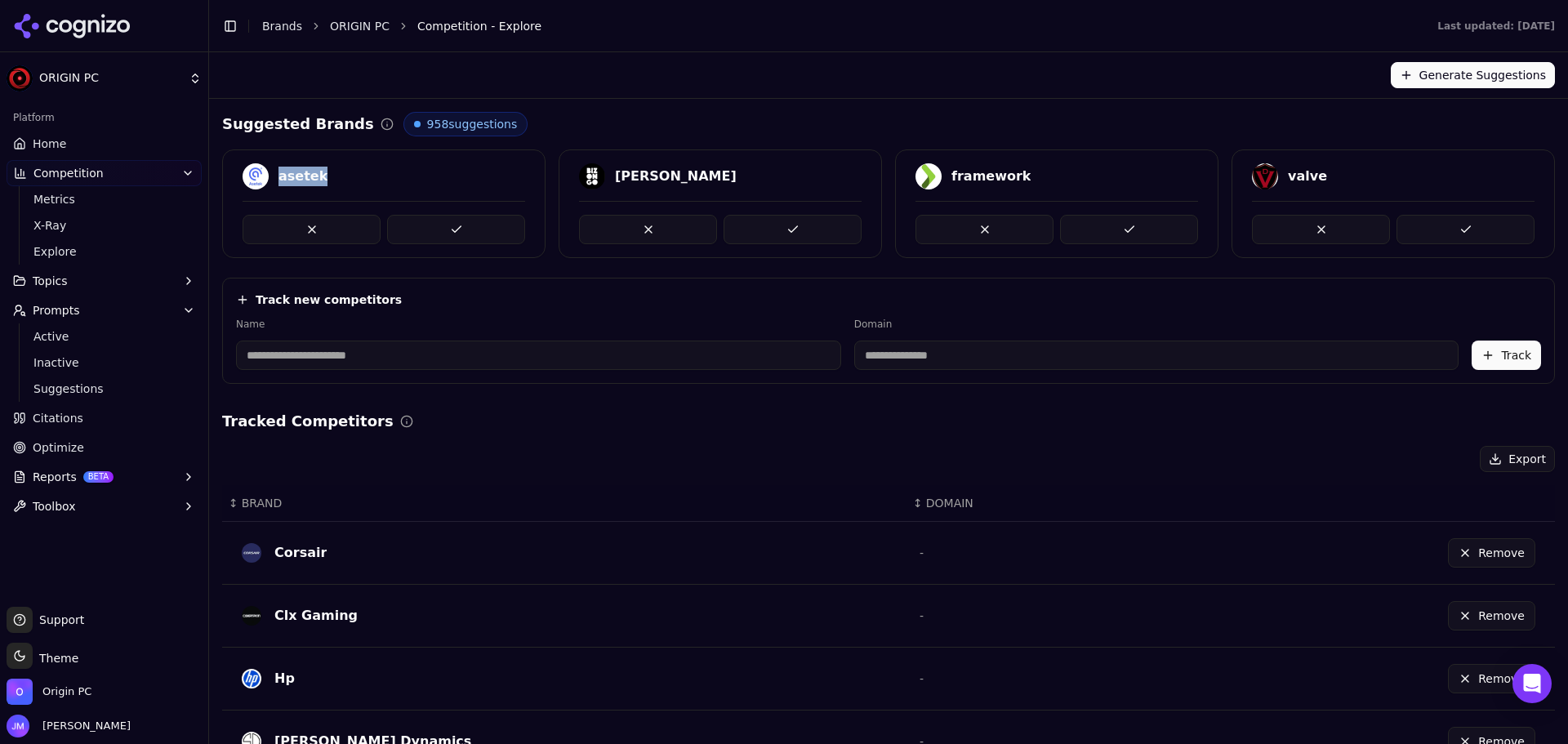
click at [301, 176] on div "asetek" at bounding box center [302, 176] width 49 height 20
click at [305, 227] on button at bounding box center [312, 230] width 138 height 29
click at [305, 175] on div "framework" at bounding box center [318, 176] width 79 height 20
drag, startPoint x: 1384, startPoint y: 187, endPoint x: 1273, endPoint y: 180, distance: 111.2
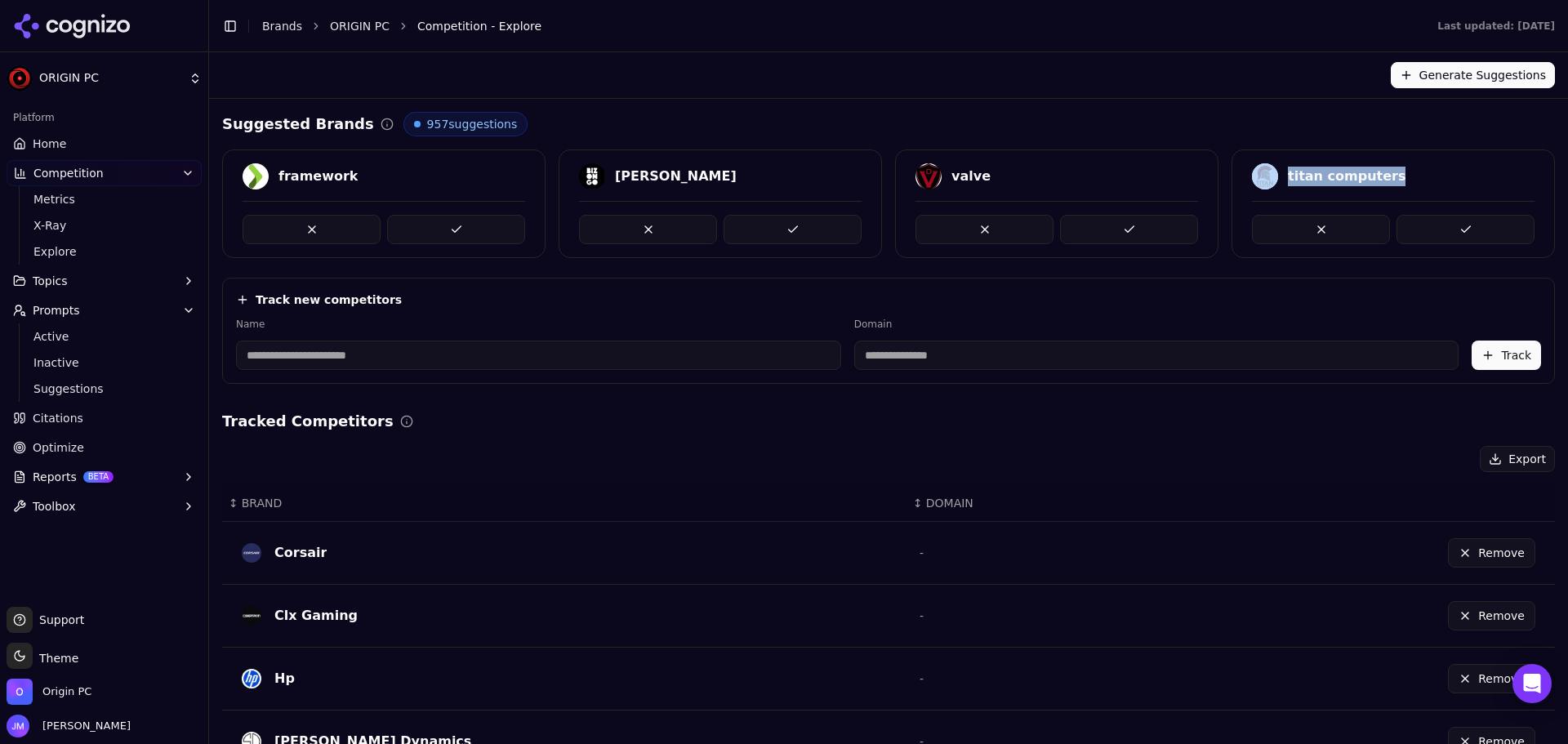
click at [1273, 180] on div "titan computers" at bounding box center [1393, 179] width 321 height 31
click at [1442, 219] on button at bounding box center [1466, 230] width 138 height 29
click at [626, 179] on div "framework" at bounding box center [655, 176] width 79 height 20
click at [1302, 173] on div "getac" at bounding box center [1308, 176] width 41 height 20
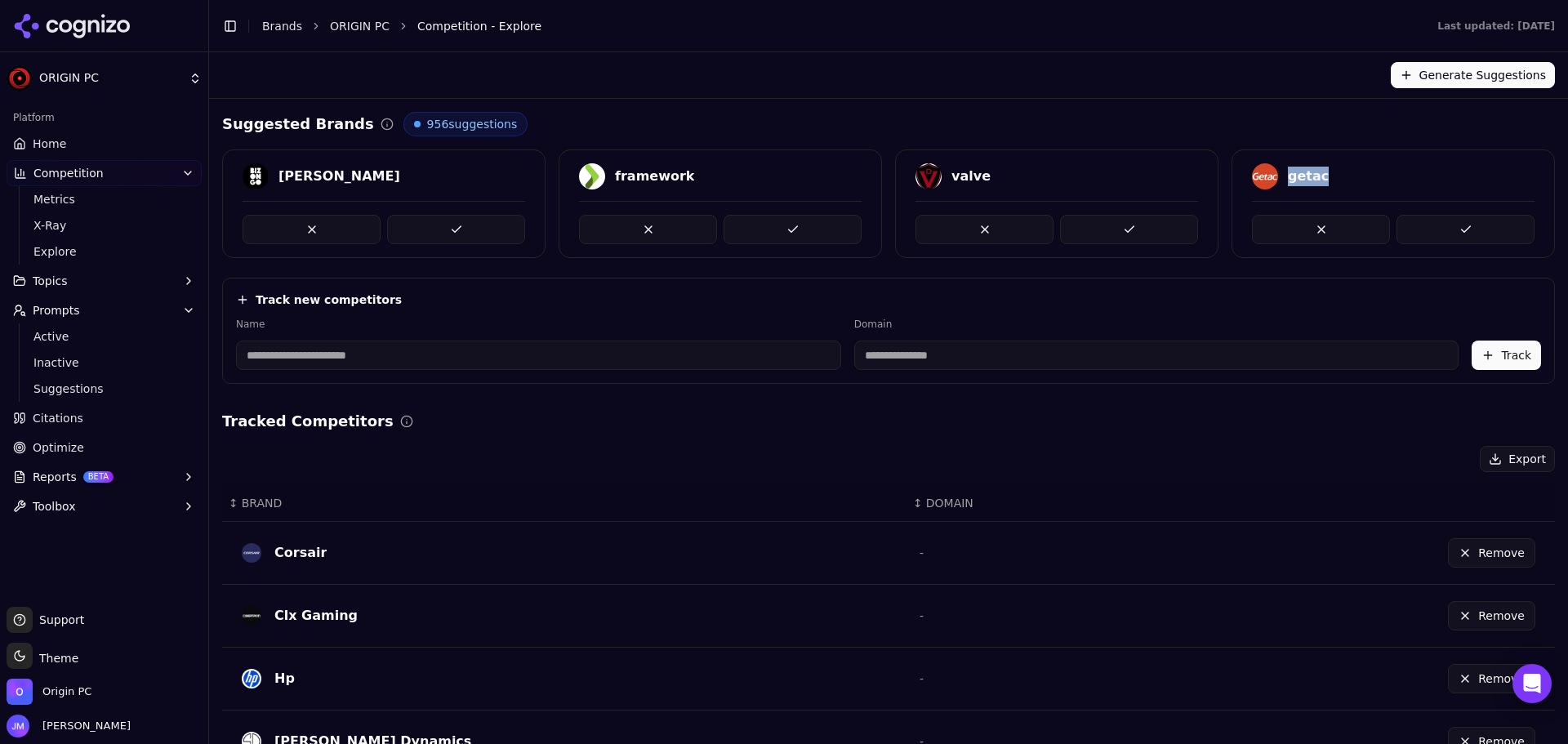
click at [1302, 173] on div "getac" at bounding box center [1308, 176] width 41 height 20
click at [1311, 227] on button at bounding box center [1321, 230] width 138 height 29
click at [1276, 232] on button at bounding box center [1321, 230] width 138 height 29
click at [295, 175] on div "[PERSON_NAME]" at bounding box center [339, 176] width 122 height 20
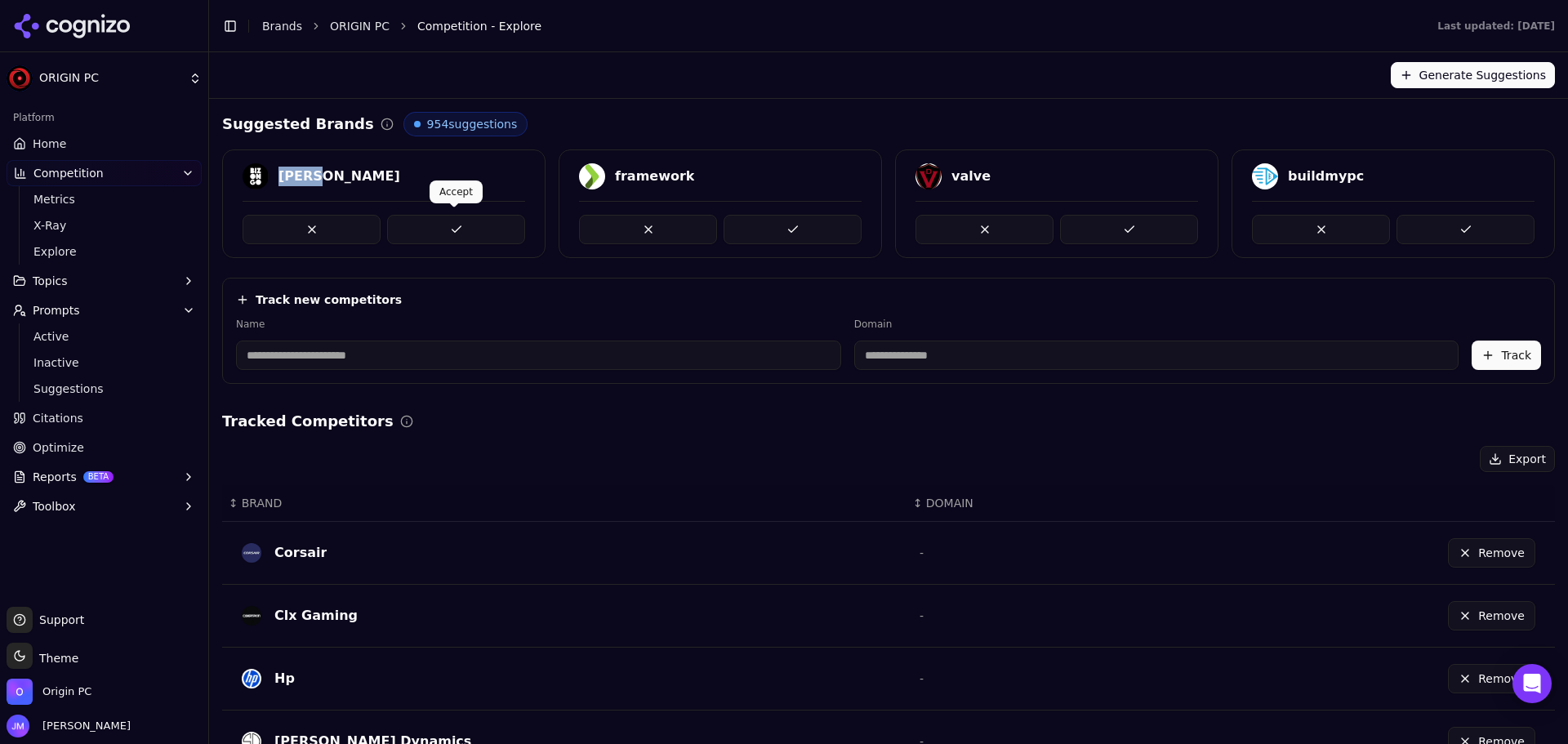
click at [436, 223] on button at bounding box center [456, 230] width 138 height 29
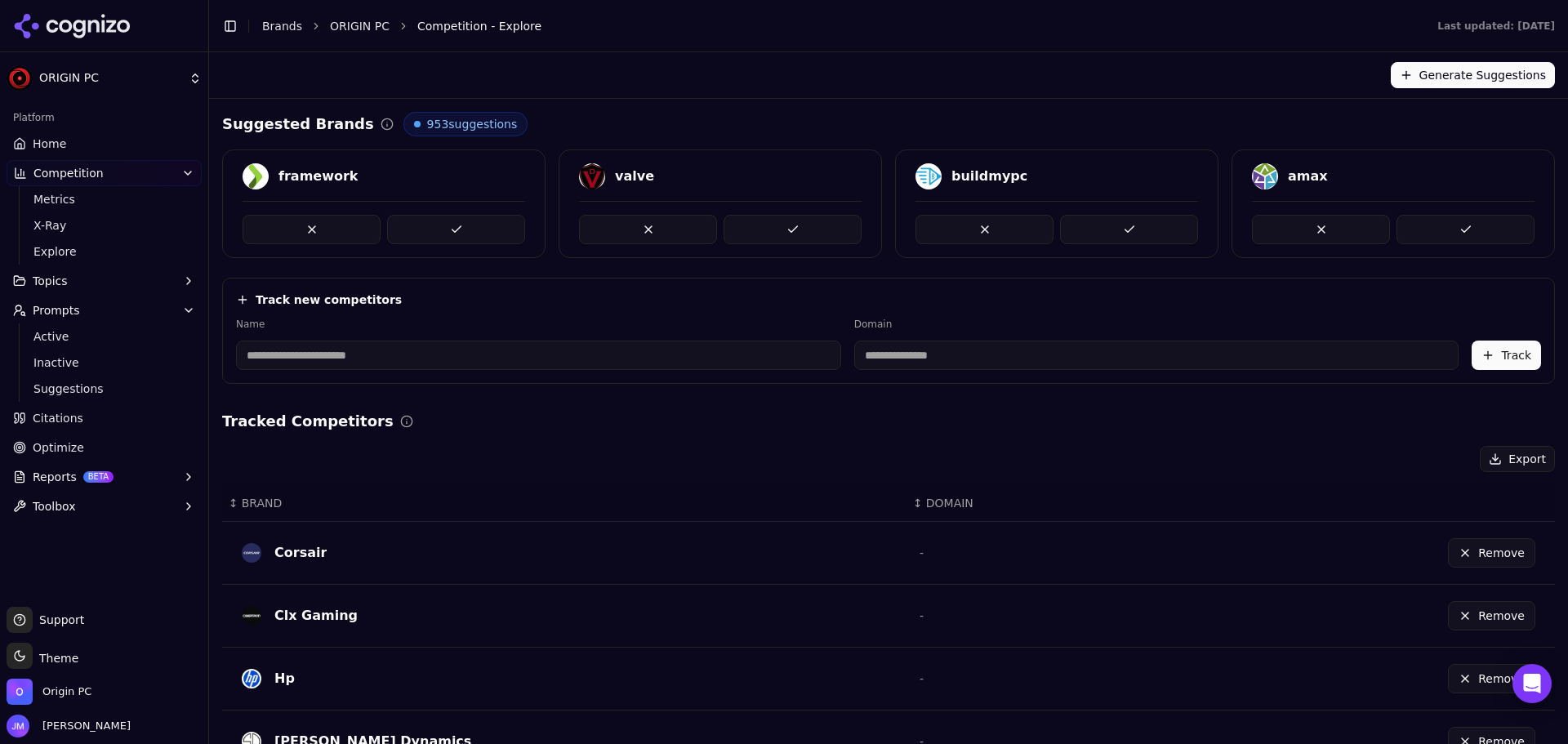
click at [625, 171] on div "valve" at bounding box center [634, 176] width 39 height 20
click at [620, 222] on button at bounding box center [648, 230] width 138 height 29
click at [962, 172] on div "amax" at bounding box center [971, 176] width 40 height 20
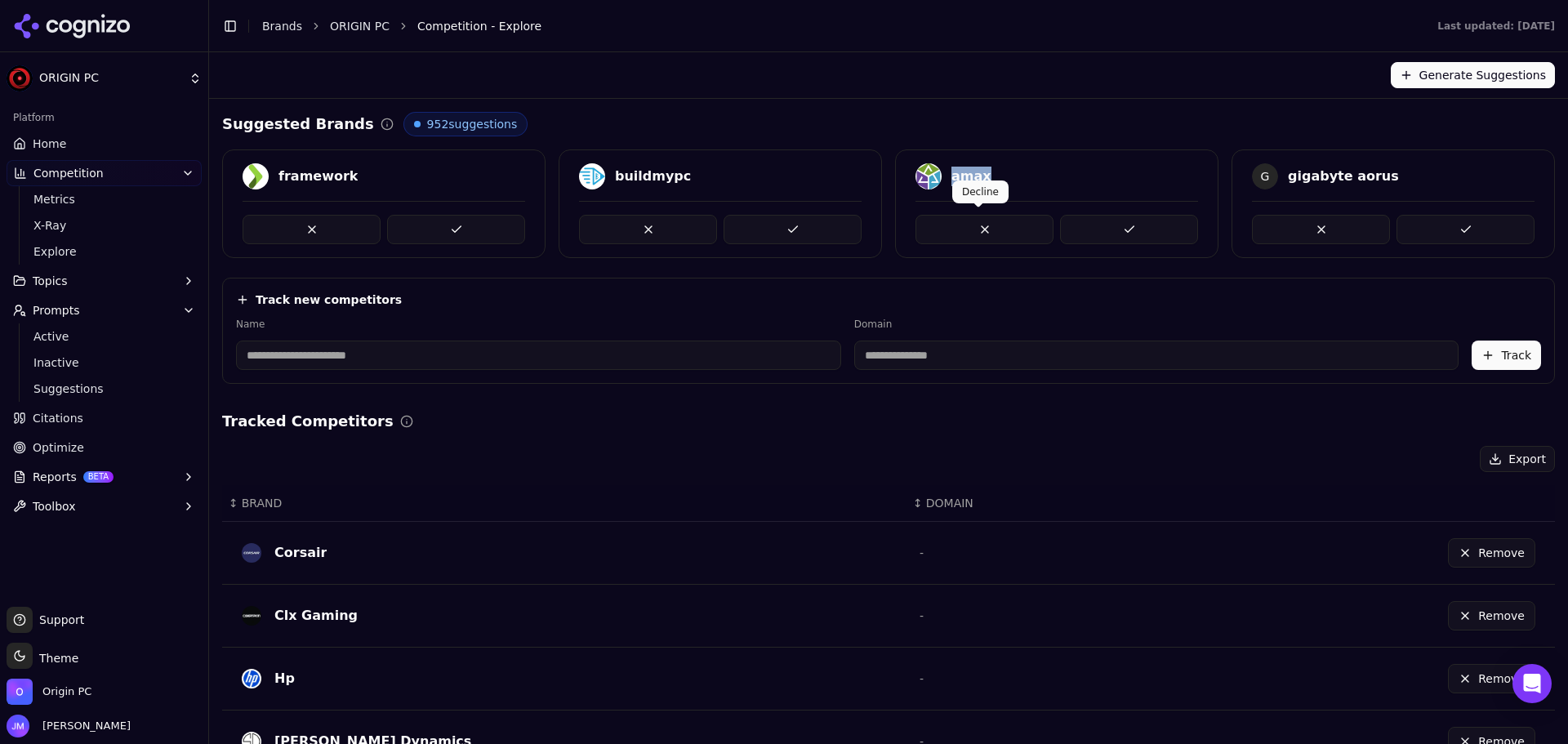
click at [949, 227] on button at bounding box center [985, 230] width 138 height 29
click at [1046, 181] on div "G gigabyte aorus" at bounding box center [1057, 176] width 282 height 26
drag, startPoint x: 1046, startPoint y: 181, endPoint x: 959, endPoint y: 185, distance: 87.1
click at [959, 185] on div "G gigabyte aorus" at bounding box center [1057, 176] width 282 height 26
click at [1087, 230] on button at bounding box center [1129, 230] width 138 height 29
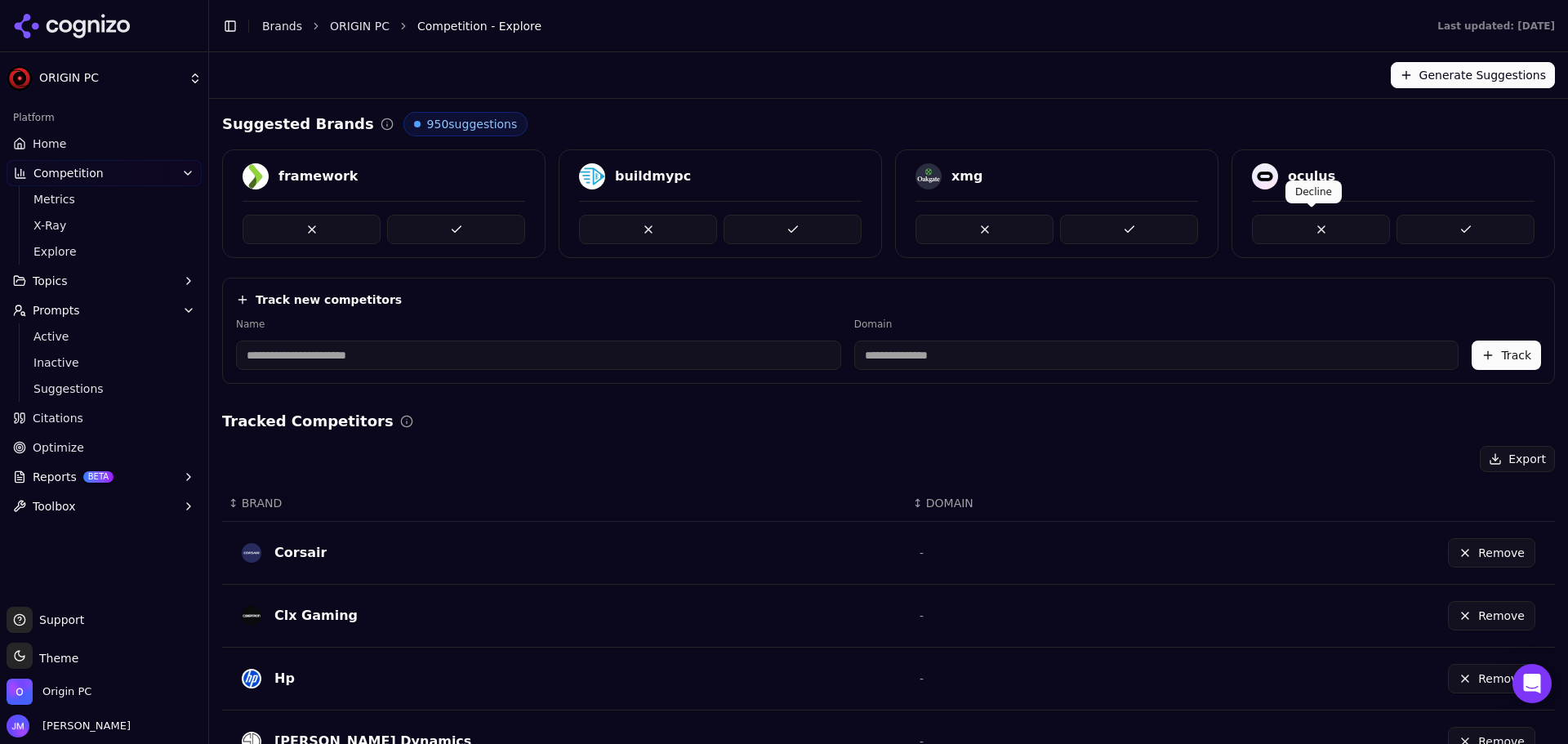
click at [1305, 239] on button at bounding box center [1321, 230] width 138 height 29
